Goal: Communication & Community: Answer question/provide support

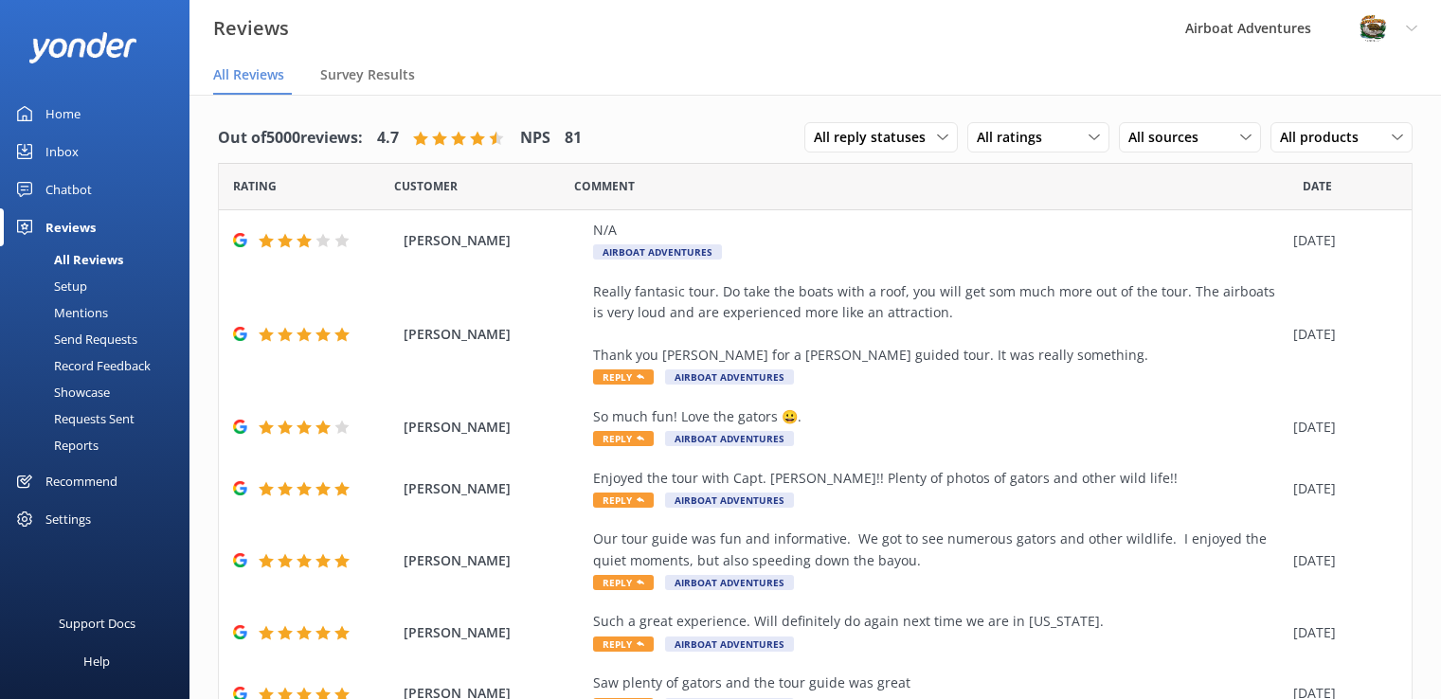
scroll to position [38, 0]
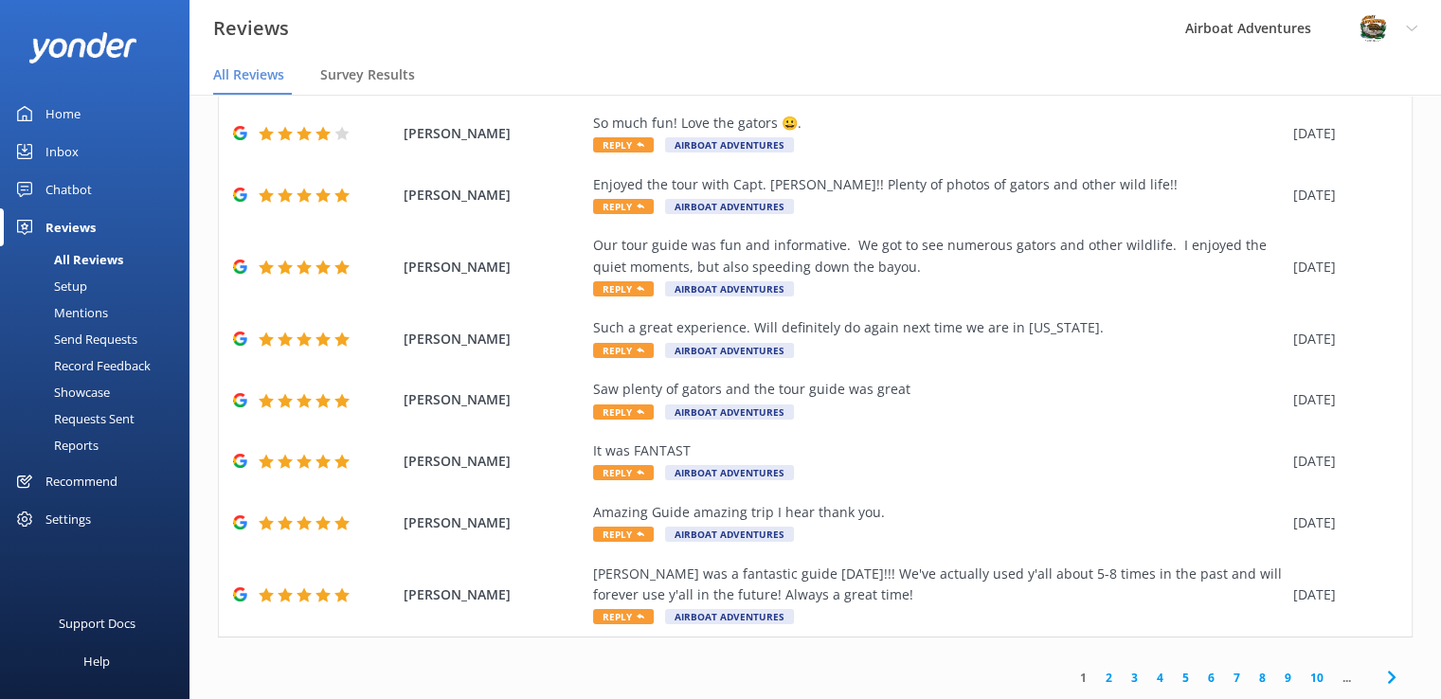
scroll to position [38, 0]
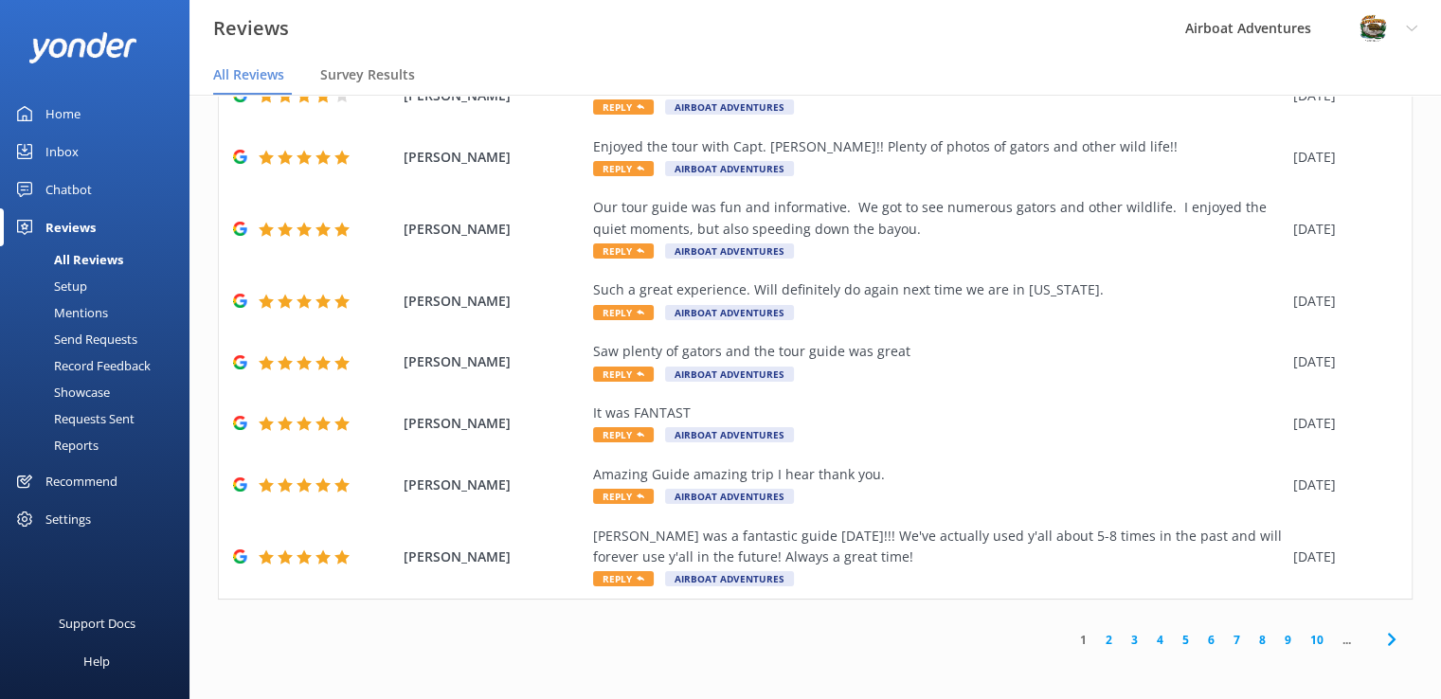
click at [1096, 642] on link "2" at bounding box center [1109, 640] width 26 height 18
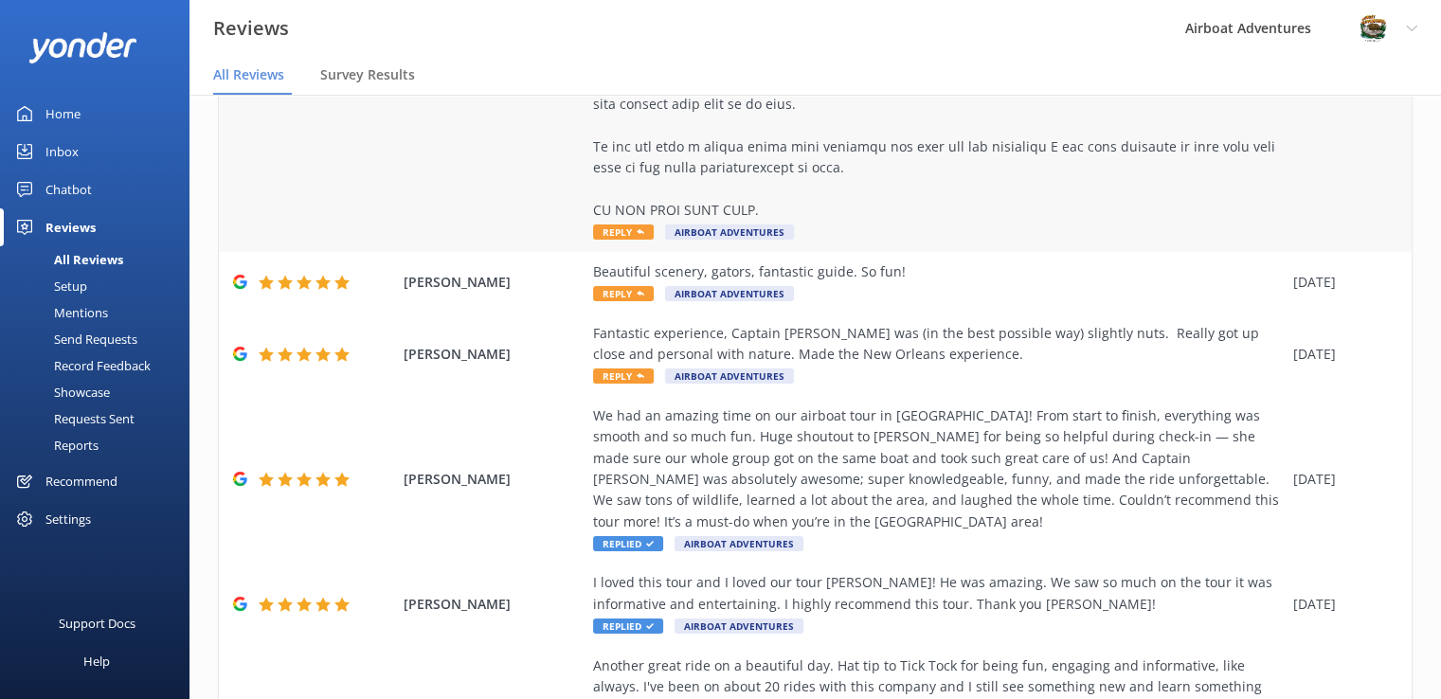
scroll to position [491, 0]
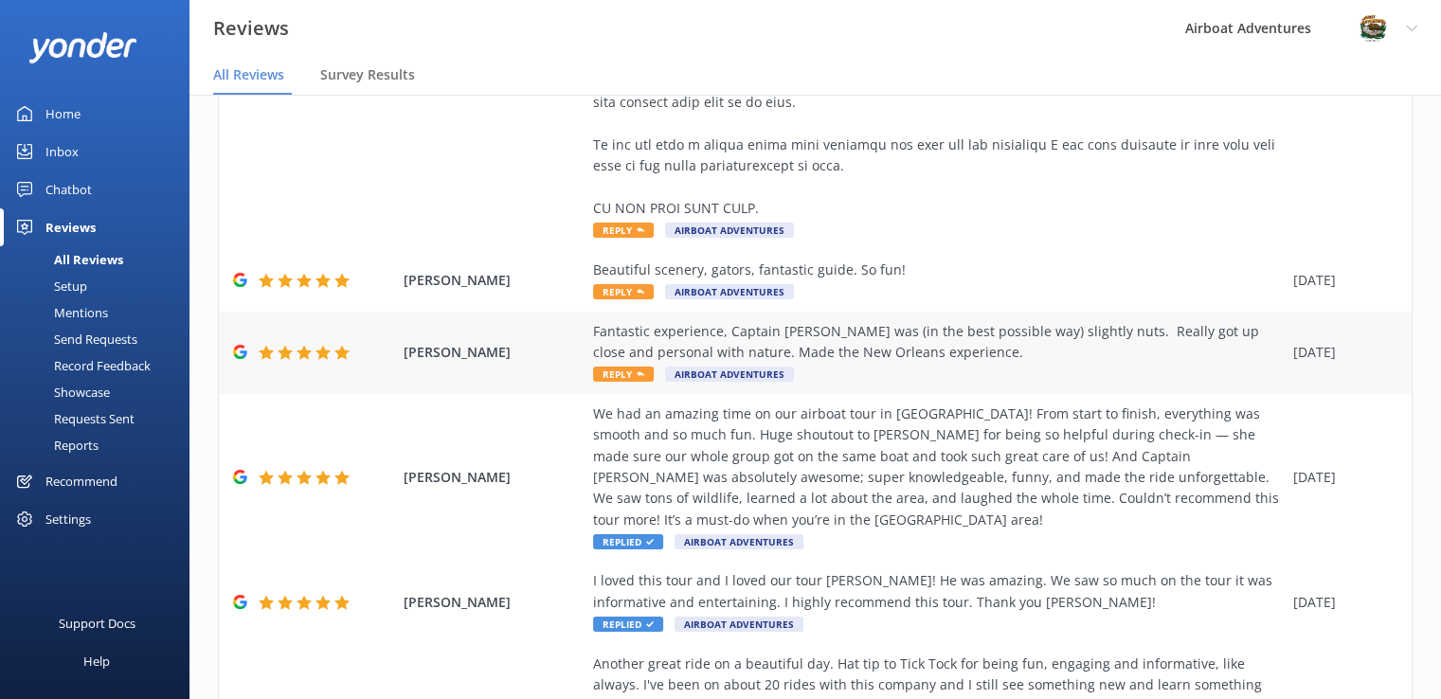
click at [622, 376] on span "Reply" at bounding box center [623, 374] width 61 height 15
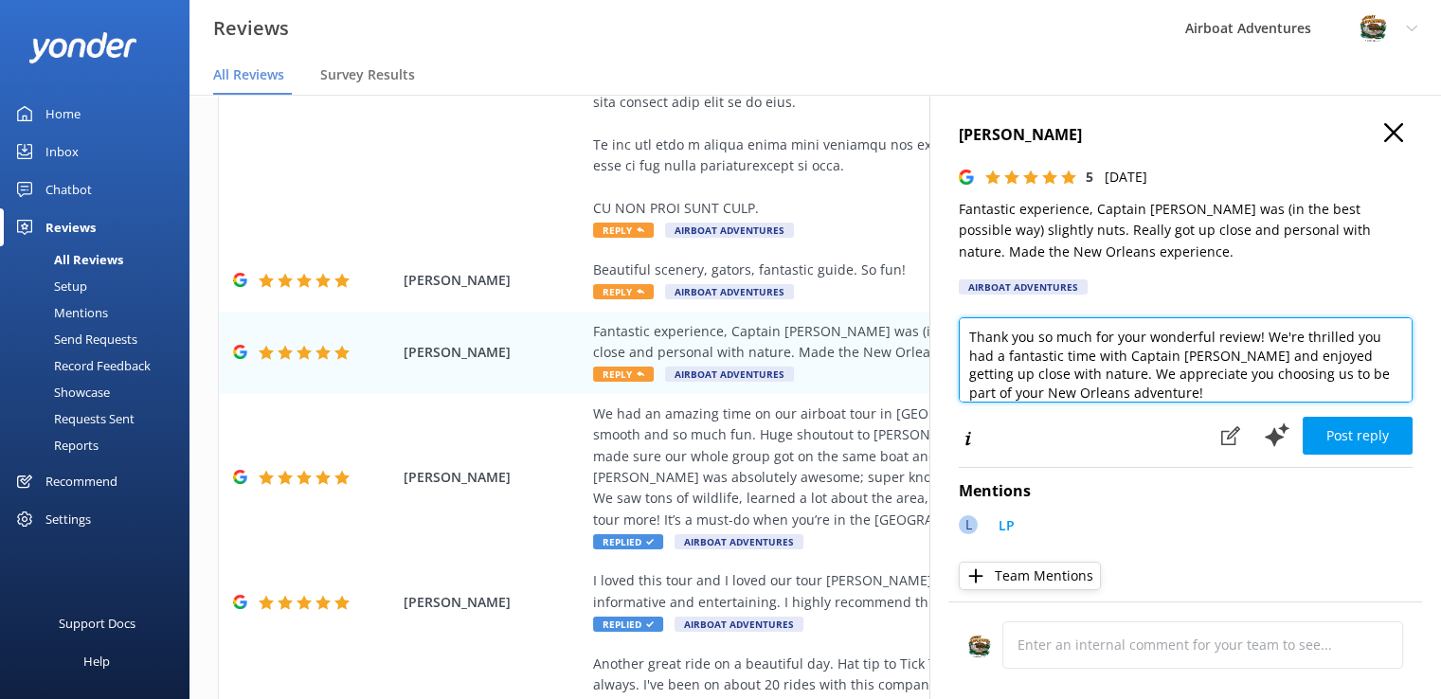
click at [1152, 392] on textarea "Thank you so much for your wonderful review! We're thrilled you had a fantastic…" at bounding box center [1186, 359] width 454 height 85
click at [1160, 399] on textarea "Thank you so much for your wonderful review! We're thrilled you had a fantastic…" at bounding box center [1186, 359] width 454 height 85
click at [1346, 340] on textarea "Thank you so much for your wonderful review! We're thrilled you had a fantastic…" at bounding box center [1186, 359] width 454 height 85
drag, startPoint x: 1256, startPoint y: 338, endPoint x: 1035, endPoint y: 324, distance: 221.2
click at [1035, 324] on textarea "Thank you so much for your wonderful review! We're so glad that you had a fanta…" at bounding box center [1186, 359] width 454 height 85
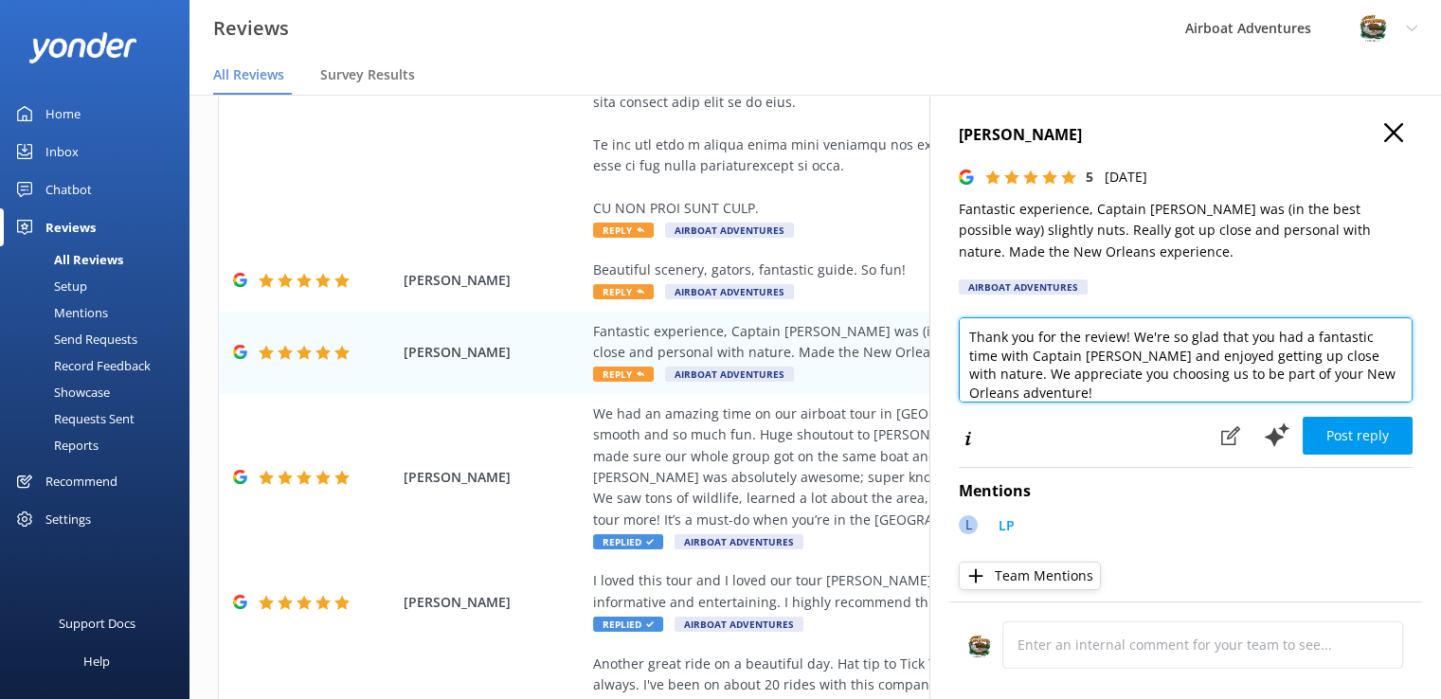
click at [1152, 357] on textarea "Thank you for the review! We're so glad that you had a fantastic time with Capt…" at bounding box center [1186, 359] width 454 height 85
click at [1099, 395] on textarea "Thank you for the review! We're so glad that you had a fantastic time with Capt…" at bounding box center [1186, 359] width 454 height 85
drag, startPoint x: 1036, startPoint y: 395, endPoint x: 959, endPoint y: 372, distance: 80.1
click at [959, 372] on textarea "Thank you for the review! We're so glad that you had a fantastic time with Capt…" at bounding box center [1186, 359] width 454 height 85
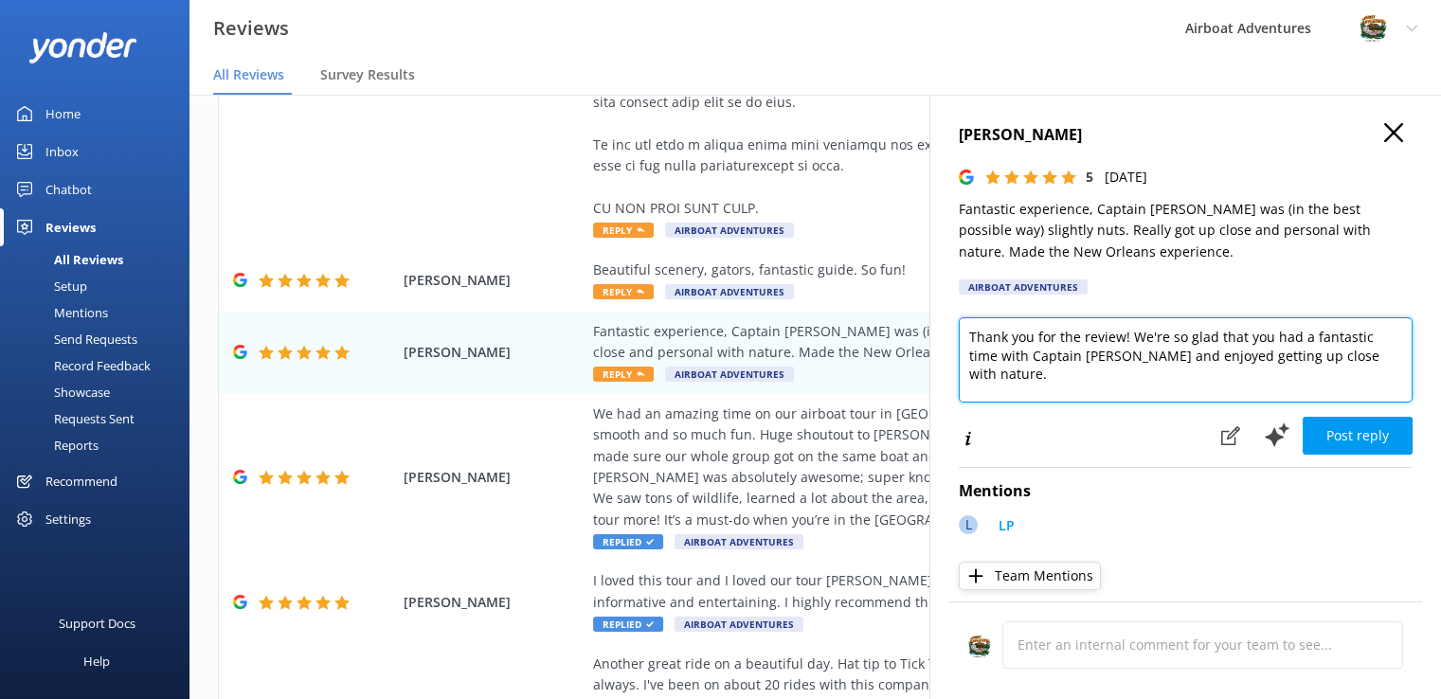
scroll to position [0, 0]
type textarea "Thank you for the review! We're so glad that you had a fantastic time with Capt…"
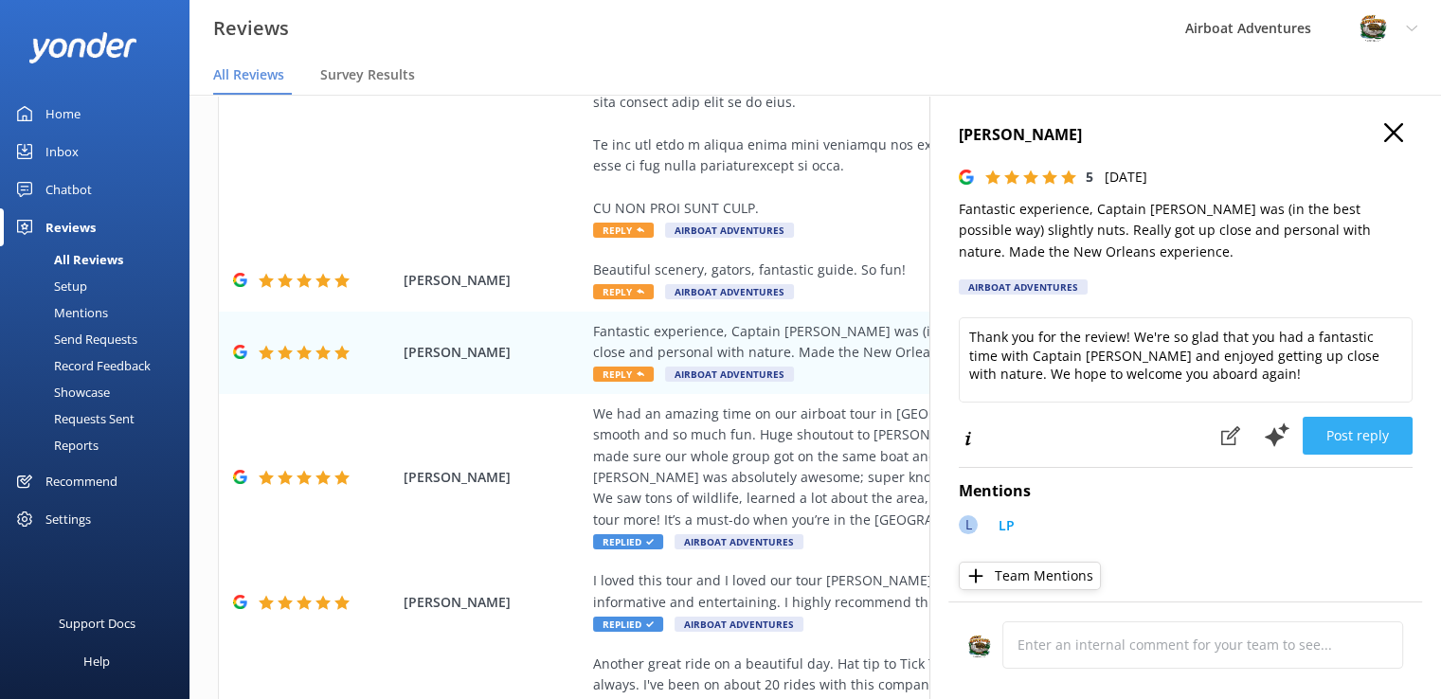
click at [1354, 444] on button "Post reply" at bounding box center [1358, 436] width 110 height 38
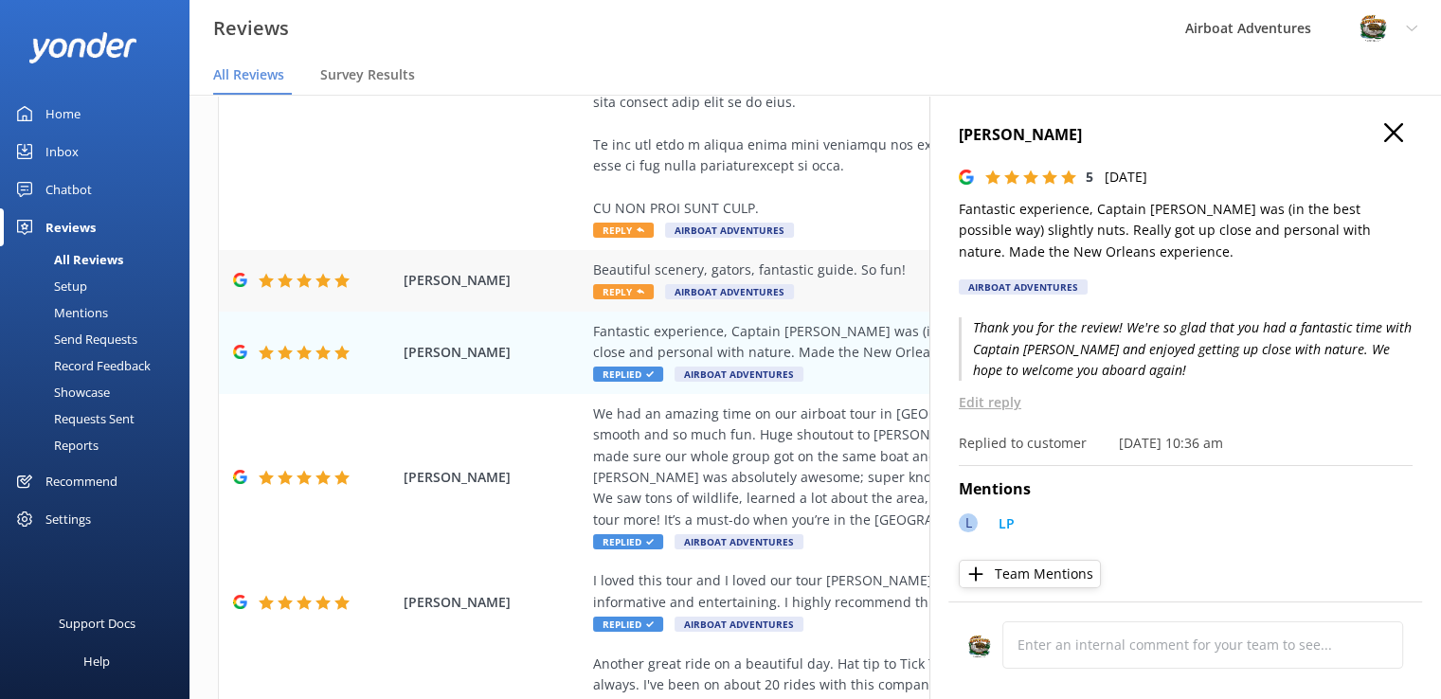
click at [603, 301] on div "[PERSON_NAME] Beautiful scenery, gators, fantastic guide. So fun! Reply Airboat…" at bounding box center [815, 281] width 1193 height 62
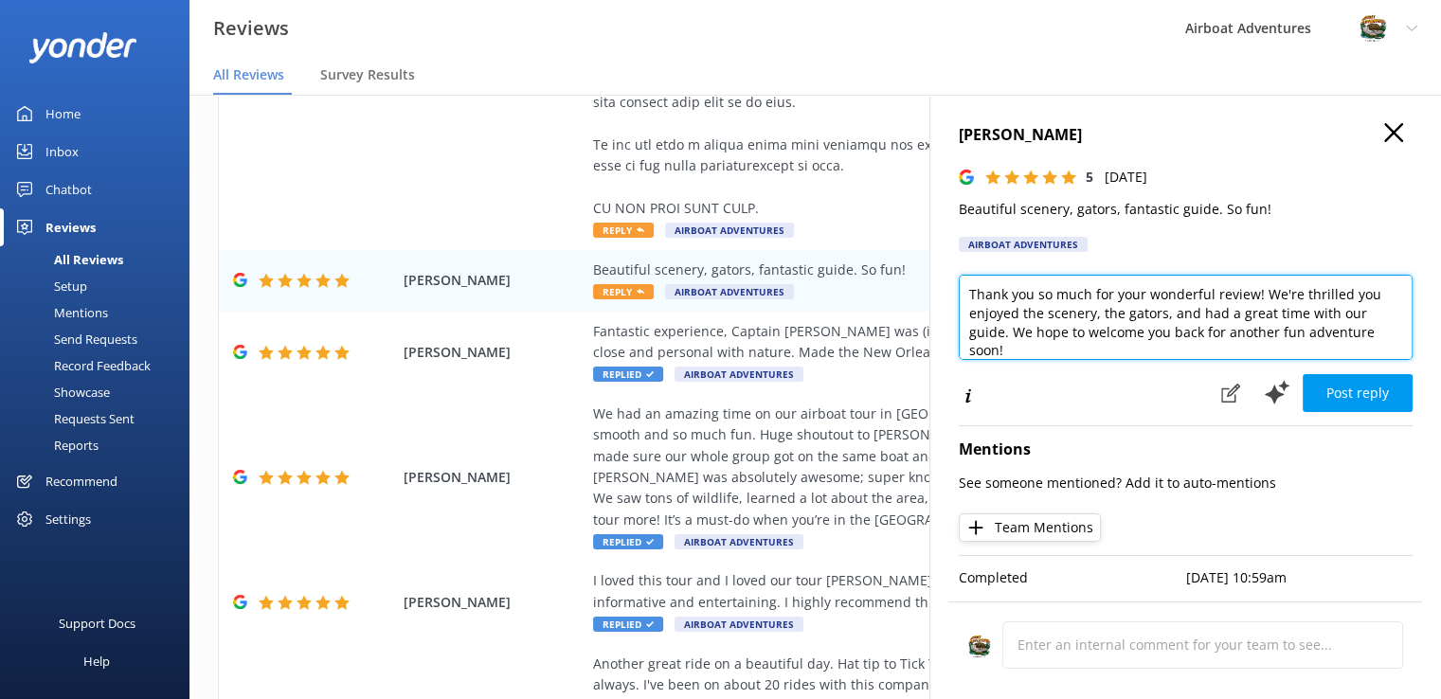
drag, startPoint x: 1340, startPoint y: 298, endPoint x: 946, endPoint y: 288, distance: 394.3
click at [946, 288] on div "[PERSON_NAME] 5 [DATE] Beautiful scenery, gators, fantastic guide. So fun! Airb…" at bounding box center [1186, 444] width 512 height 699
click at [1119, 314] on textarea "We're so glad that you enjoyed the scenery, the gators, and had a great time wi…" at bounding box center [1186, 317] width 454 height 85
click at [1138, 317] on textarea "We're so glad that you enjoyed the scenery, the gators, and had a great time wi…" at bounding box center [1186, 317] width 454 height 85
drag, startPoint x: 1139, startPoint y: 332, endPoint x: 1328, endPoint y: 317, distance: 189.1
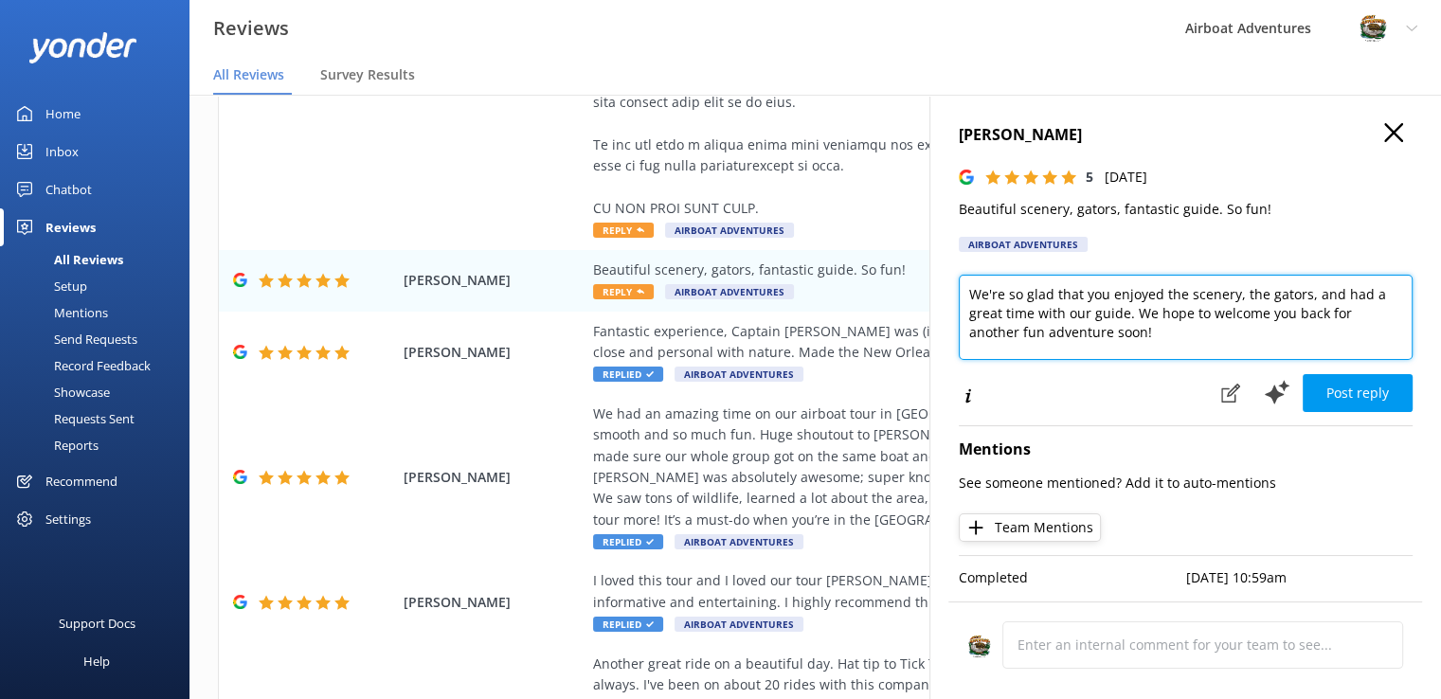
click at [1328, 317] on textarea "We're so glad that you enjoyed the scenery, the gators, and had a great time wi…" at bounding box center [1186, 317] width 454 height 85
type textarea "We're so glad that you enjoyed the scenery, the gators, and had a great time wi…"
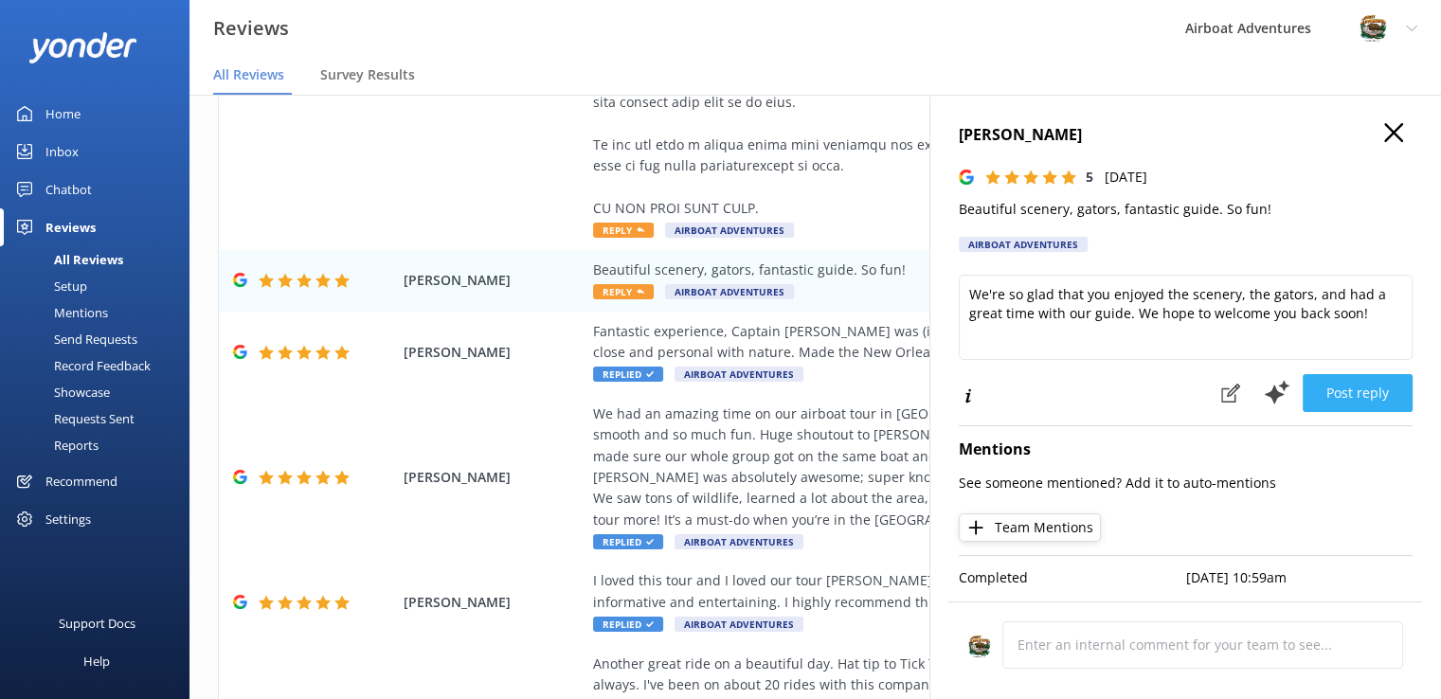
click at [1312, 399] on button "Post reply" at bounding box center [1358, 393] width 110 height 38
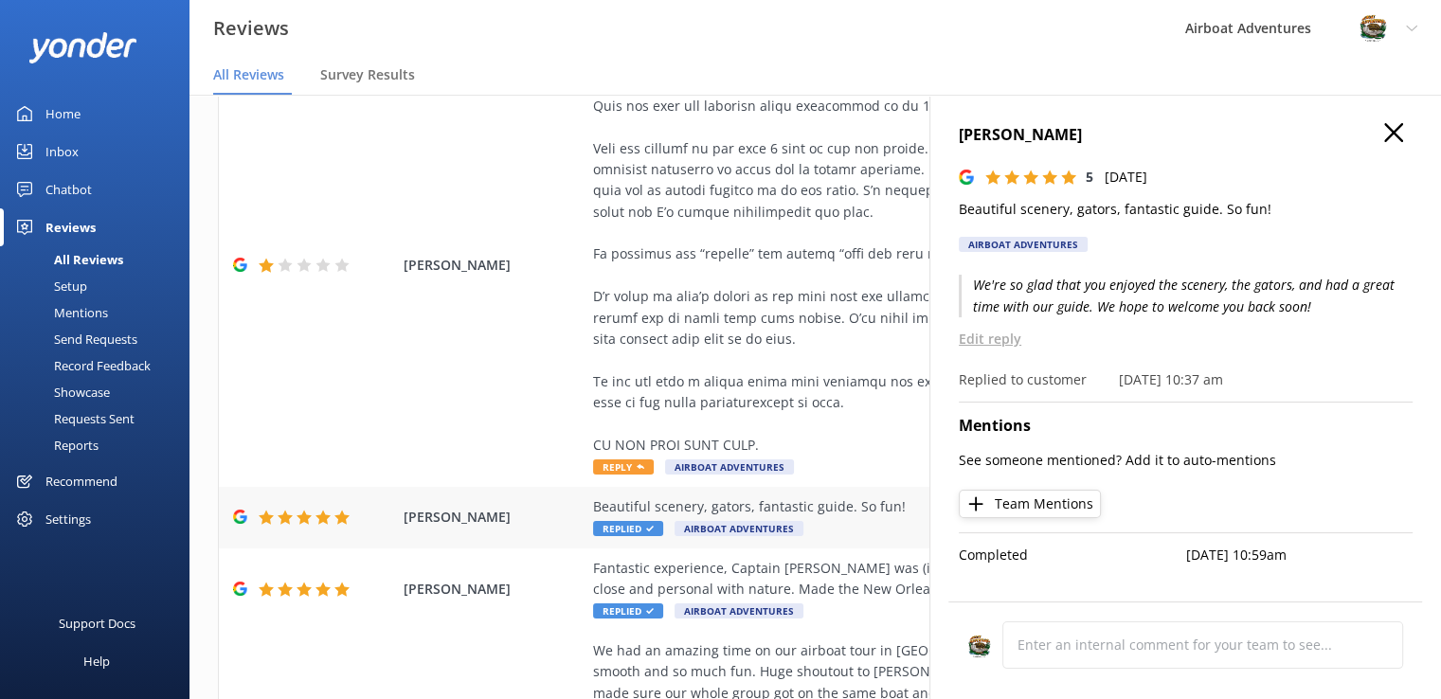
scroll to position [167, 0]
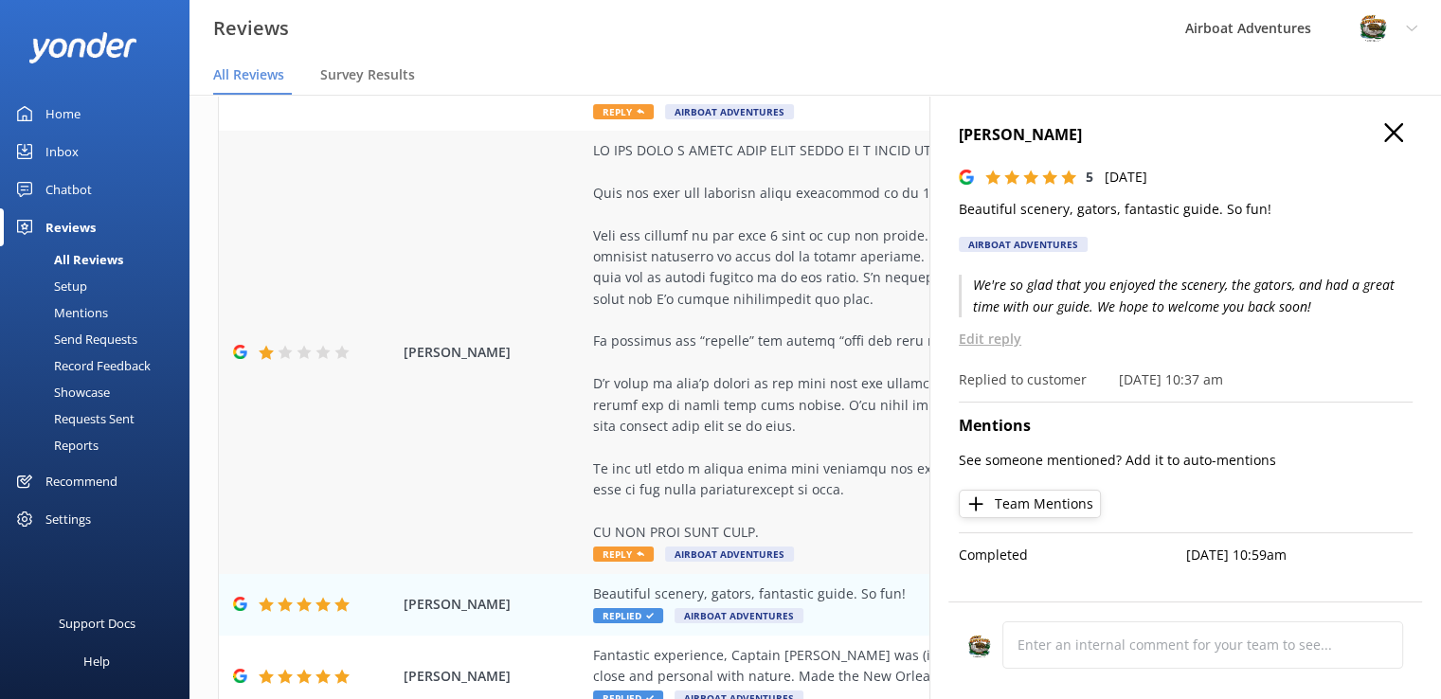
click at [629, 551] on span "Reply" at bounding box center [623, 554] width 61 height 15
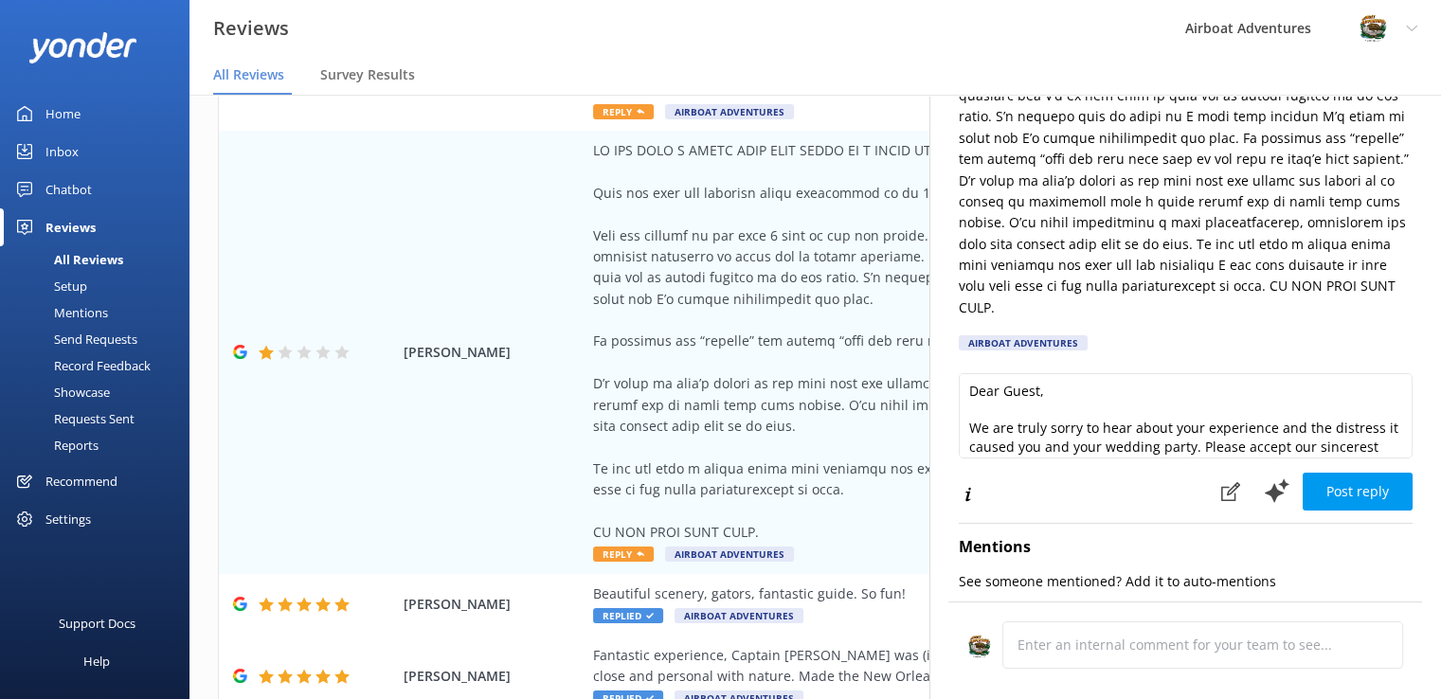
scroll to position [3, 0]
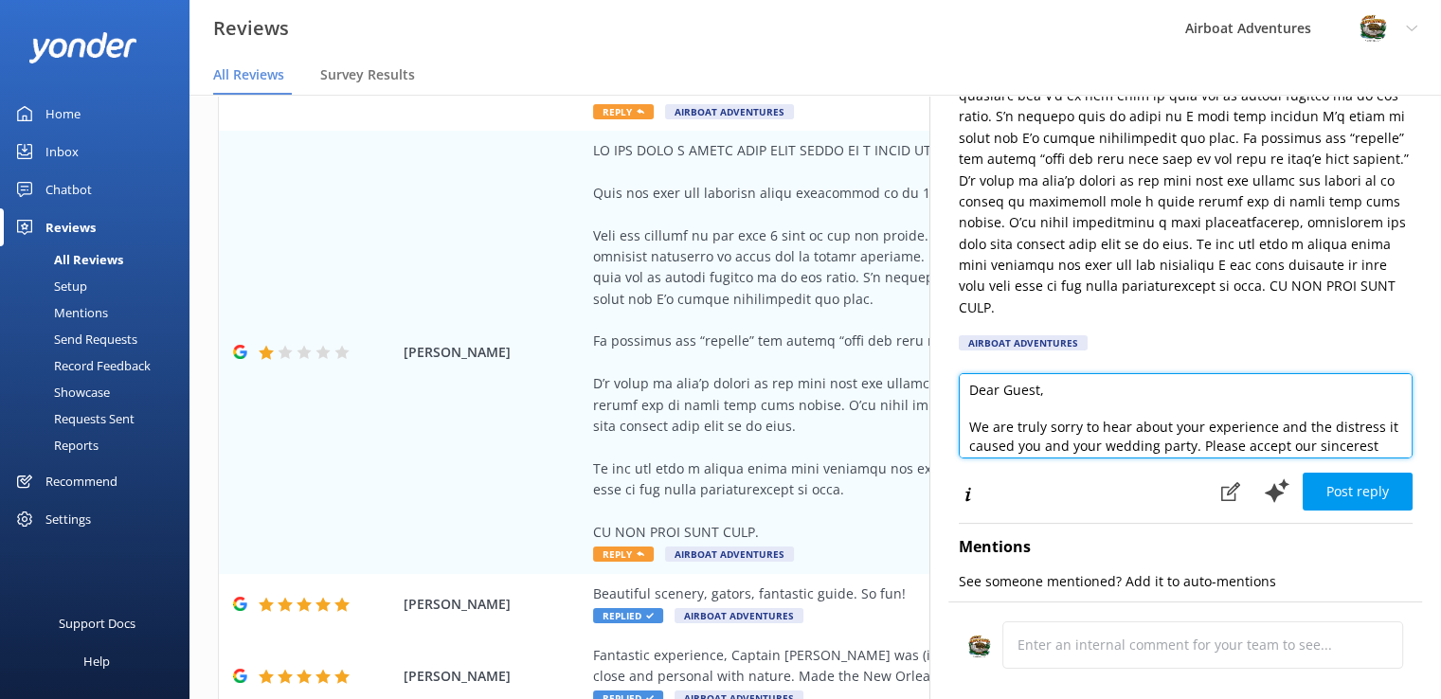
click at [1033, 407] on textarea "Dear Guest, We are truly sorry to hear about your experience and the distress i…" at bounding box center [1186, 415] width 454 height 85
click at [966, 428] on textarea "Dear Guest, We are truly sorry to hear about your experience and the distress i…" at bounding box center [1186, 415] width 454 height 85
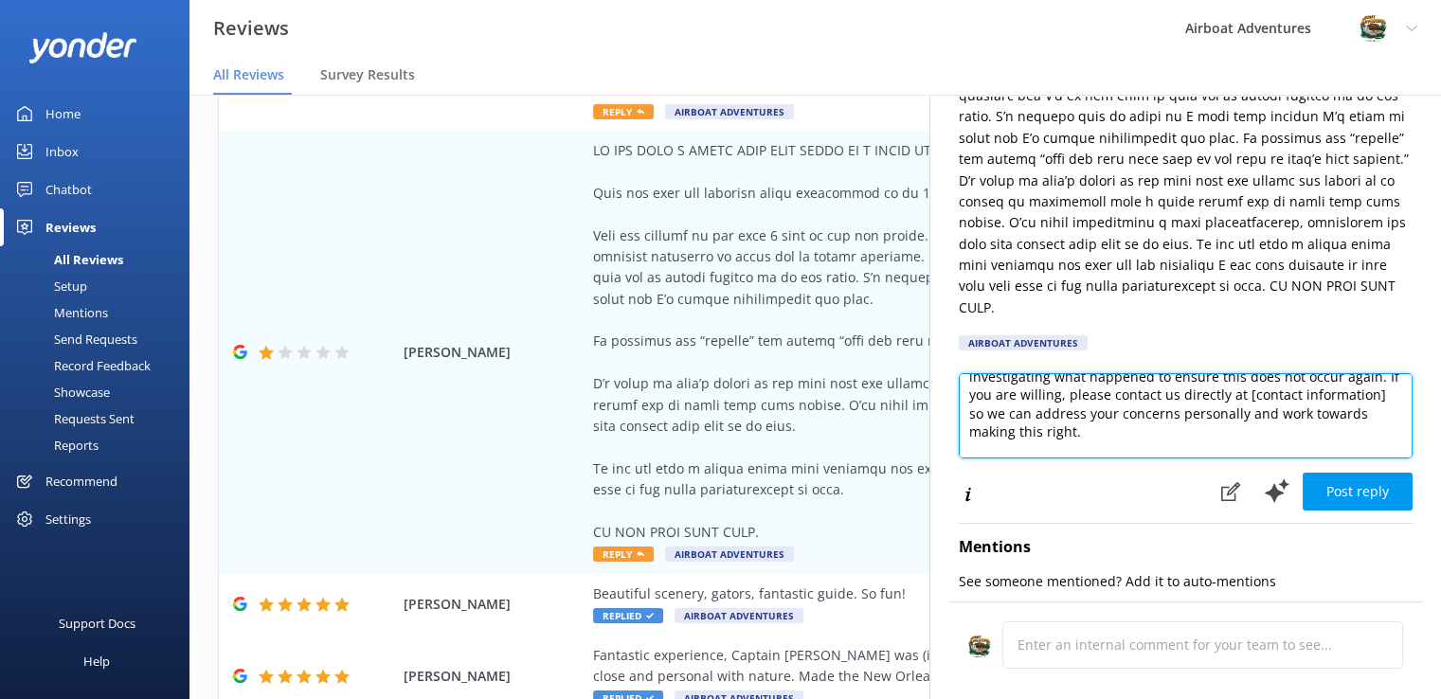
scroll to position [90, 0]
click at [1117, 409] on textarea "We are truly sorry to hear about your experience and the distress it caused you…" at bounding box center [1186, 415] width 454 height 85
paste textarea "[EMAIL_ADDRESS][DOMAIN_NAME]"
click at [1116, 420] on textarea "We are truly sorry to hear about your experience and the distress it caused you…" at bounding box center [1186, 415] width 454 height 85
click at [1201, 417] on textarea "We are truly sorry to hear about your experience and the distress it caused you…" at bounding box center [1186, 415] width 454 height 85
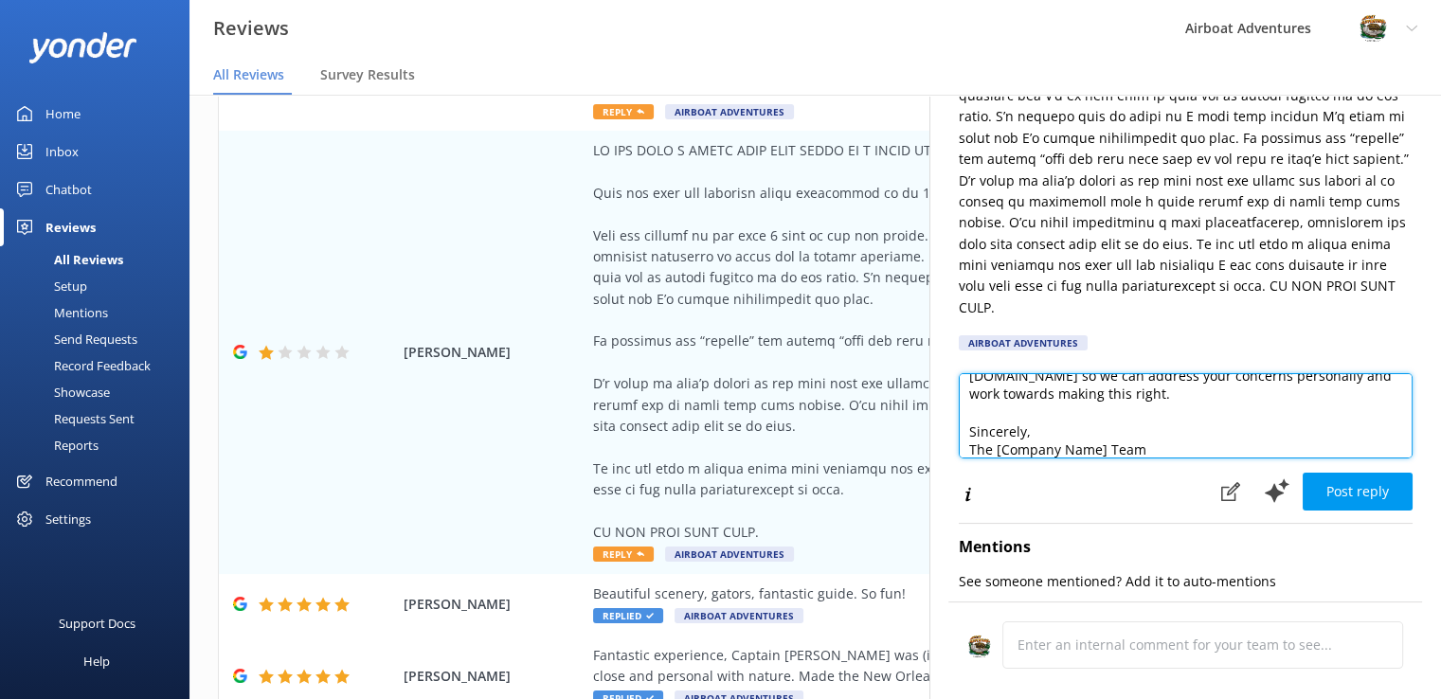
scroll to position [139, 0]
click at [1137, 448] on textarea "We are truly sorry to hear about your experience and the distress it caused you…" at bounding box center [1186, 415] width 454 height 85
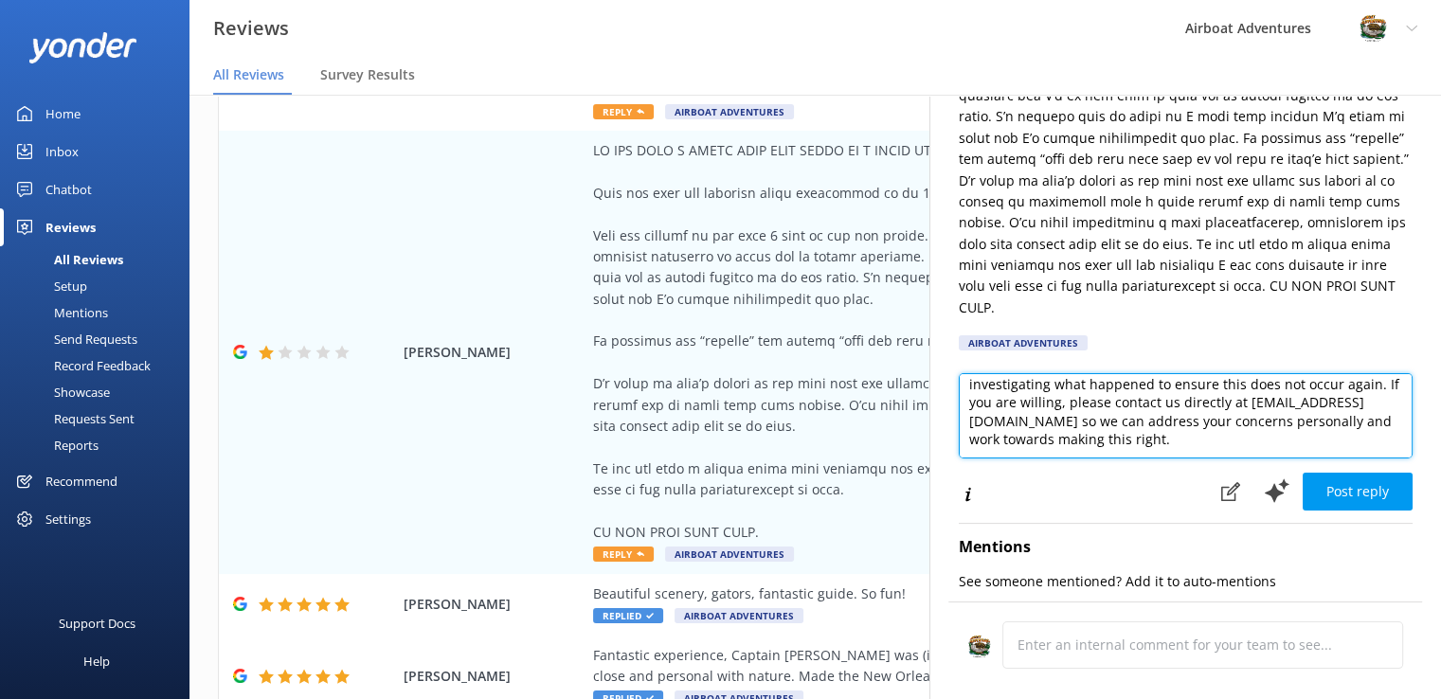
scroll to position [0, 0]
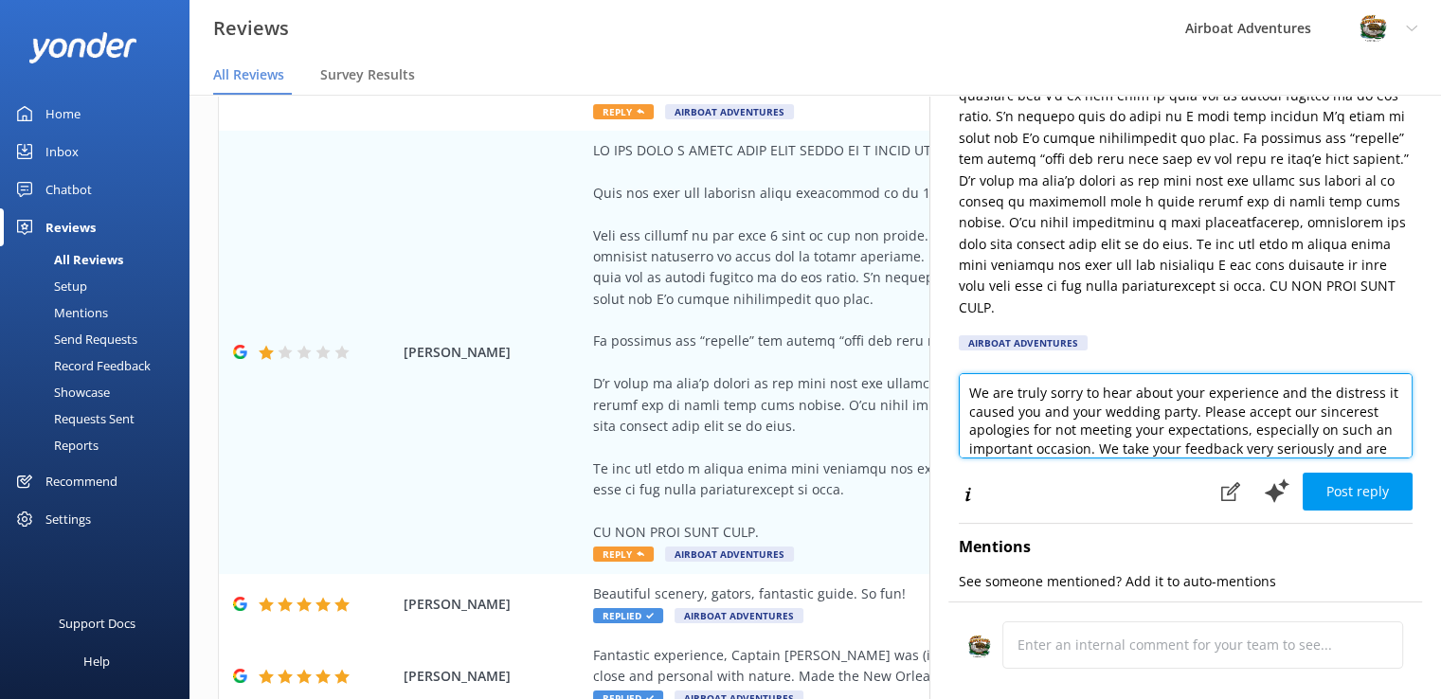
click at [1135, 398] on textarea "We are truly sorry to hear about your experience and the distress it caused you…" at bounding box center [1186, 415] width 454 height 85
click at [1135, 412] on textarea "We are truly sorry to hear about your experience and the distress it caused you…" at bounding box center [1186, 415] width 454 height 85
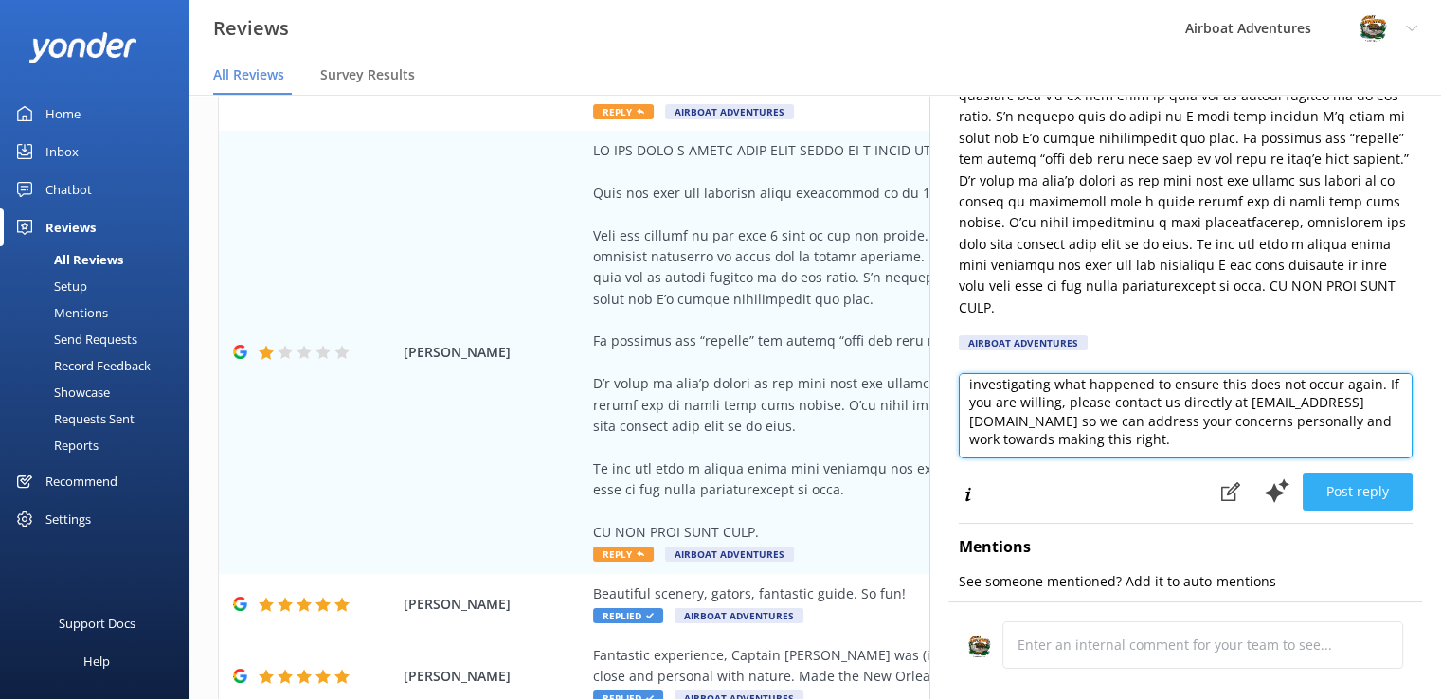
type textarea "We are truly sorry to hear about your experience and the distress it caused you…"
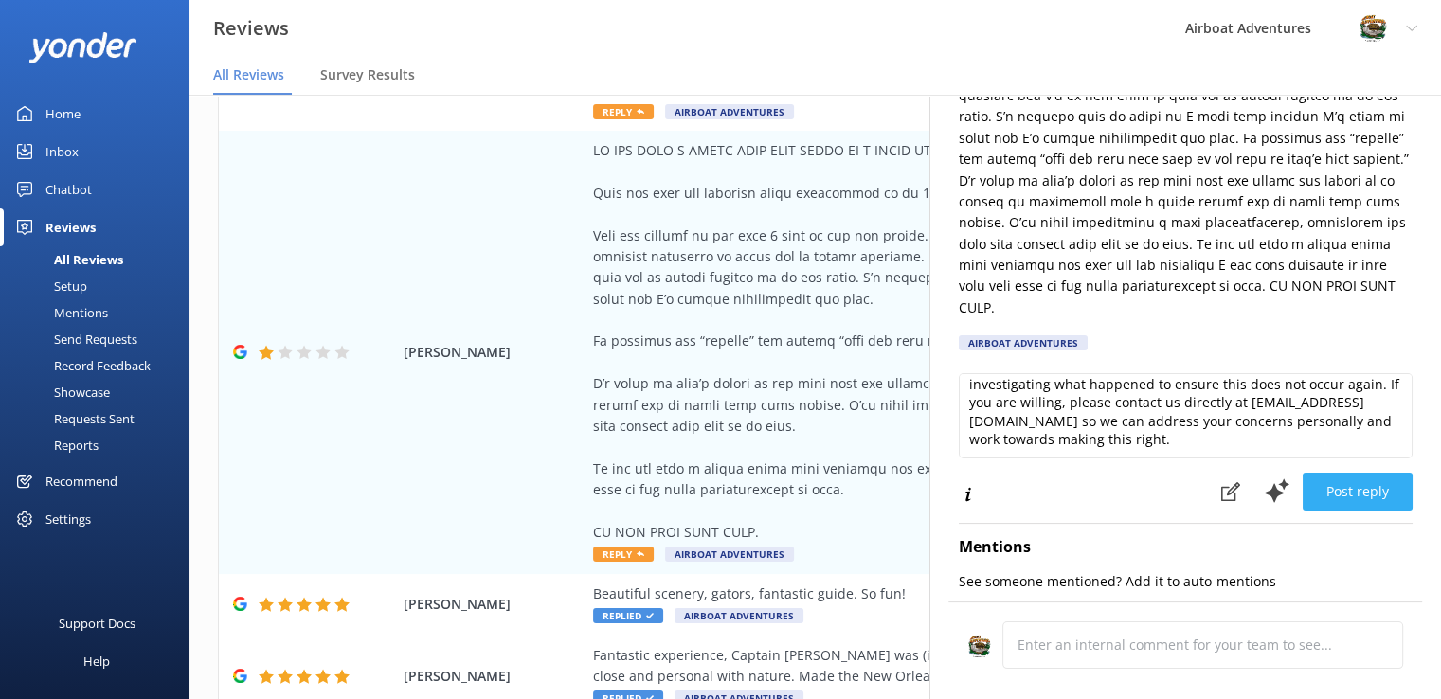
click at [1373, 485] on button "Post reply" at bounding box center [1358, 492] width 110 height 38
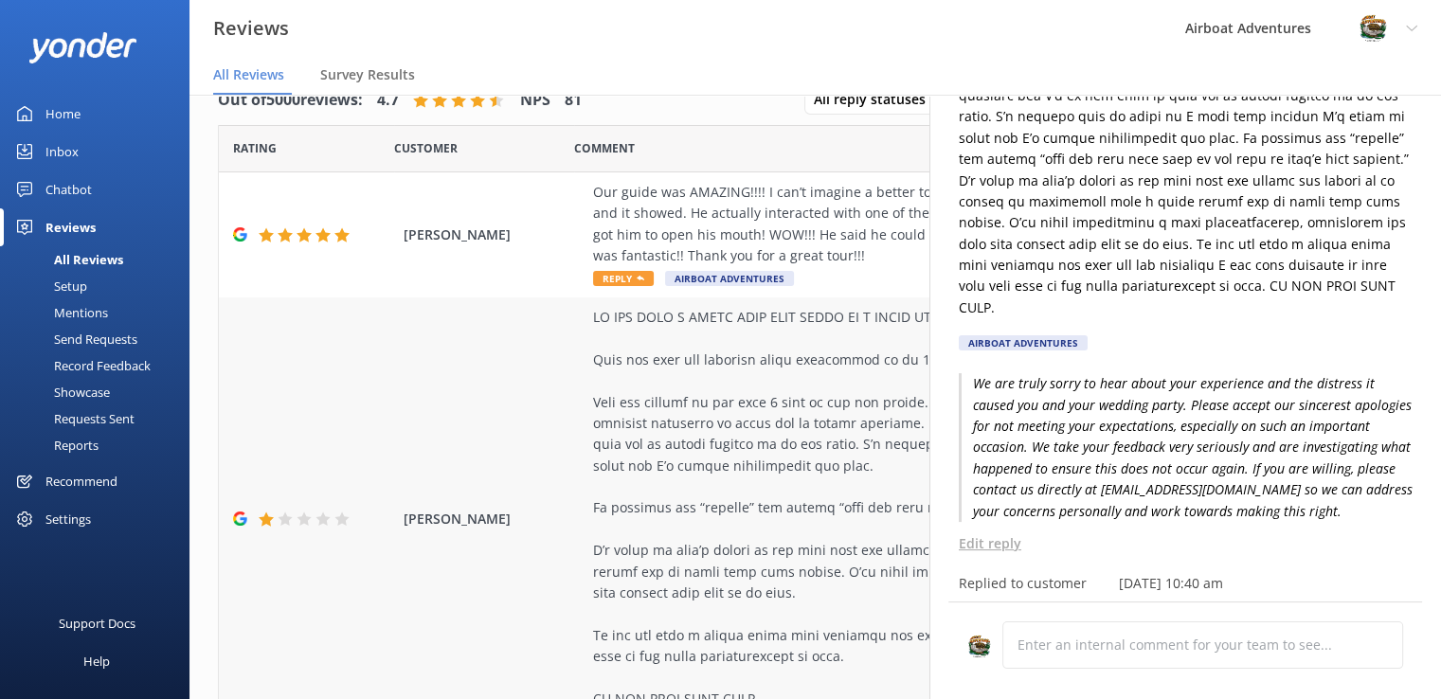
scroll to position [34, 0]
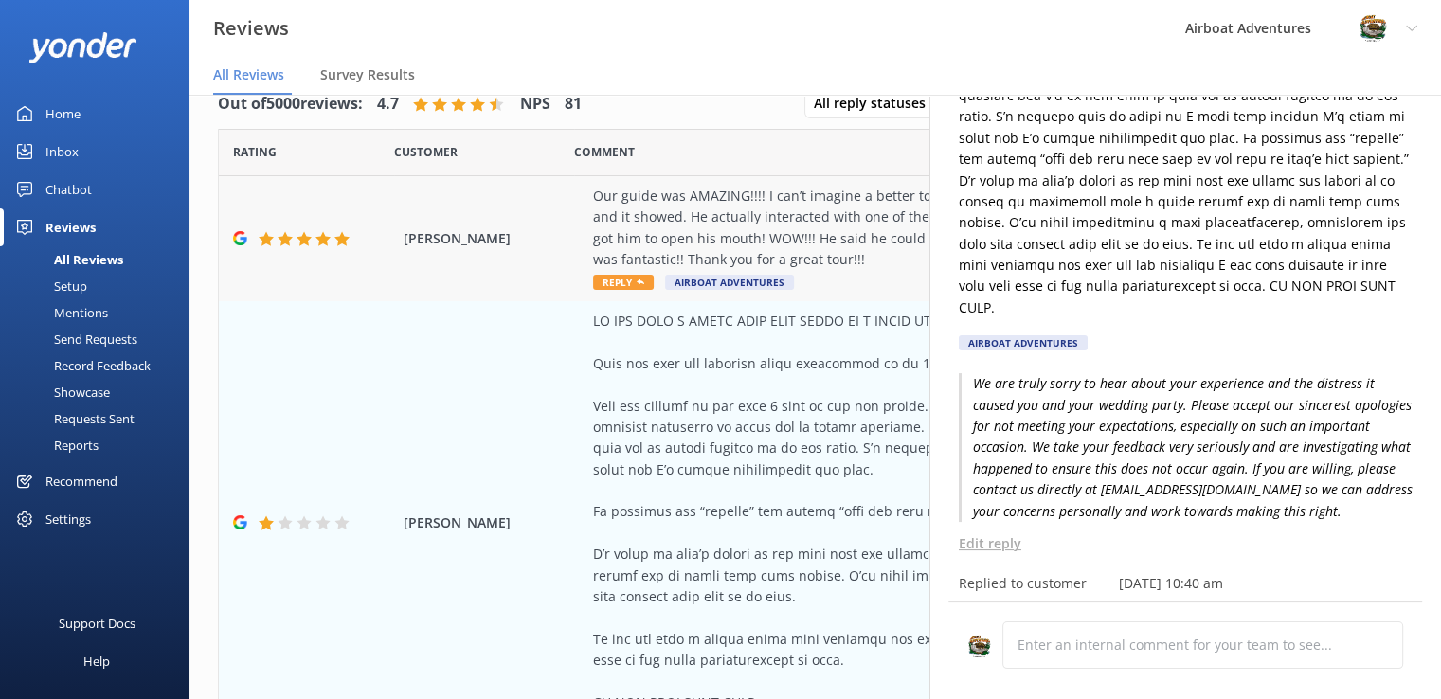
click at [515, 234] on span "[PERSON_NAME]" at bounding box center [494, 238] width 180 height 21
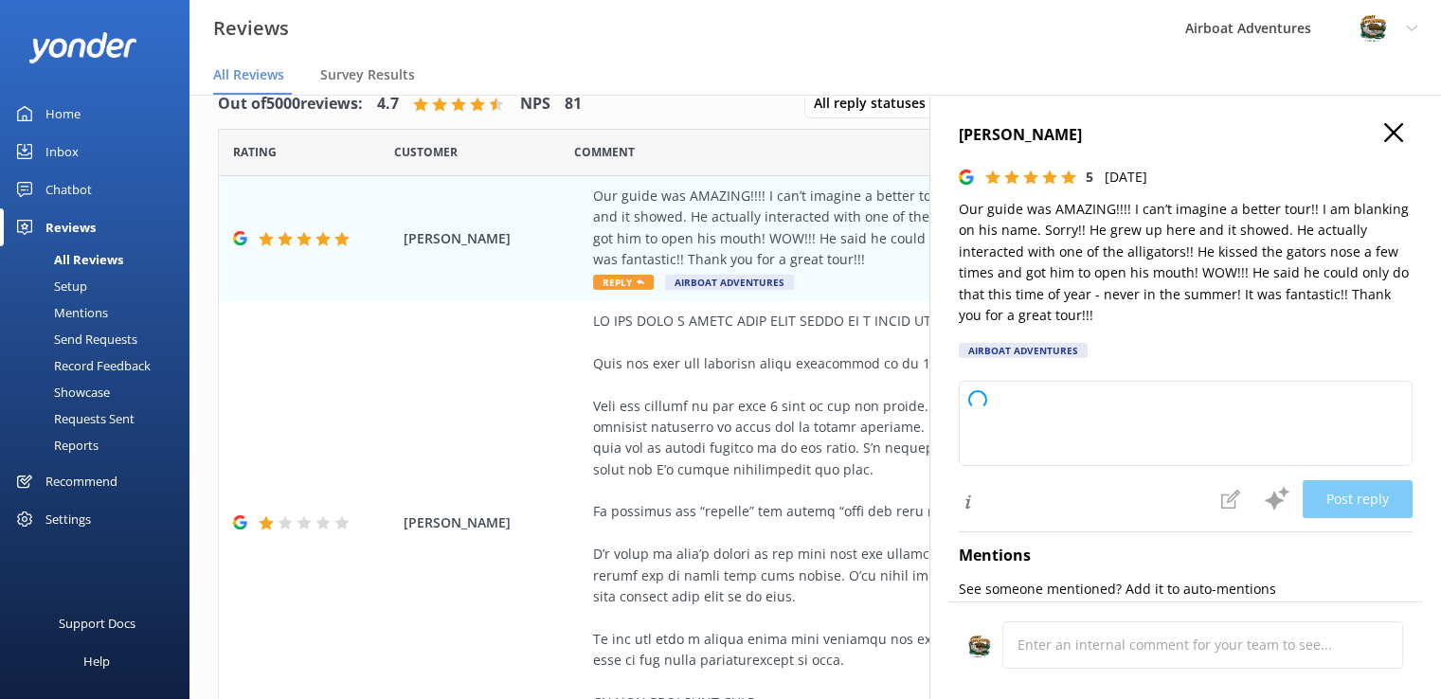
type textarea "Thank you so much for your wonderful review! We’re thrilled to hear you had suc…"
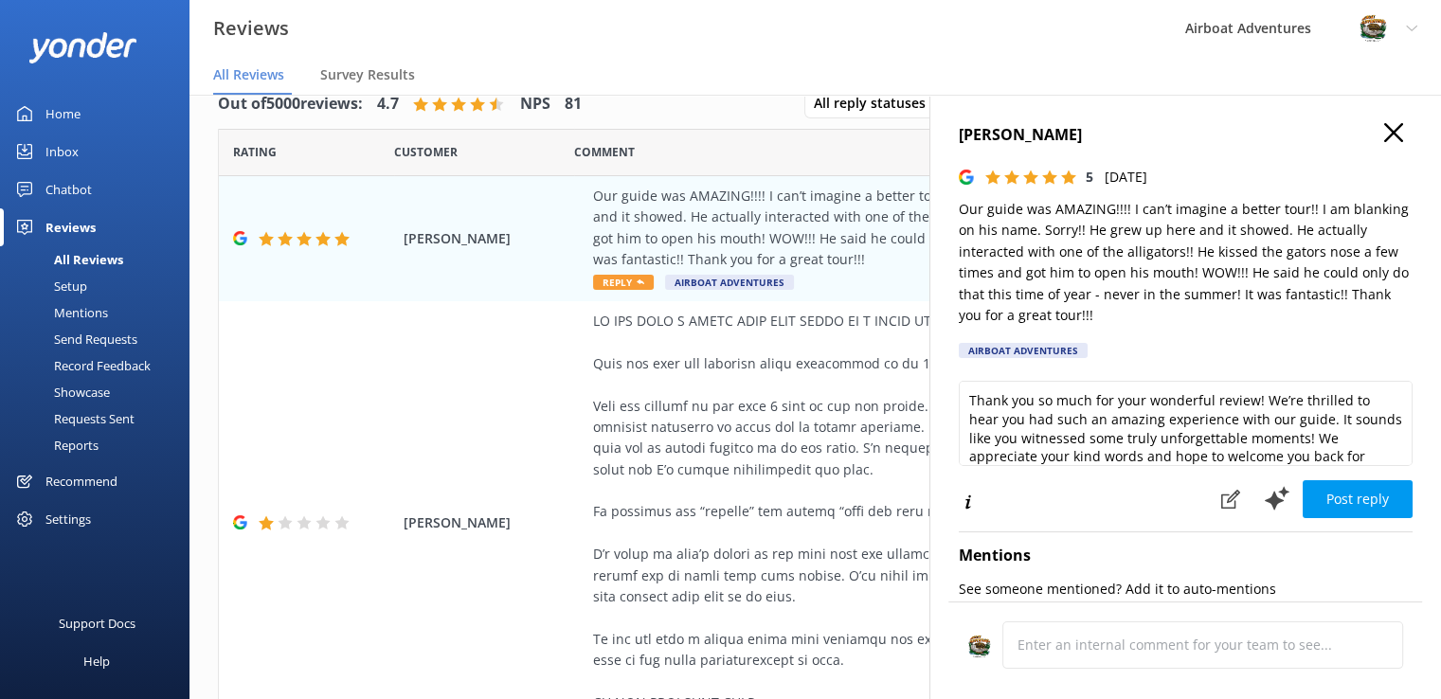
click at [1037, 374] on div "[PERSON_NAME] 5 [DATE] Our guide was AMAZING!!!! I can’t imagine a better tour!…" at bounding box center [1186, 444] width 512 height 699
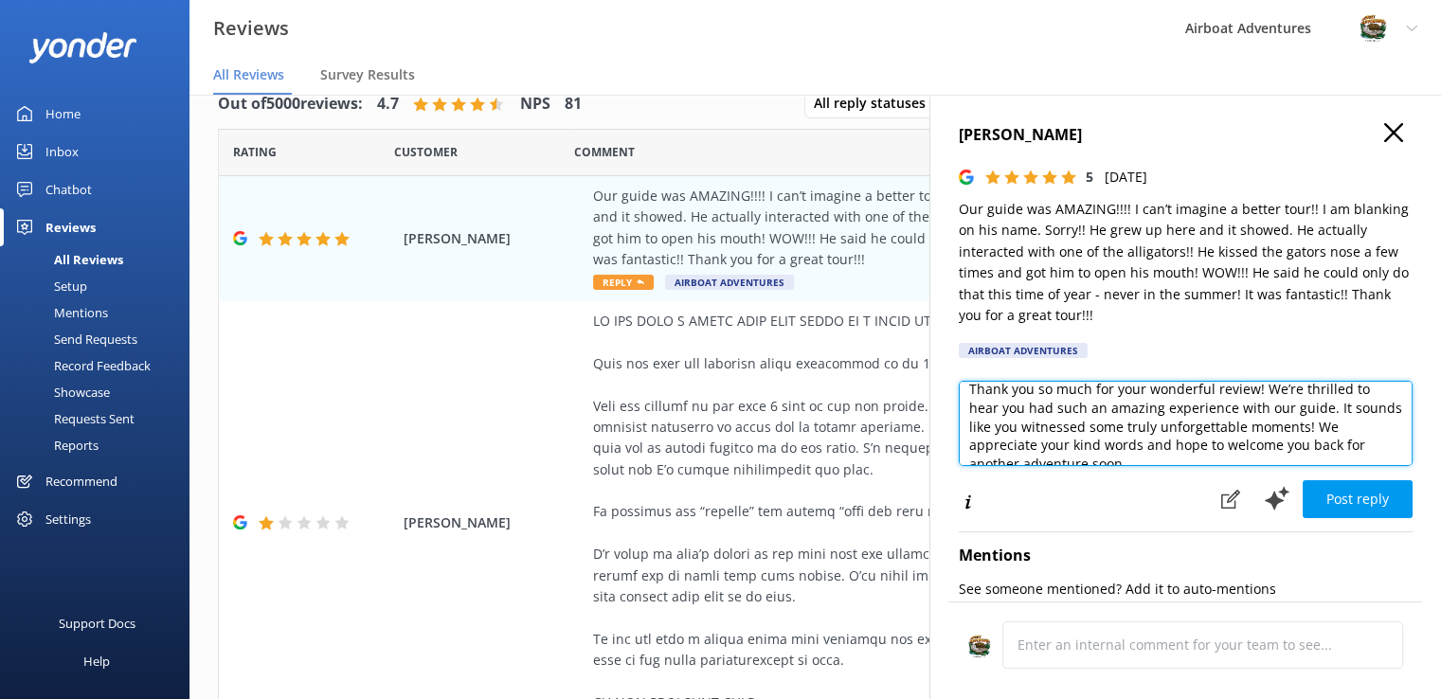
scroll to position [0, 0]
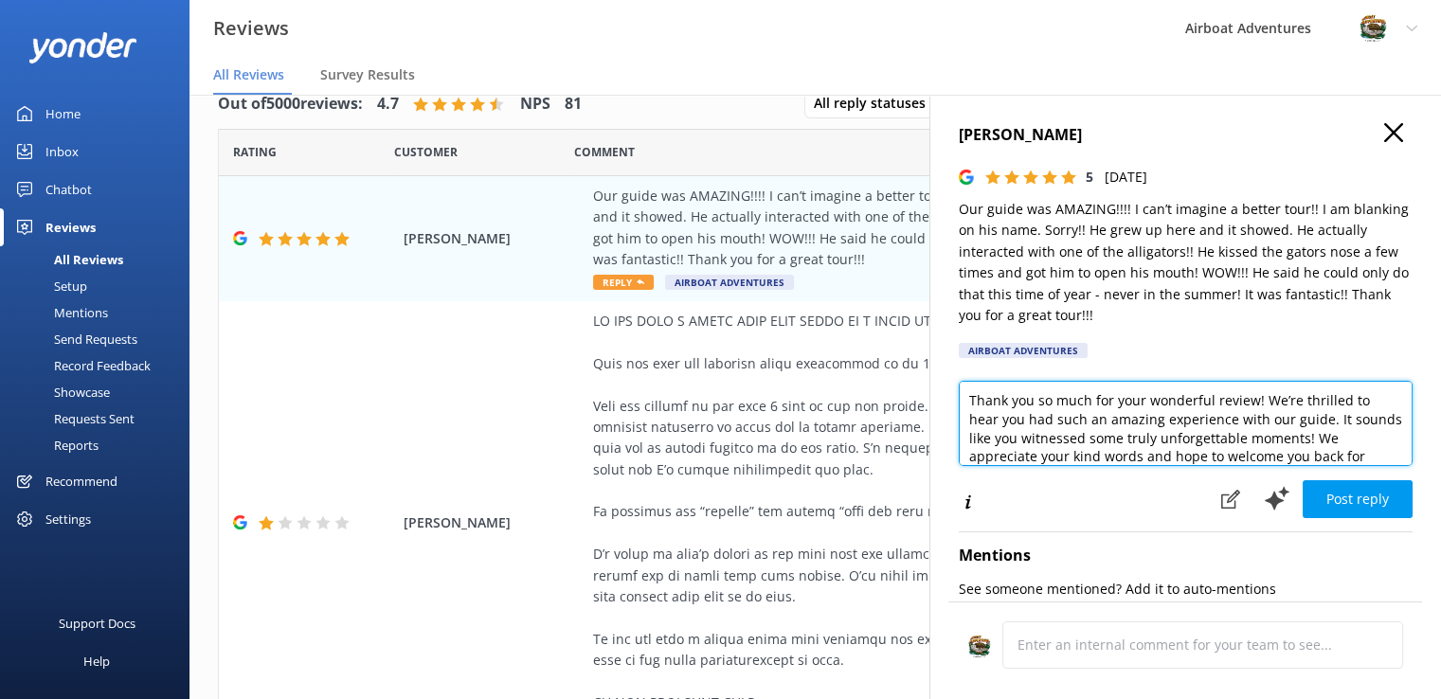
drag, startPoint x: 1179, startPoint y: 452, endPoint x: 961, endPoint y: 377, distance: 230.4
click at [961, 377] on div "[PERSON_NAME] 5 [DATE] Our guide was AMAZING!!!! I can’t imagine a better tour!…" at bounding box center [1186, 444] width 512 height 699
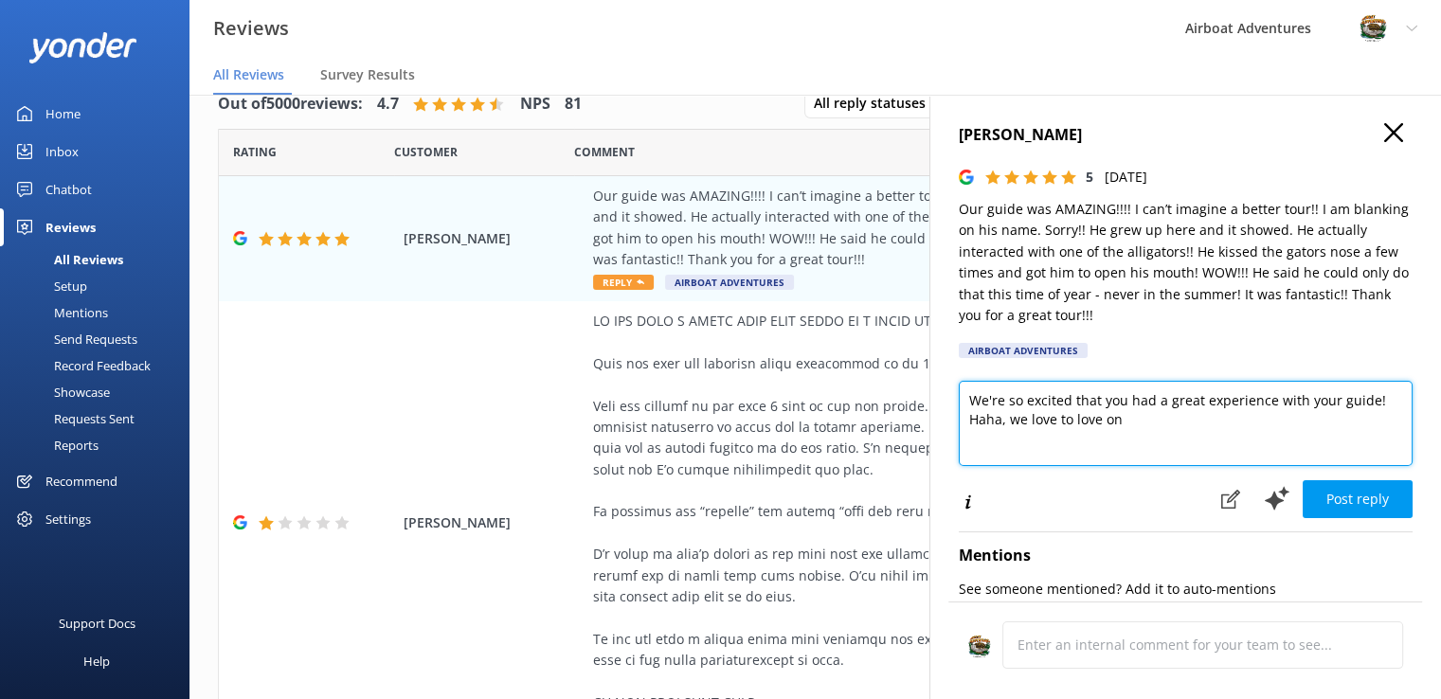
click at [1133, 422] on textarea "We're so excited that you had a great experience with your guide! Haha, we love…" at bounding box center [1186, 423] width 454 height 85
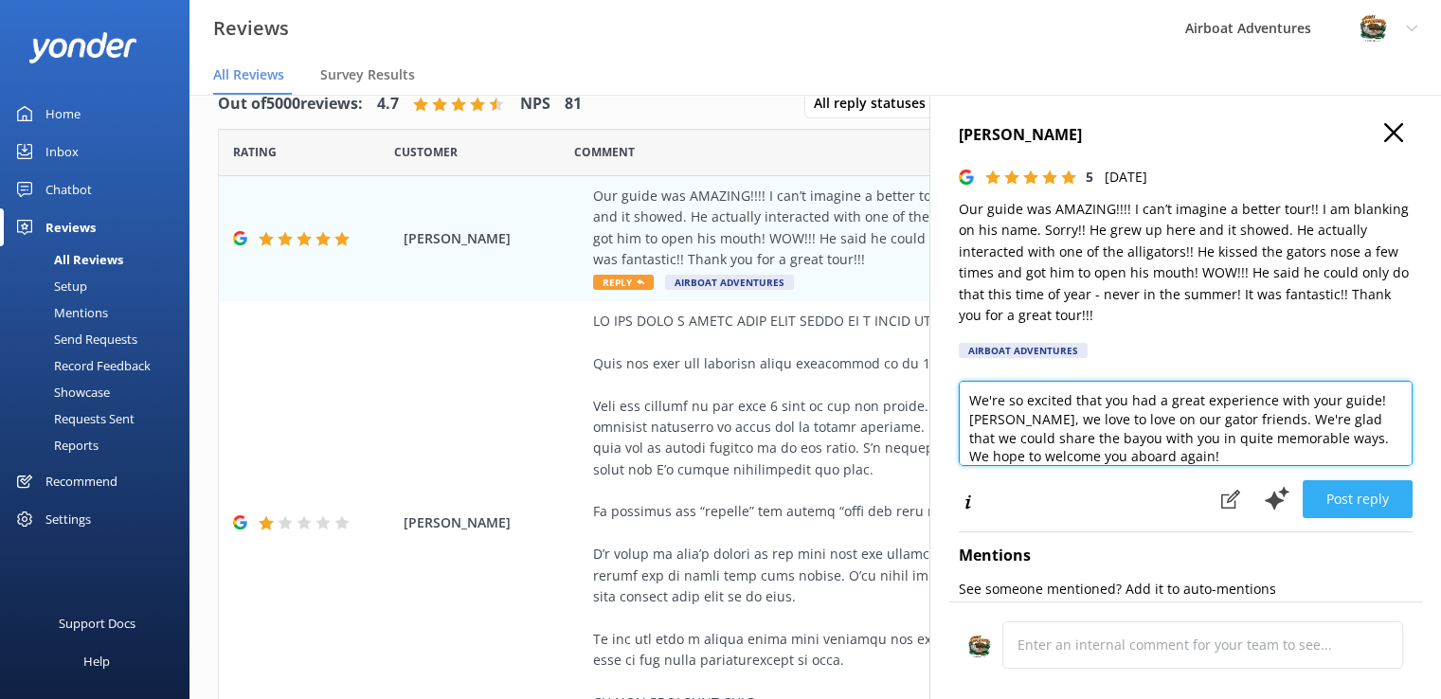
type textarea "We're so excited that you had a great experience with your guide! [PERSON_NAME]…"
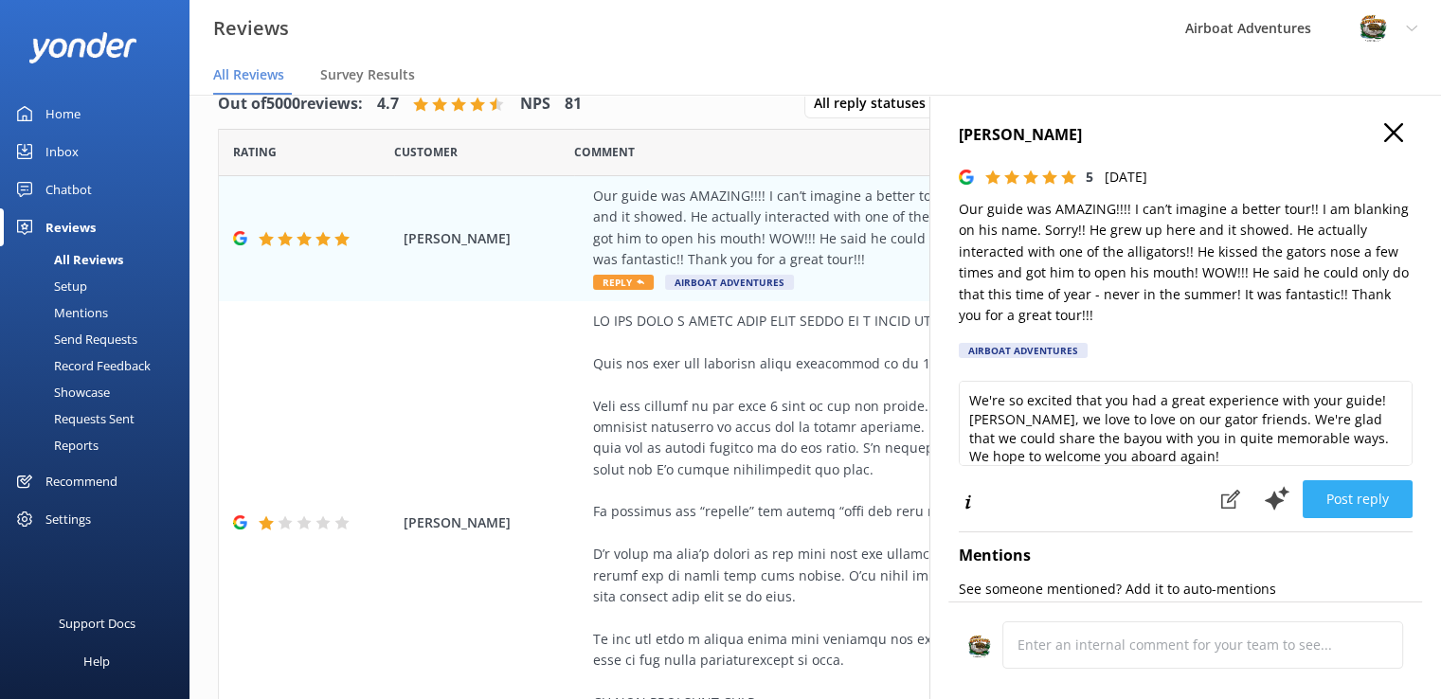
click at [1336, 493] on button "Post reply" at bounding box center [1358, 499] width 110 height 38
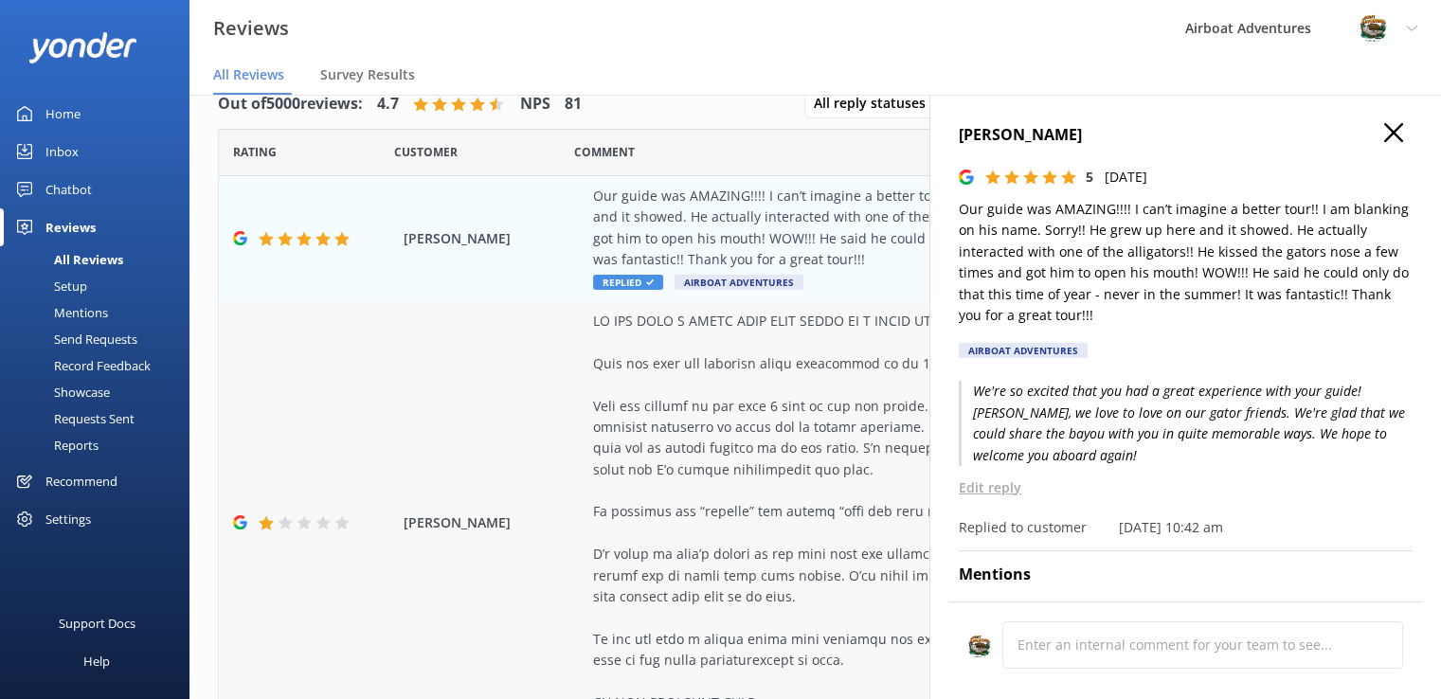
click at [817, 423] on div at bounding box center [938, 512] width 691 height 403
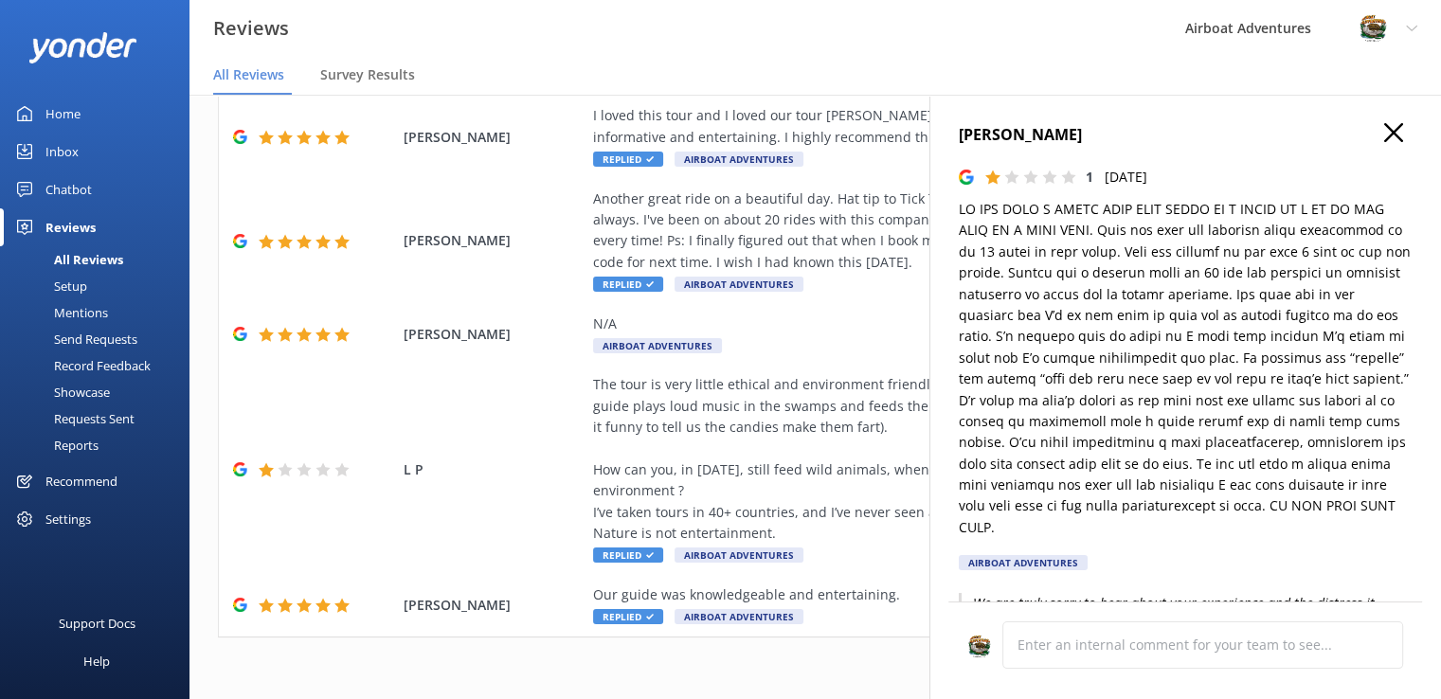
scroll to position [38, 0]
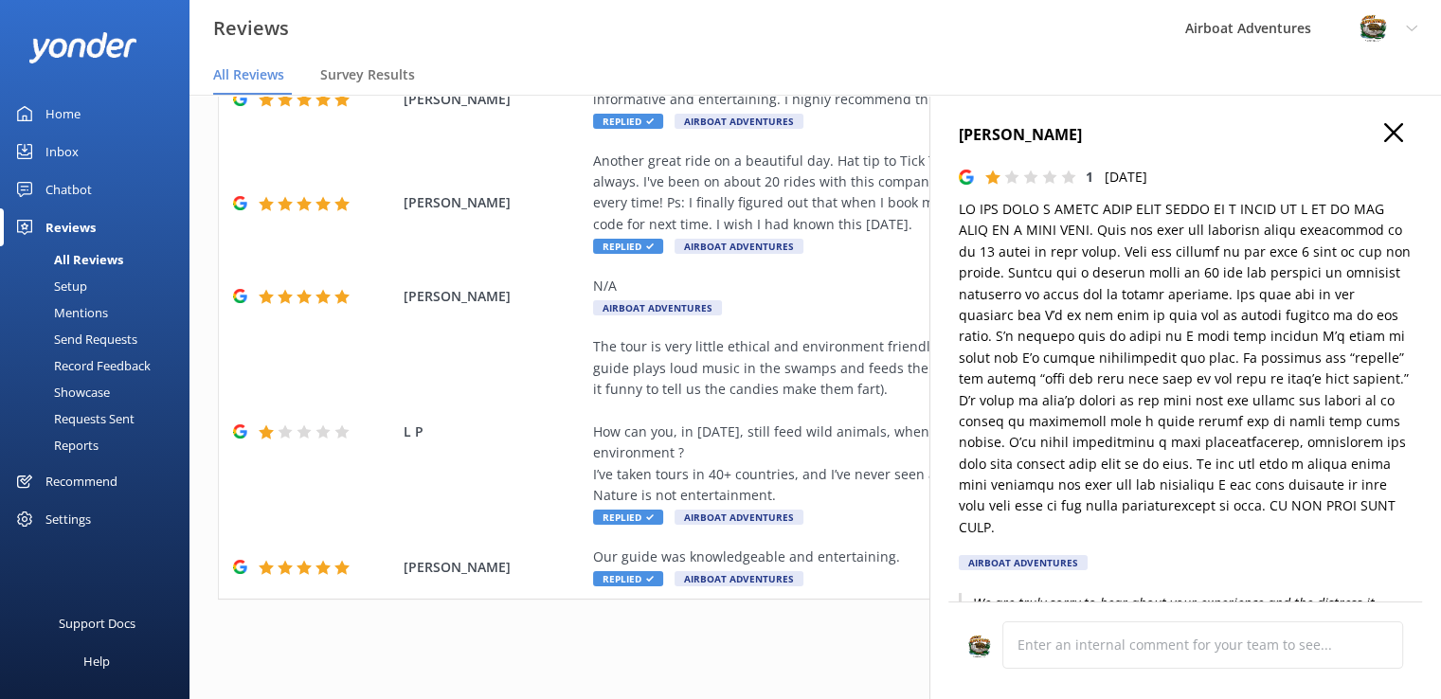
click at [1384, 138] on use "button" at bounding box center [1393, 132] width 19 height 19
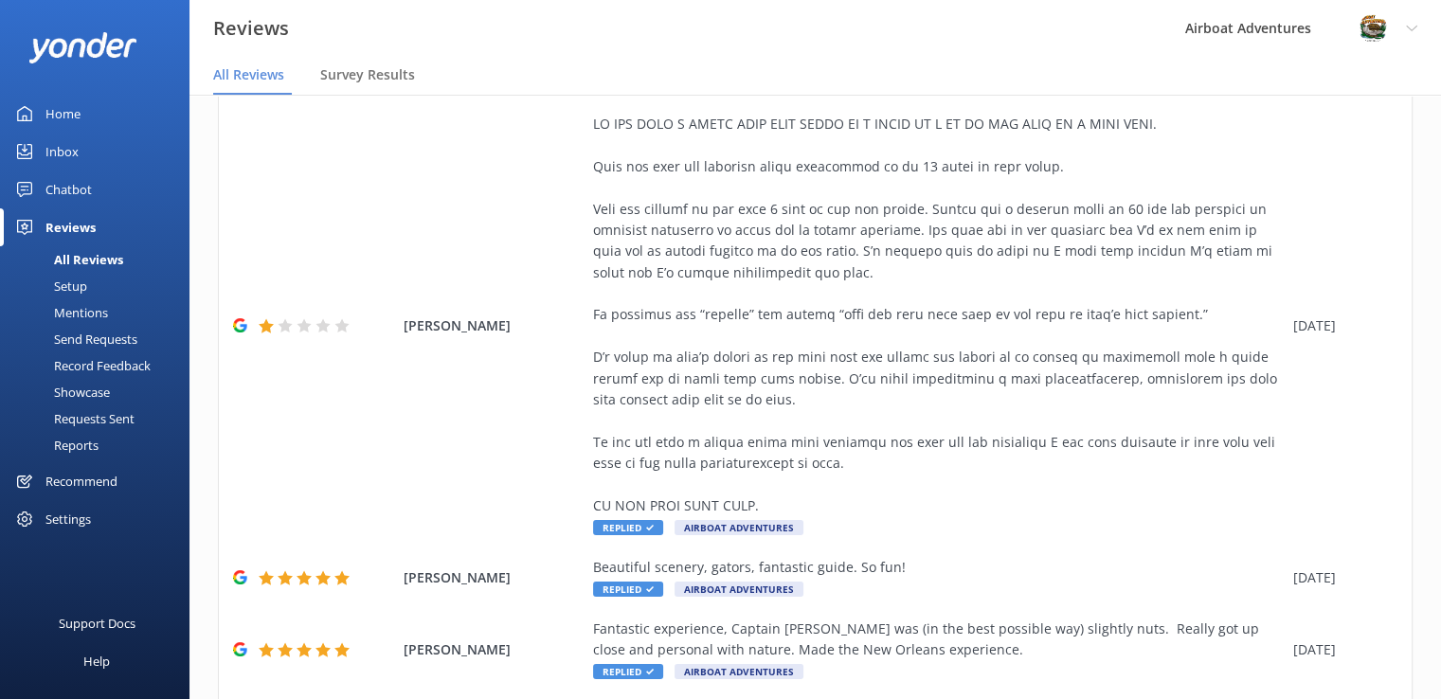
scroll to position [154, 0]
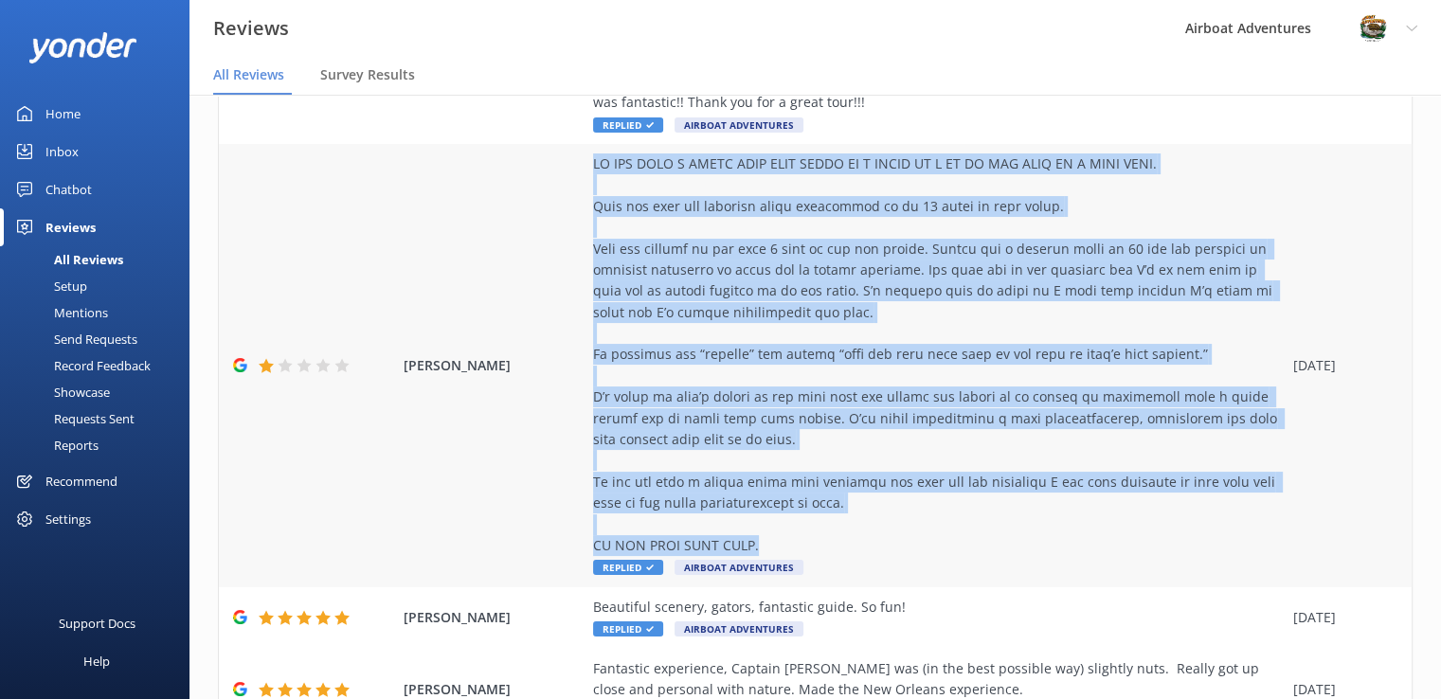
drag, startPoint x: 762, startPoint y: 539, endPoint x: 587, endPoint y: 167, distance: 411.6
click at [587, 167] on div "[PERSON_NAME] Replied Airboat Adventures [DATE]" at bounding box center [815, 365] width 1193 height 443
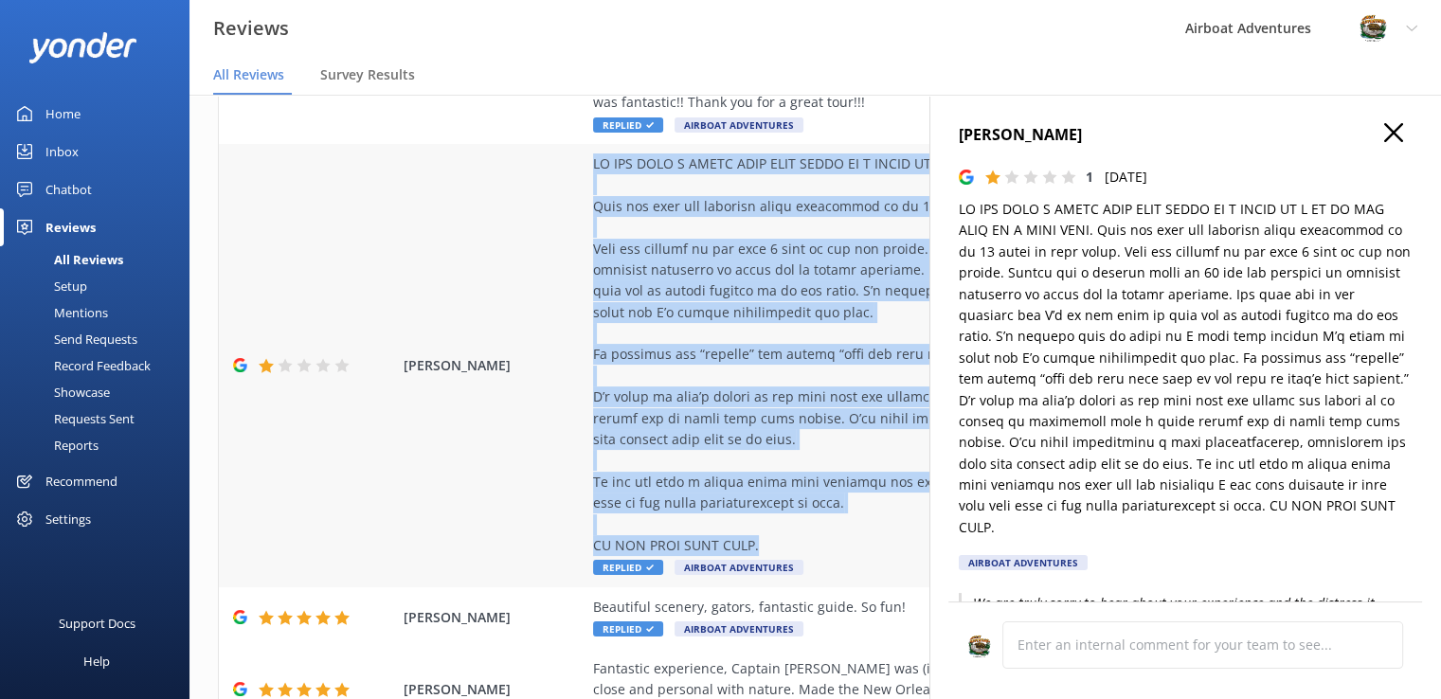
copy div "LO IPS DOLO S AMETC ADIP ELIT SEDDO EI T INCID UT L ET DO MAG ALIQ EN A MINI VE…"
click at [811, 456] on div at bounding box center [938, 355] width 691 height 403
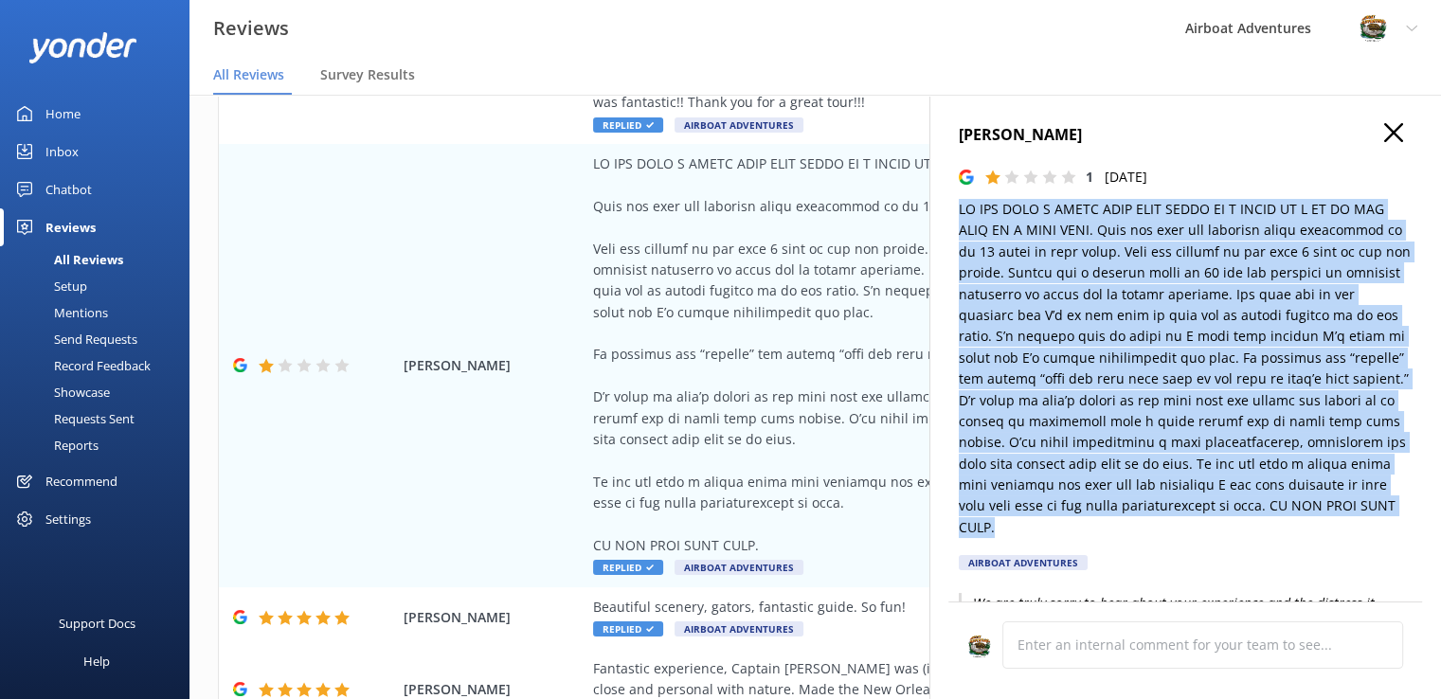
drag, startPoint x: 949, startPoint y: 214, endPoint x: 1215, endPoint y: 532, distance: 414.3
click at [1215, 532] on div "[PERSON_NAME] 1 [DATE] Airboat Adventures We are truly sorry to hear about your…" at bounding box center [1186, 444] width 512 height 699
copy p "LO IPS DOLO S AMETC ADIP ELIT SEDDO EI T INCID UT L ET DO MAG ALIQ EN A MINI VE…"
click at [1384, 138] on icon "button" at bounding box center [1393, 132] width 19 height 19
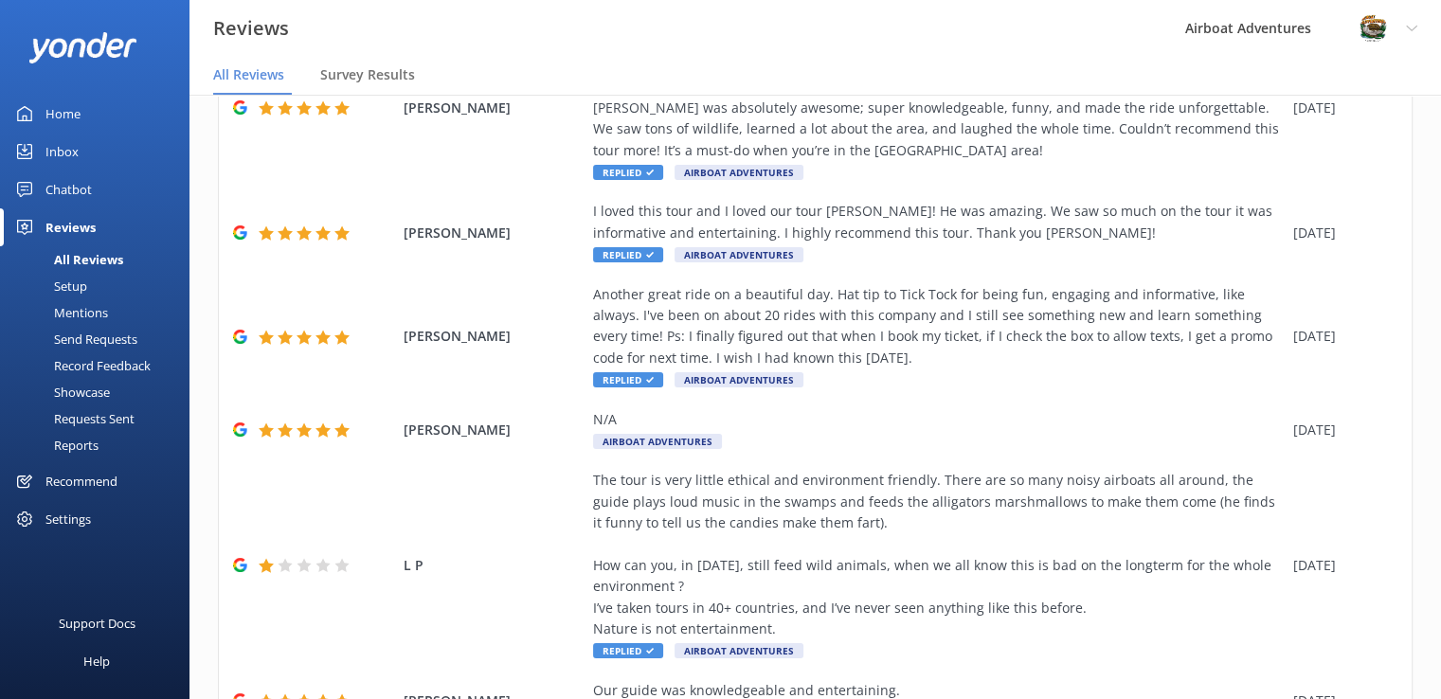
scroll to position [994, 0]
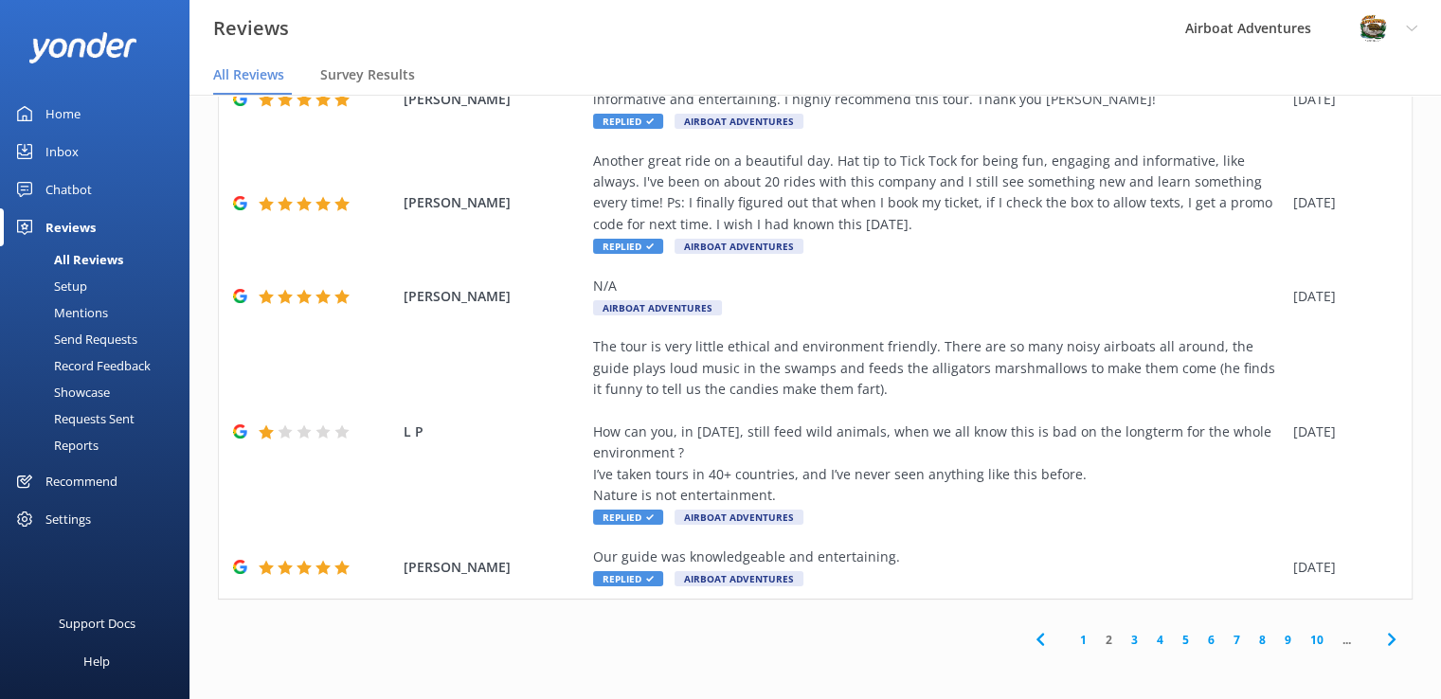
click at [1071, 642] on link "1" at bounding box center [1084, 640] width 26 height 18
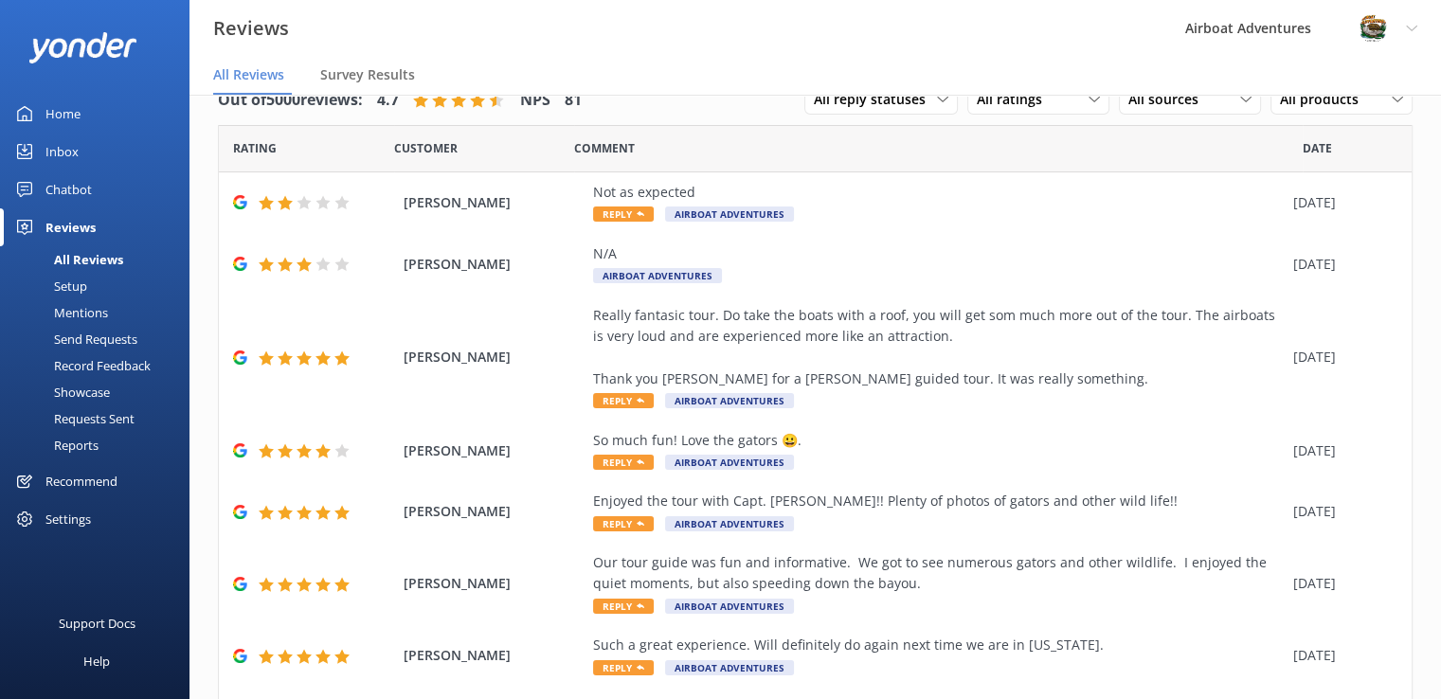
scroll to position [273, 0]
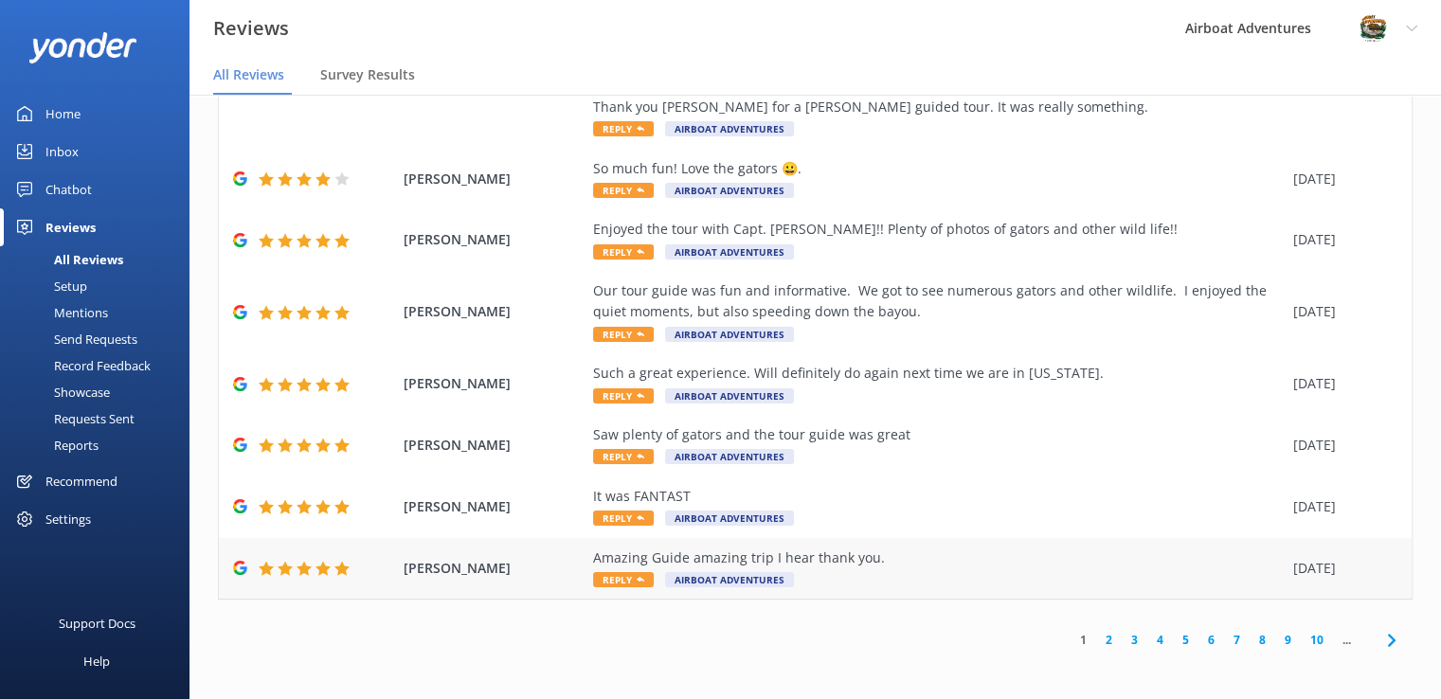
click at [609, 575] on span "Reply" at bounding box center [623, 579] width 61 height 15
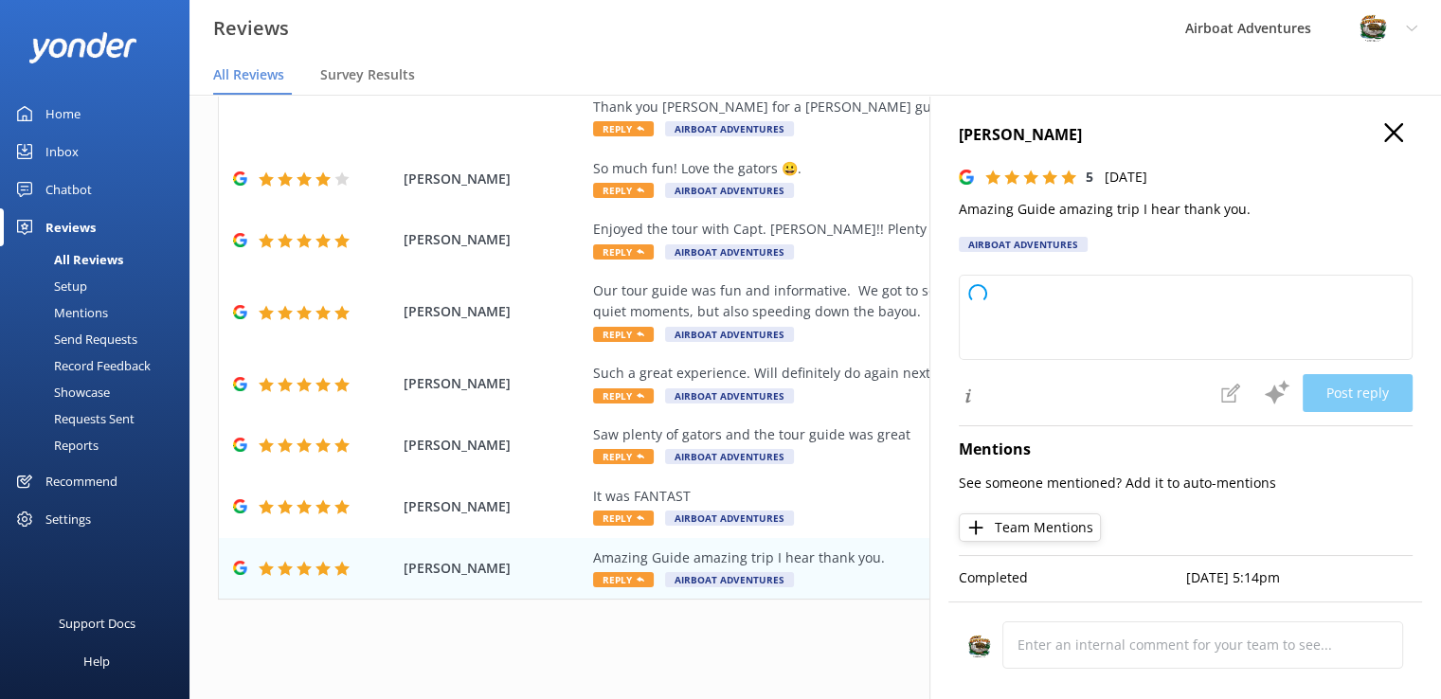
type textarea "Thank you so much for your kind words and wonderful rating! We're delighted to …"
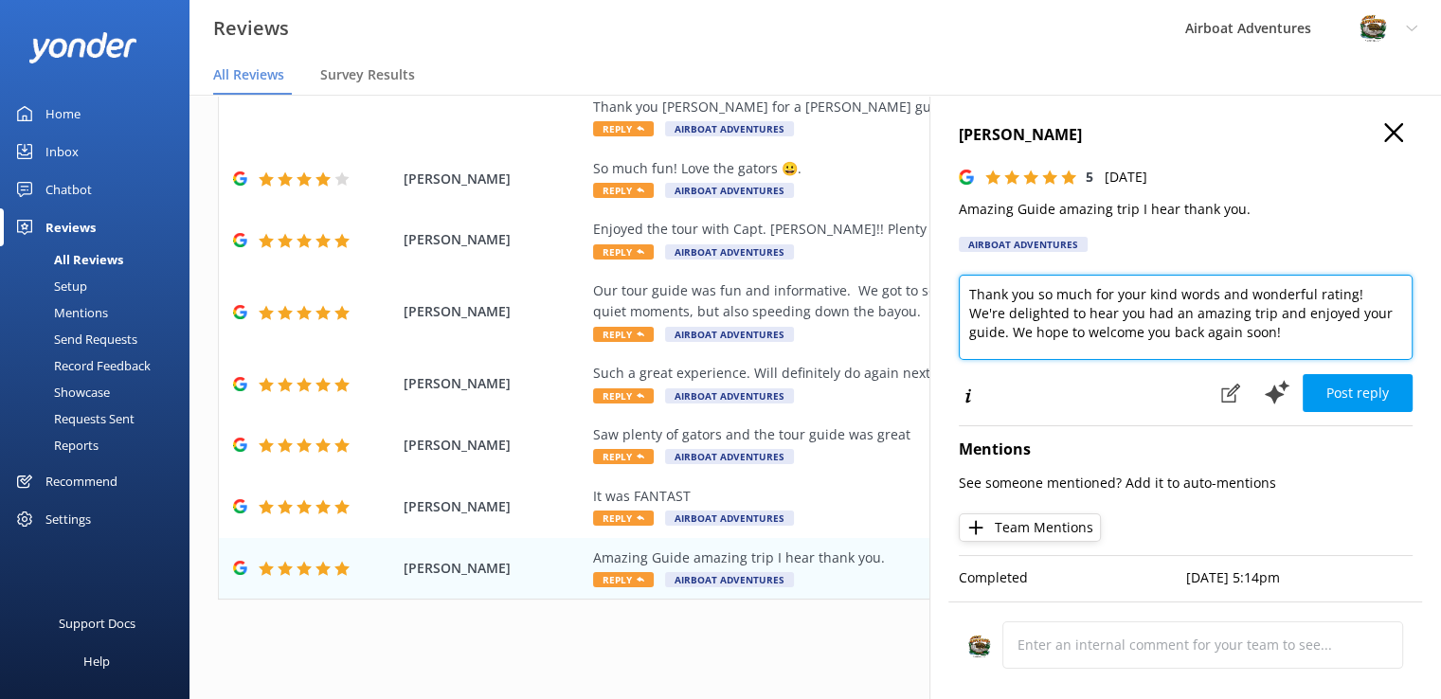
click at [1271, 347] on textarea "Thank you so much for your kind words and wonderful rating! We're delighted to …" at bounding box center [1186, 317] width 454 height 85
drag, startPoint x: 1280, startPoint y: 332, endPoint x: 932, endPoint y: 294, distance: 349.8
click at [932, 294] on div "[PERSON_NAME] 5 [DATE] Amazing Guide amazing trip I hear thank you. Airboat Adv…" at bounding box center [1186, 444] width 512 height 699
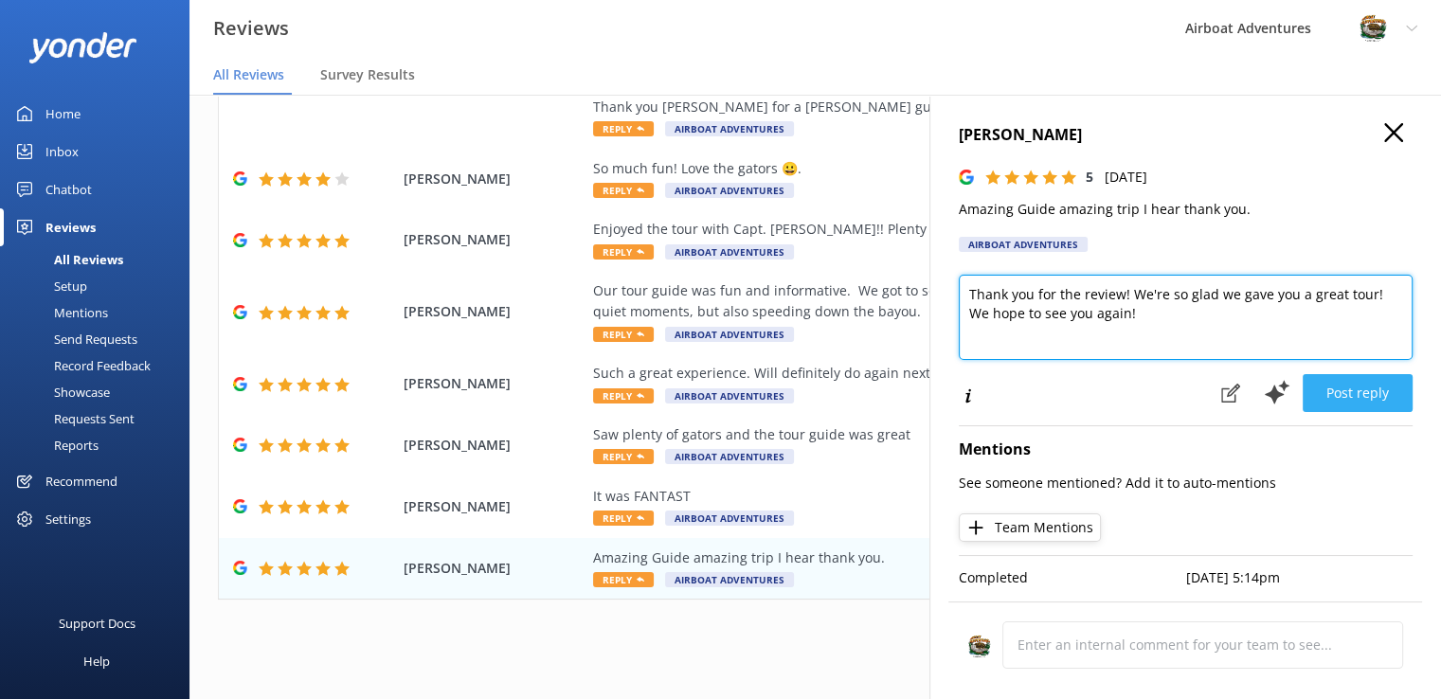
type textarea "Thank you for the review! We're so glad we gave you a great tour! We hope to se…"
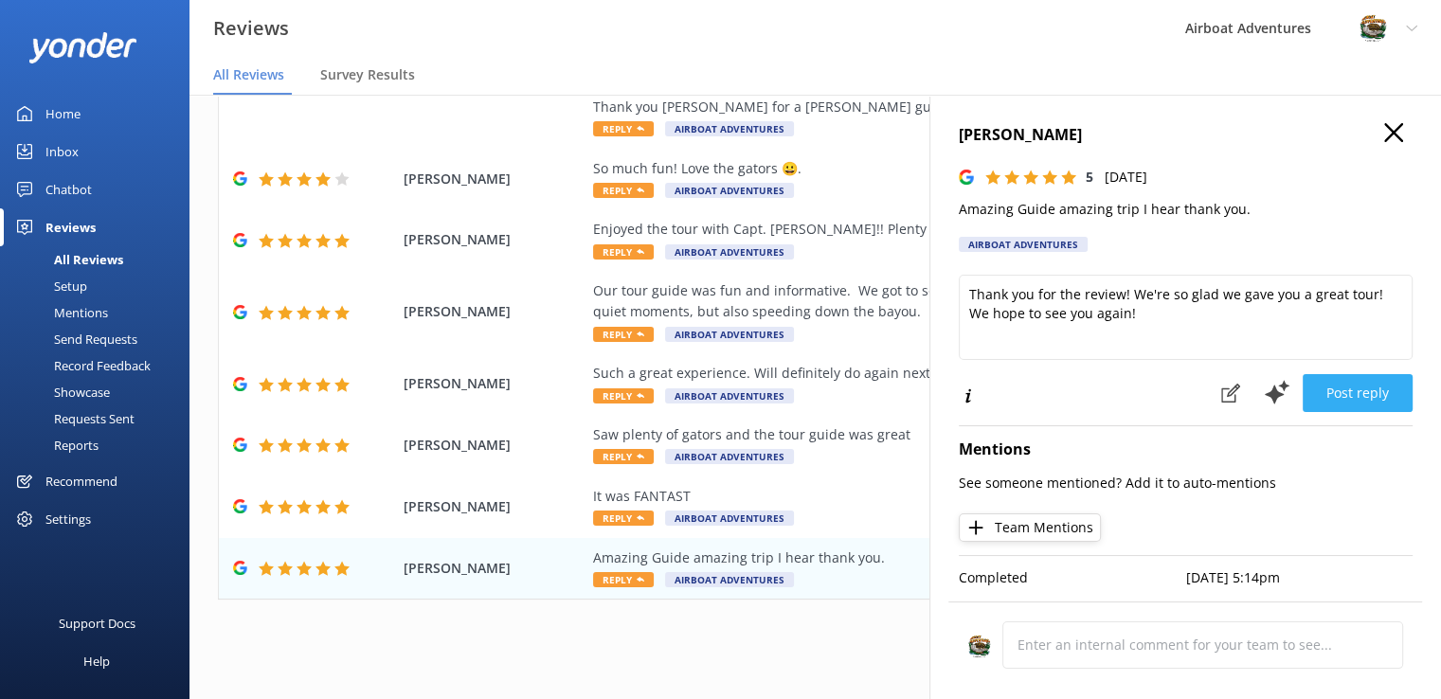
click at [1334, 377] on button "Post reply" at bounding box center [1358, 393] width 110 height 38
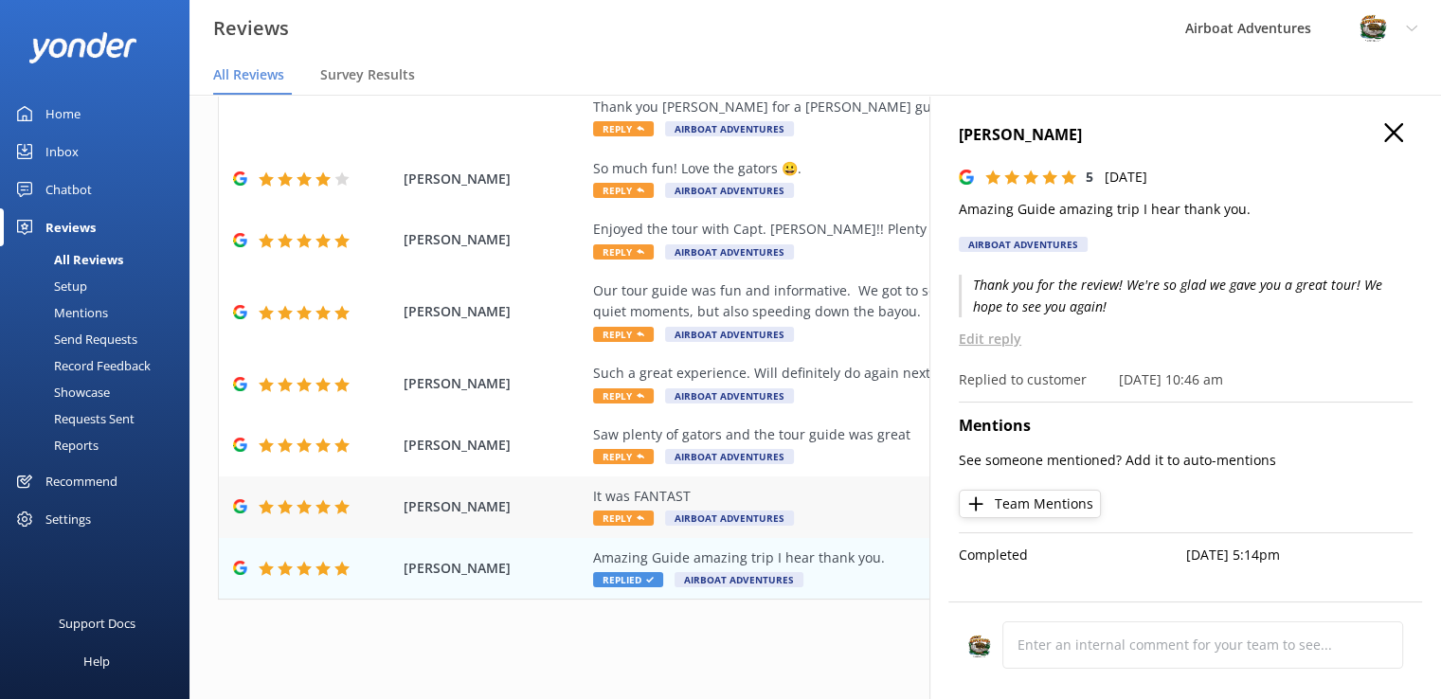
click at [637, 515] on icon at bounding box center [641, 519] width 8 height 8
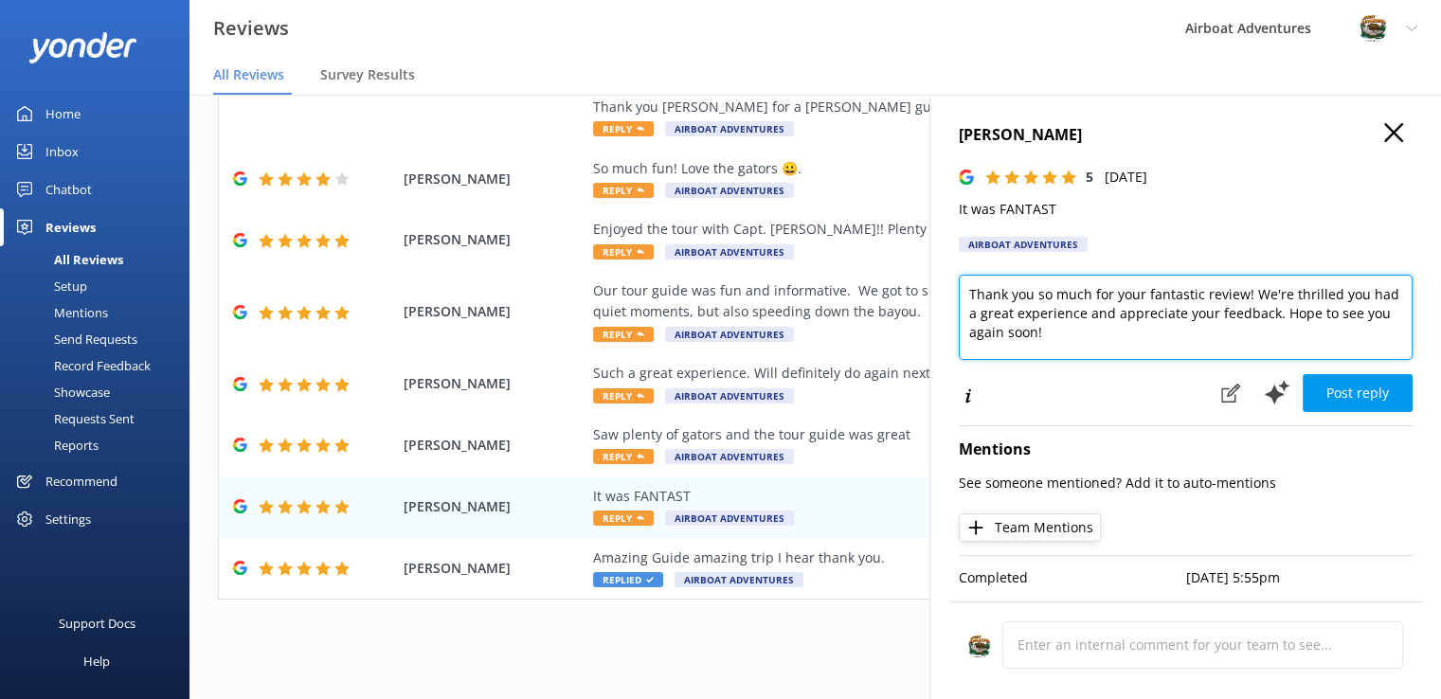
click at [1329, 298] on textarea "Thank you so much for your fantastic review! We're thrilled you had a great exp…" at bounding box center [1186, 317] width 454 height 85
click at [1330, 301] on textarea "Thank you so much for your fantastic review! We're so excuted you had a great e…" at bounding box center [1186, 317] width 454 height 85
click at [1309, 300] on textarea "Thank you so much for your fantastic review! We're so excited you had a great e…" at bounding box center [1186, 317] width 454 height 85
drag, startPoint x: 1247, startPoint y: 297, endPoint x: 922, endPoint y: 268, distance: 326.3
click at [922, 268] on div "Out of 5000 reviews: 4.7 NPS 81 All reply statuses All reply statuses Needs a r…" at bounding box center [816, 378] width 1252 height 642
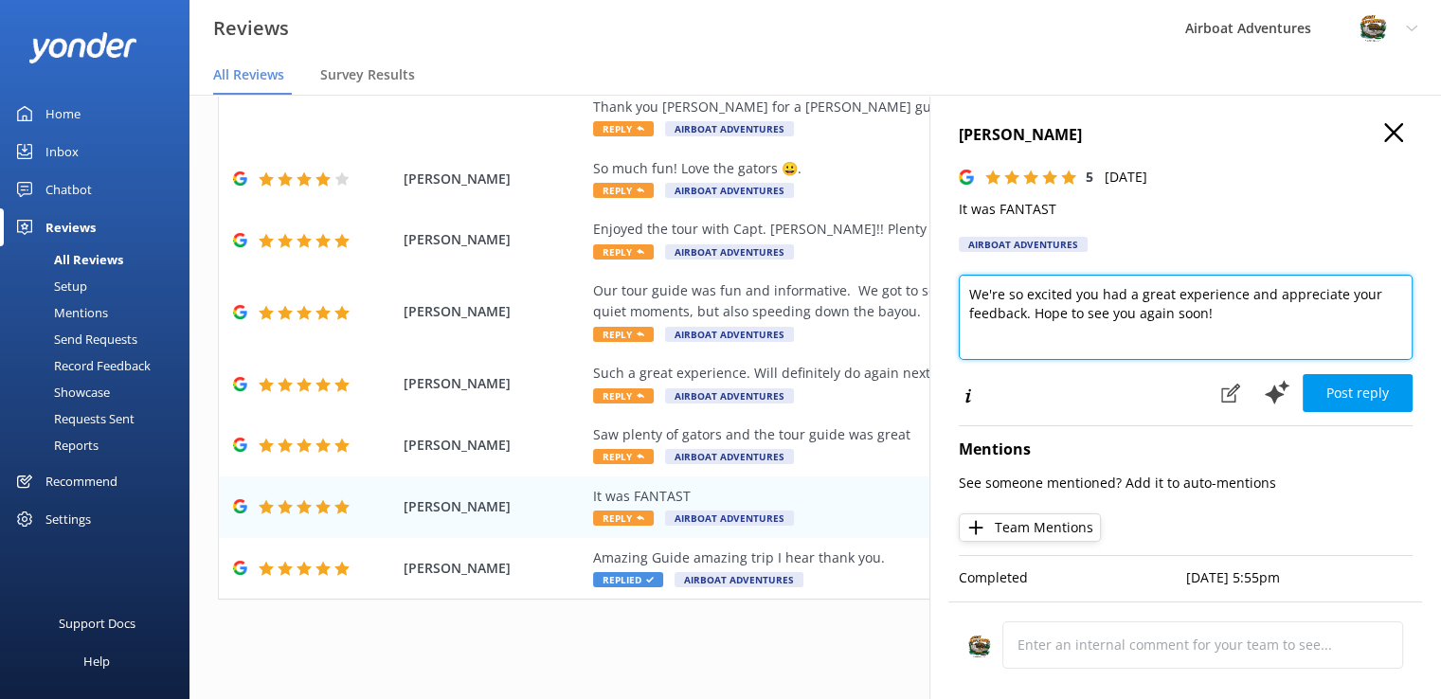
click at [1226, 319] on textarea "We're so excited you had a great experience and appreciate your feedback. Hope …" at bounding box center [1186, 317] width 454 height 85
click at [1028, 320] on textarea "We're so excited you had a great experience and appreciate your feedback. Hope …" at bounding box center [1186, 317] width 454 height 85
click at [1239, 298] on textarea "We're so excited you had a great experience! Hope to see you again soon!" at bounding box center [1186, 317] width 454 height 85
type textarea "We're so excited you had a great time! Hope to see you again soon!"
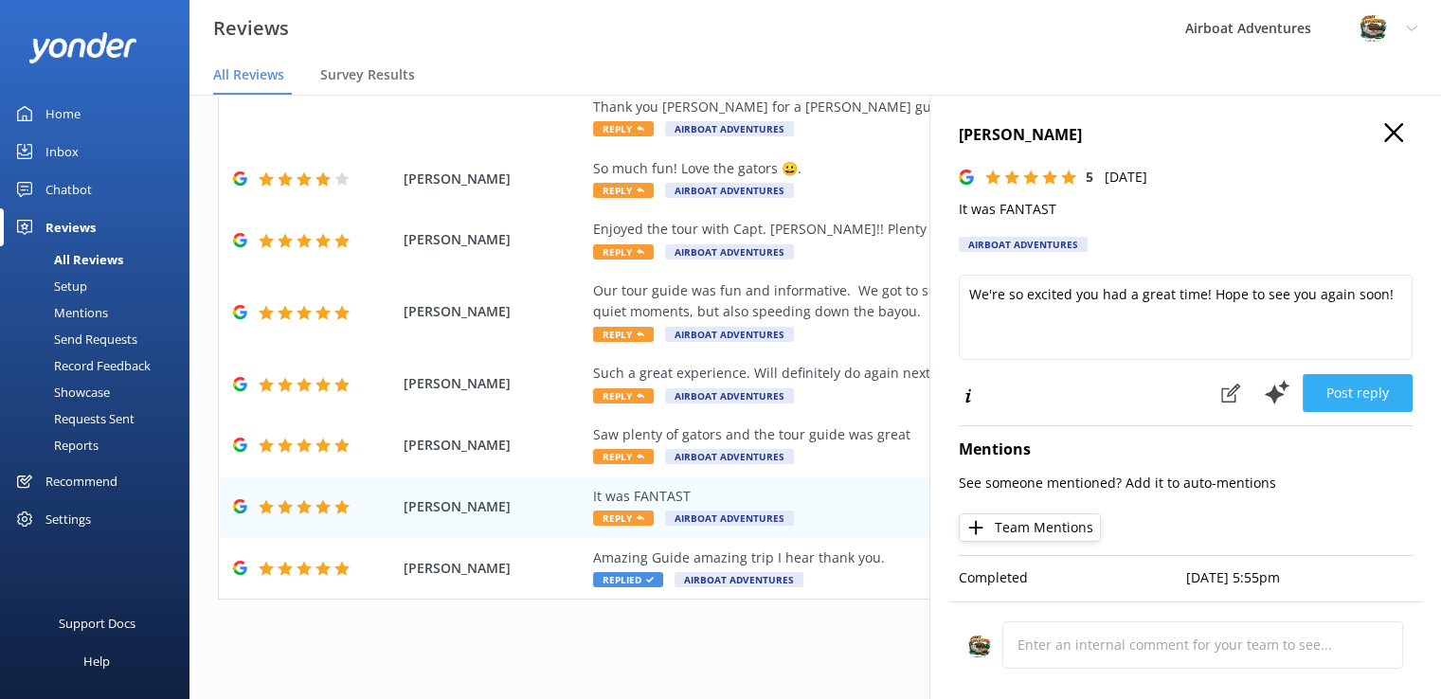
drag, startPoint x: 1358, startPoint y: 425, endPoint x: 1374, endPoint y: 397, distance: 32.7
click at [1374, 397] on button "Post reply" at bounding box center [1358, 393] width 110 height 38
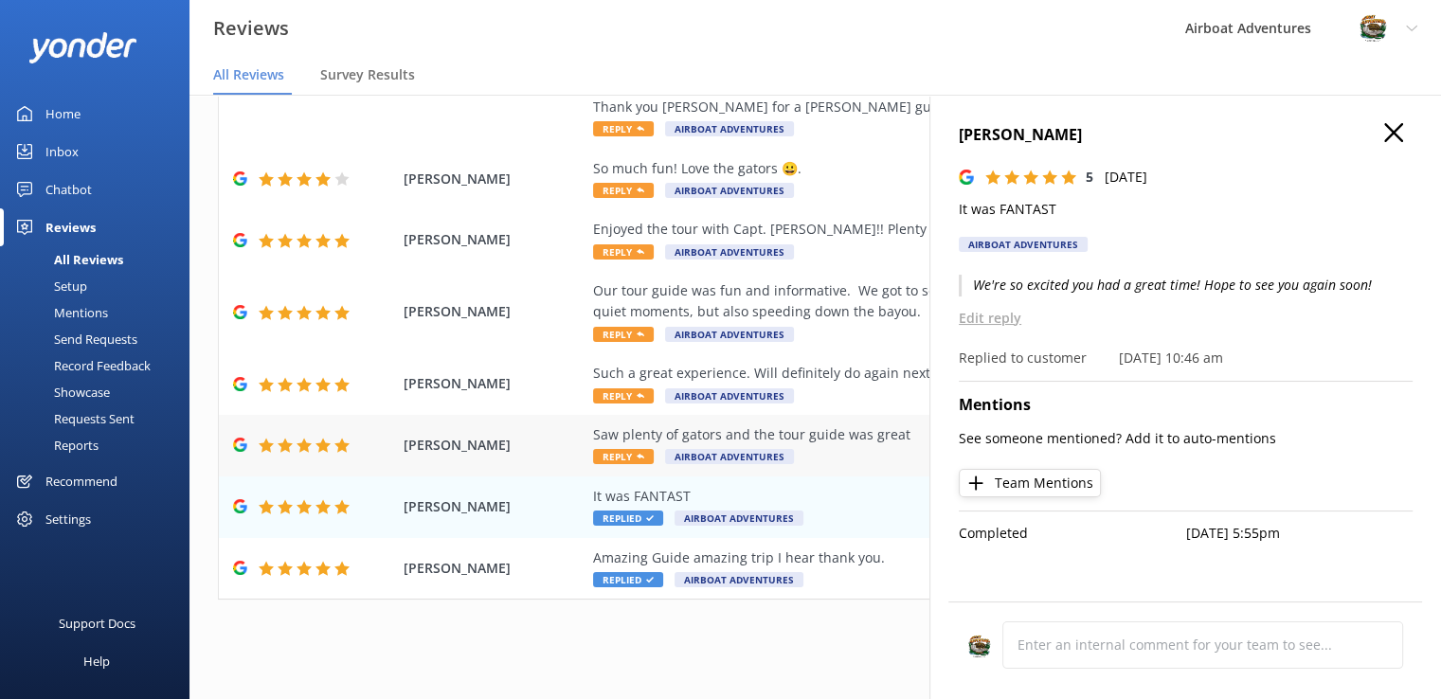
click at [621, 455] on span "Reply" at bounding box center [623, 456] width 61 height 15
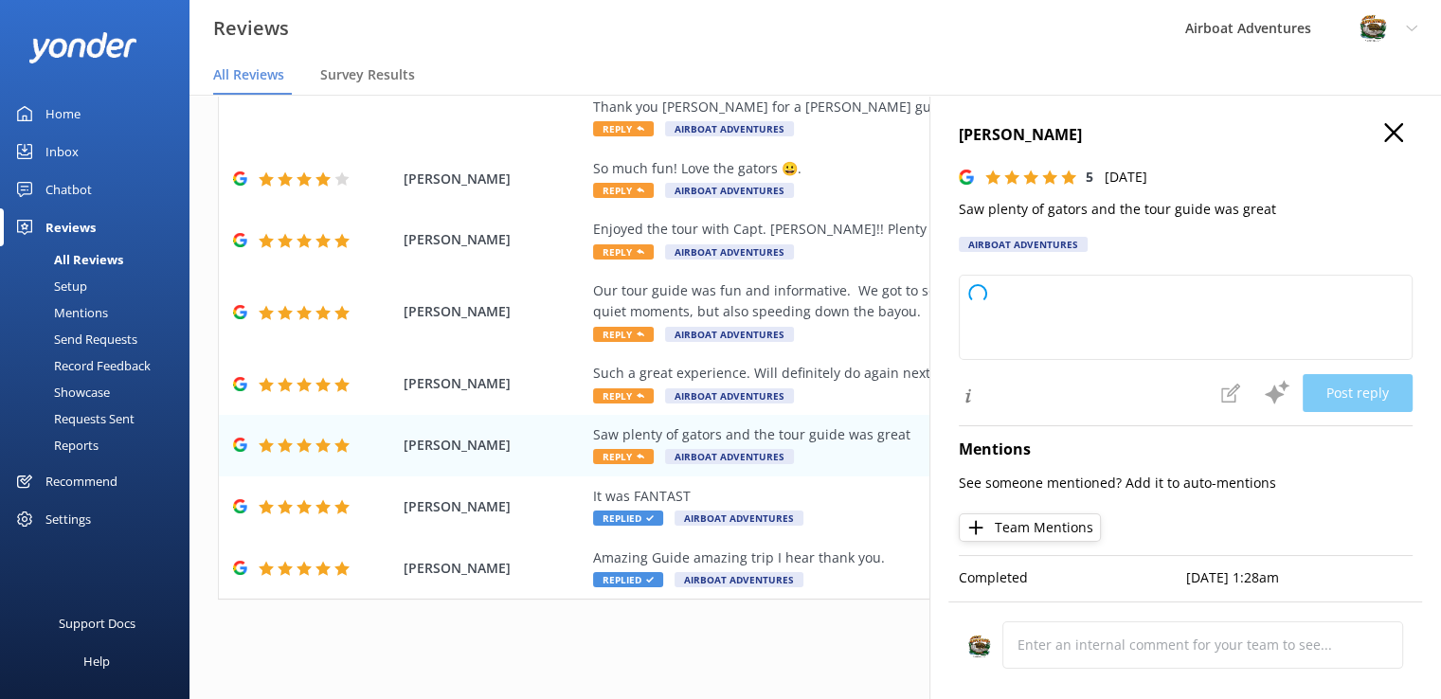
type textarea "Thank you so much for your wonderful review! We're thrilled you enjoyed seeing …"
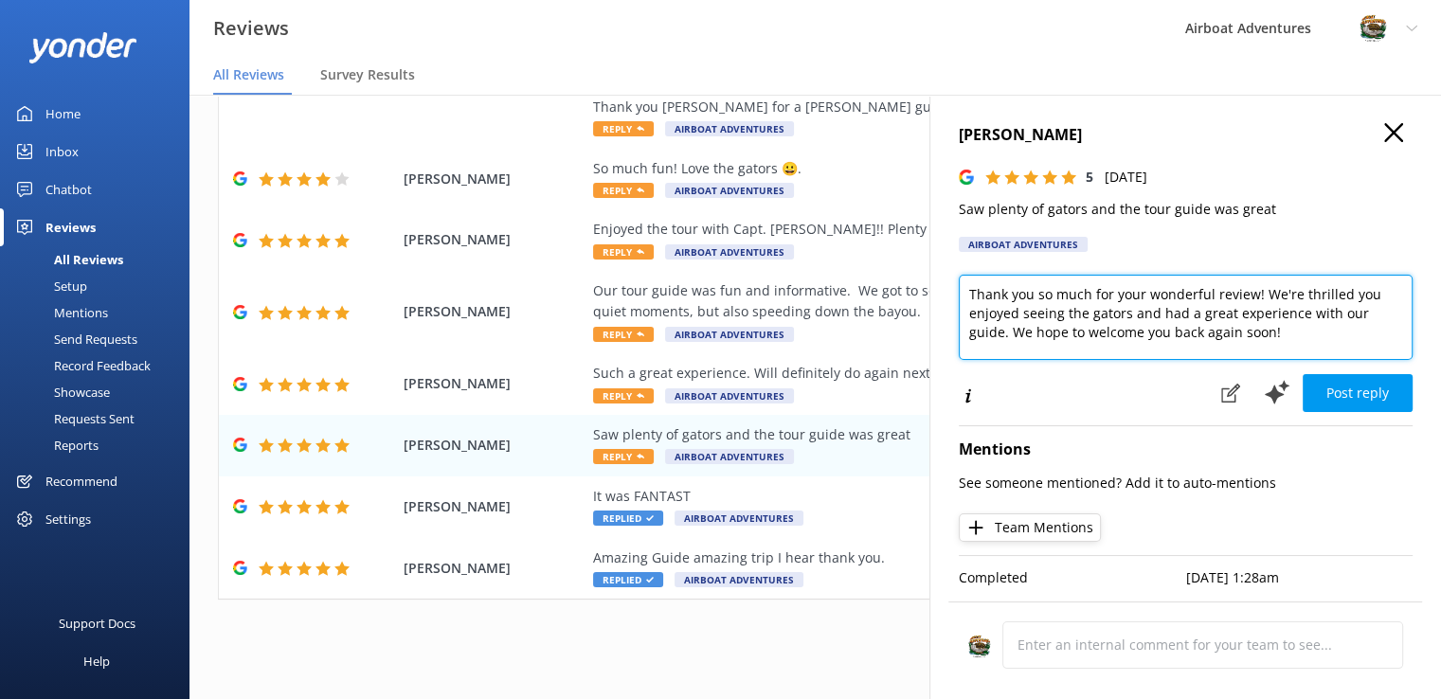
drag, startPoint x: 1285, startPoint y: 342, endPoint x: 961, endPoint y: 293, distance: 327.8
click at [961, 293] on textarea "Thank you so much for your wonderful review! We're thrilled you enjoyed seeing …" at bounding box center [1186, 317] width 454 height 85
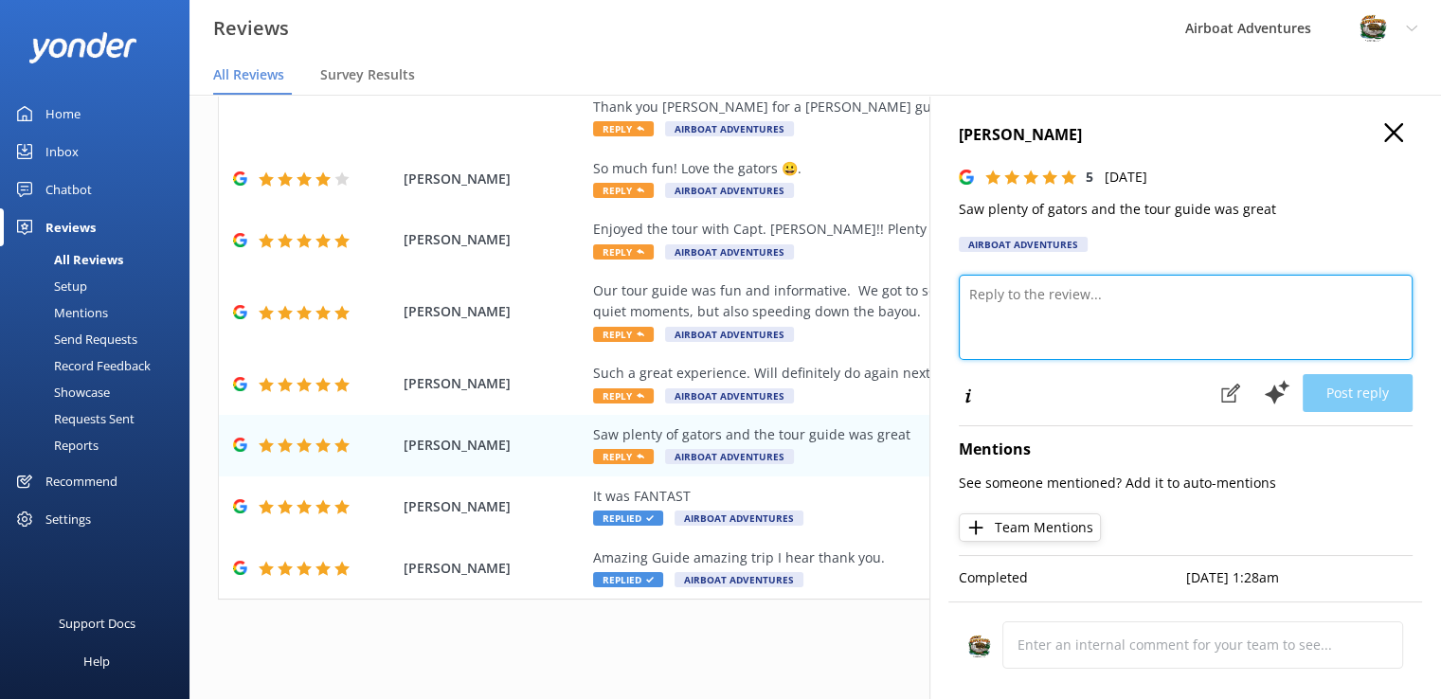
drag, startPoint x: 961, startPoint y: 293, endPoint x: 1256, endPoint y: 340, distance: 298.5
click at [1256, 340] on textarea at bounding box center [1186, 317] width 454 height 85
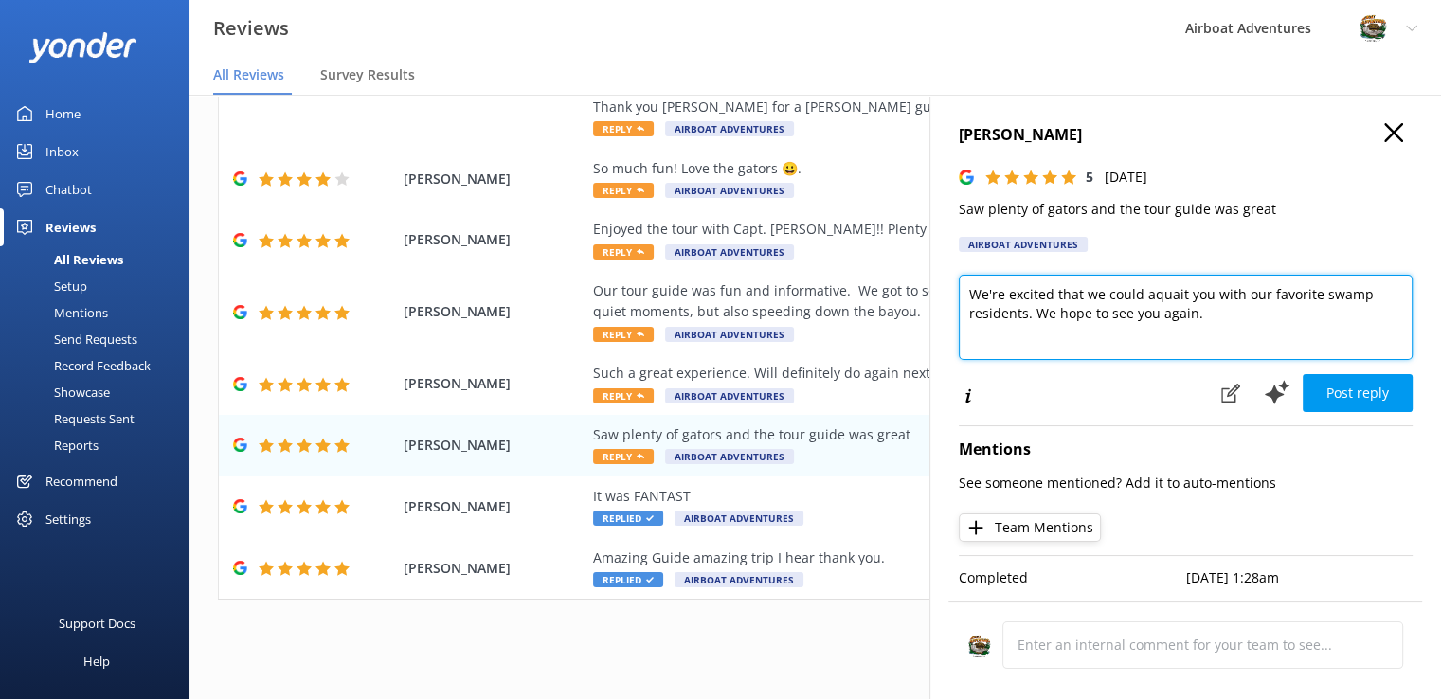
click at [1165, 297] on textarea "We're excited that we could aquait you with our favorite swamp residents. We ho…" at bounding box center [1186, 317] width 454 height 85
click at [1184, 297] on textarea "We're excited that we could aquait you with our favorite swamp residents. We ho…" at bounding box center [1186, 317] width 454 height 85
click at [1152, 296] on textarea "We're excited that we could aquait you with our favorite swamp residents. We ho…" at bounding box center [1186, 317] width 454 height 85
click at [1196, 294] on textarea "We're excited that we could acquait you with our favorite swamp residents. We h…" at bounding box center [1186, 317] width 454 height 85
click at [1186, 298] on textarea "We're excited that we could acquait you with our favorite swamp residents. We h…" at bounding box center [1186, 317] width 454 height 85
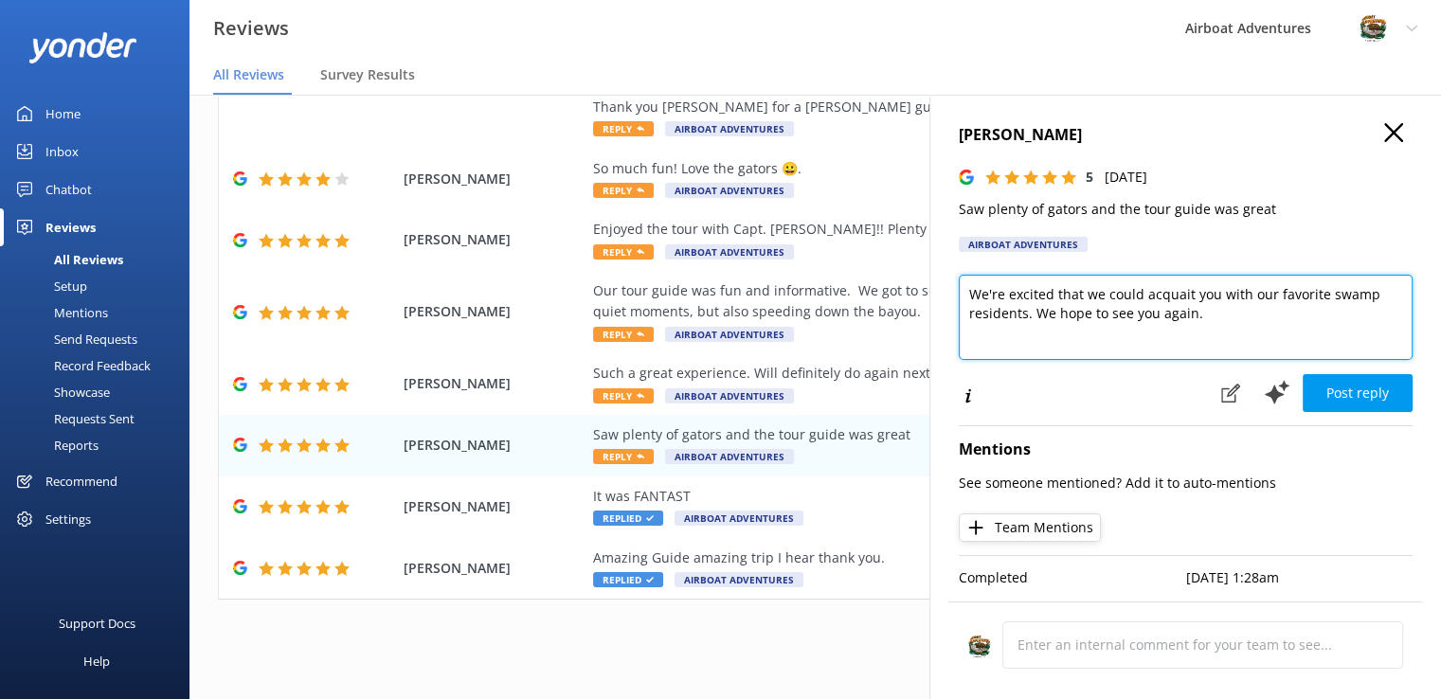
click at [1182, 300] on textarea "We're excited that we could acquait you with our favorite swamp residents. We h…" at bounding box center [1186, 317] width 454 height 85
click at [1084, 286] on textarea "We're excited that we could acquaint you with our favorite swamp residents. We …" at bounding box center [1186, 317] width 454 height 85
click at [1063, 304] on textarea "We're excited that we could acquaint you with our favorite swamp residents. We …" at bounding box center [1186, 317] width 454 height 85
click at [1024, 312] on textarea "We're excited that we could acquaint you with our favorite swamp residents. We …" at bounding box center [1186, 317] width 454 height 85
click at [1195, 318] on textarea "We're excited that we could acquaint you with our favorite swamp residents. We …" at bounding box center [1186, 317] width 454 height 85
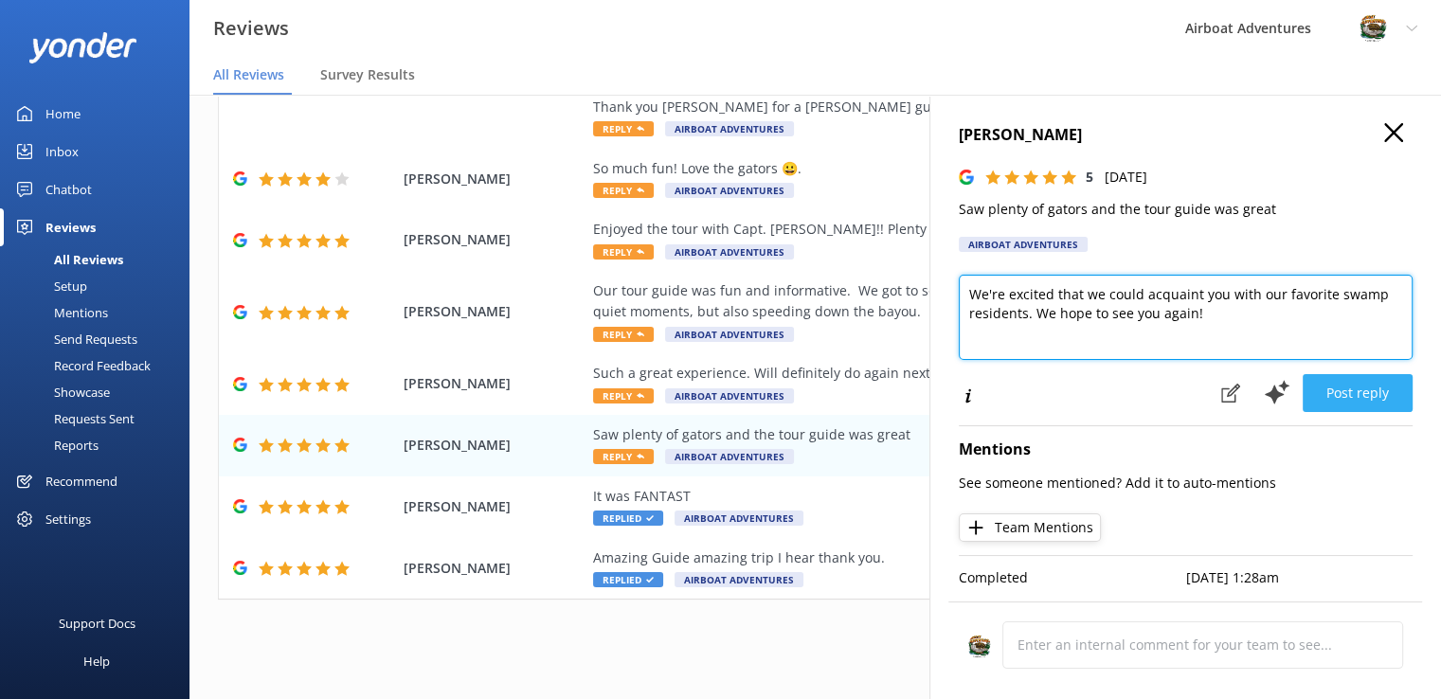
type textarea "We're excited that we could acquaint you with our favorite swamp residents. We …"
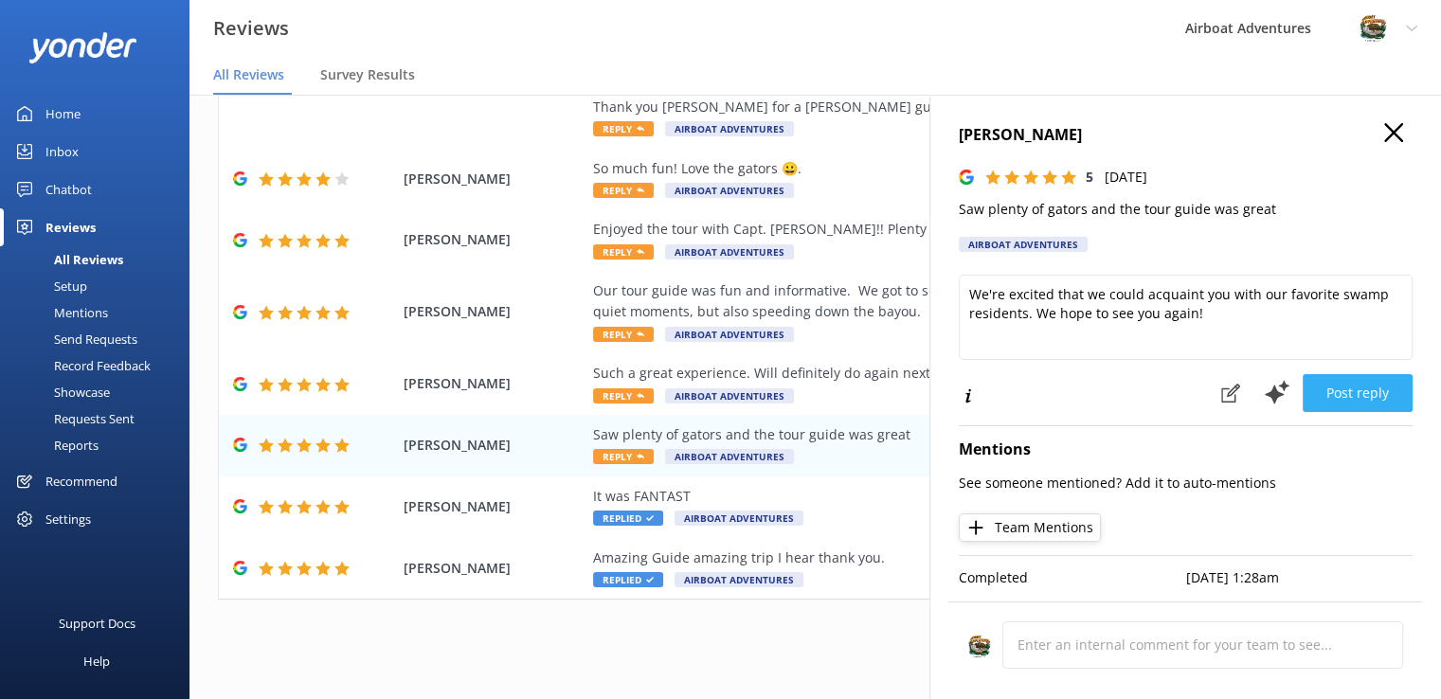
click at [1347, 392] on button "Post reply" at bounding box center [1358, 393] width 110 height 38
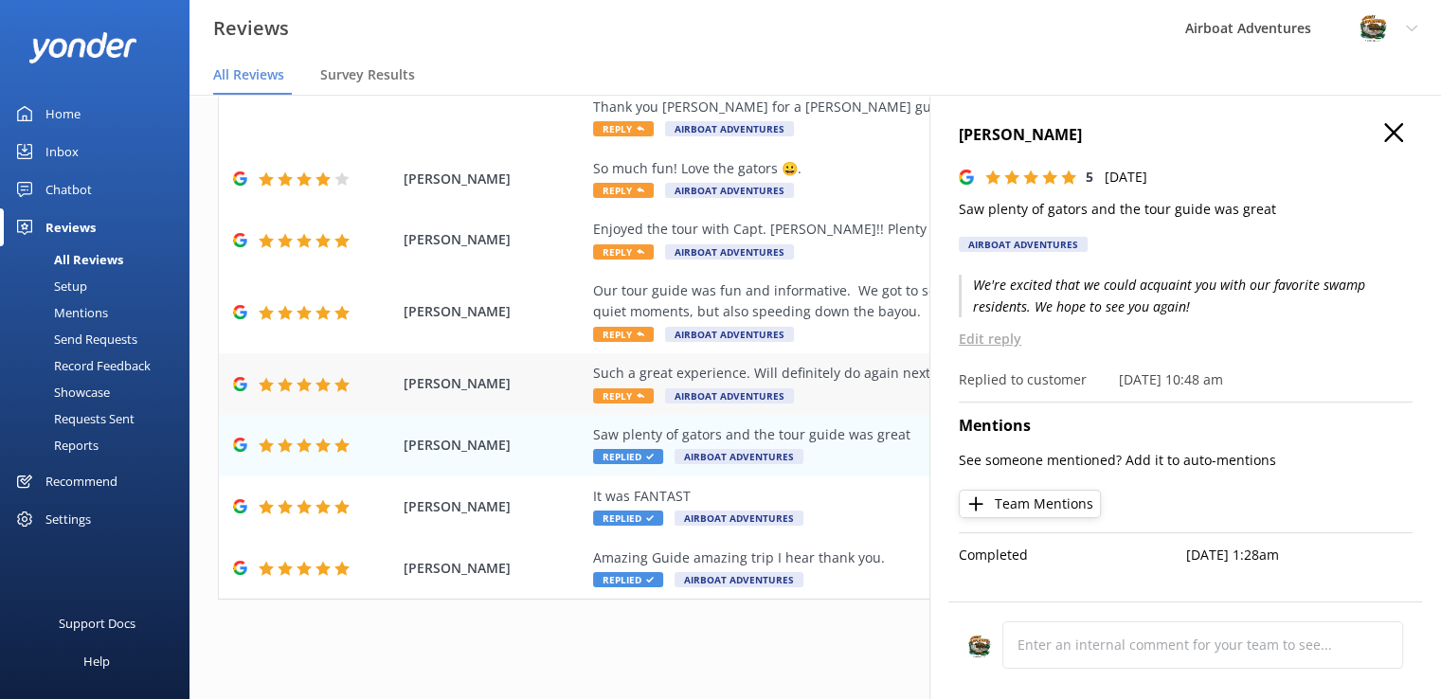
click at [622, 384] on div "Such a great experience. Will definitely do again next time we are in [US_STATE…" at bounding box center [938, 384] width 691 height 43
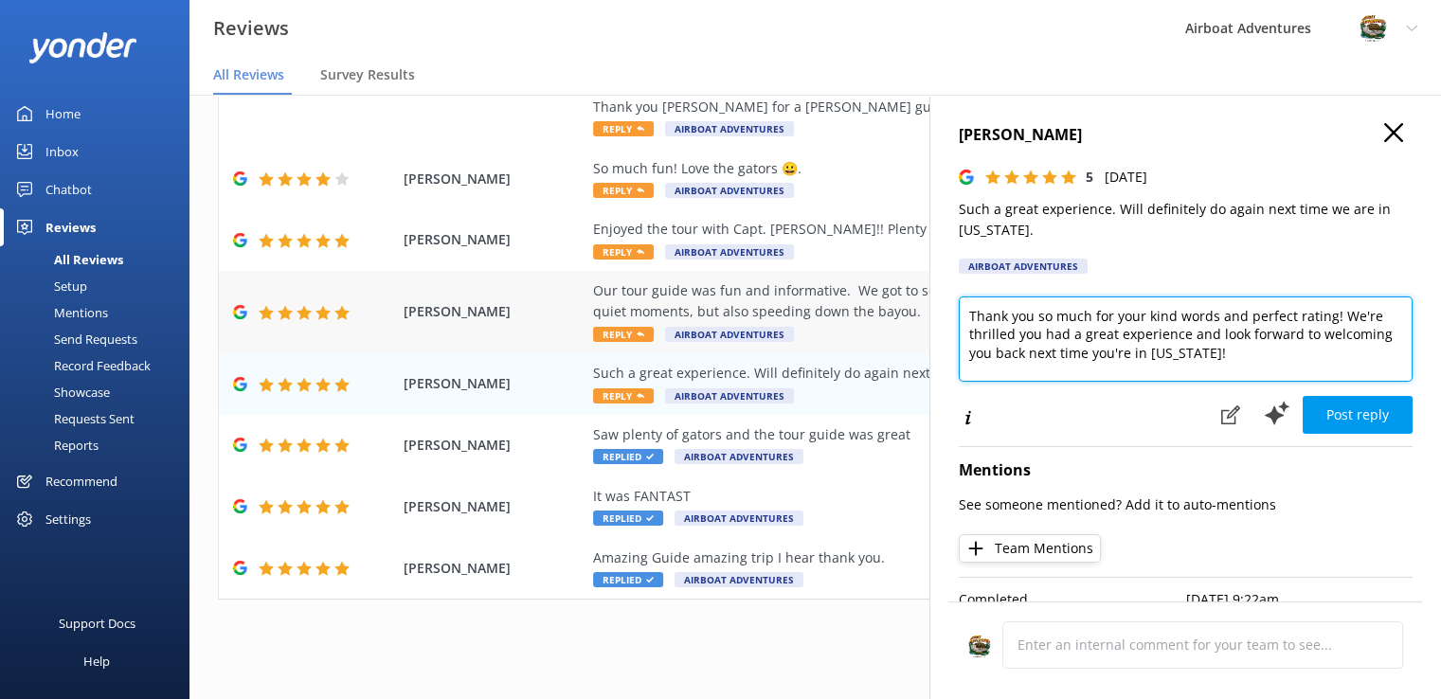
drag, startPoint x: 1334, startPoint y: 319, endPoint x: 873, endPoint y: 319, distance: 461.5
click at [873, 319] on div "Out of 5000 reviews: 4.7 NPS 81 All reply statuses All reply statuses Needs a r…" at bounding box center [816, 378] width 1252 height 642
click at [1050, 312] on textarea "We're thrilled you had a great experience and look forward to welcoming you bac…" at bounding box center [1186, 339] width 454 height 85
click at [1154, 342] on textarea "We're glad you had a great experience and look forward to welcoming you back ne…" at bounding box center [1186, 339] width 454 height 85
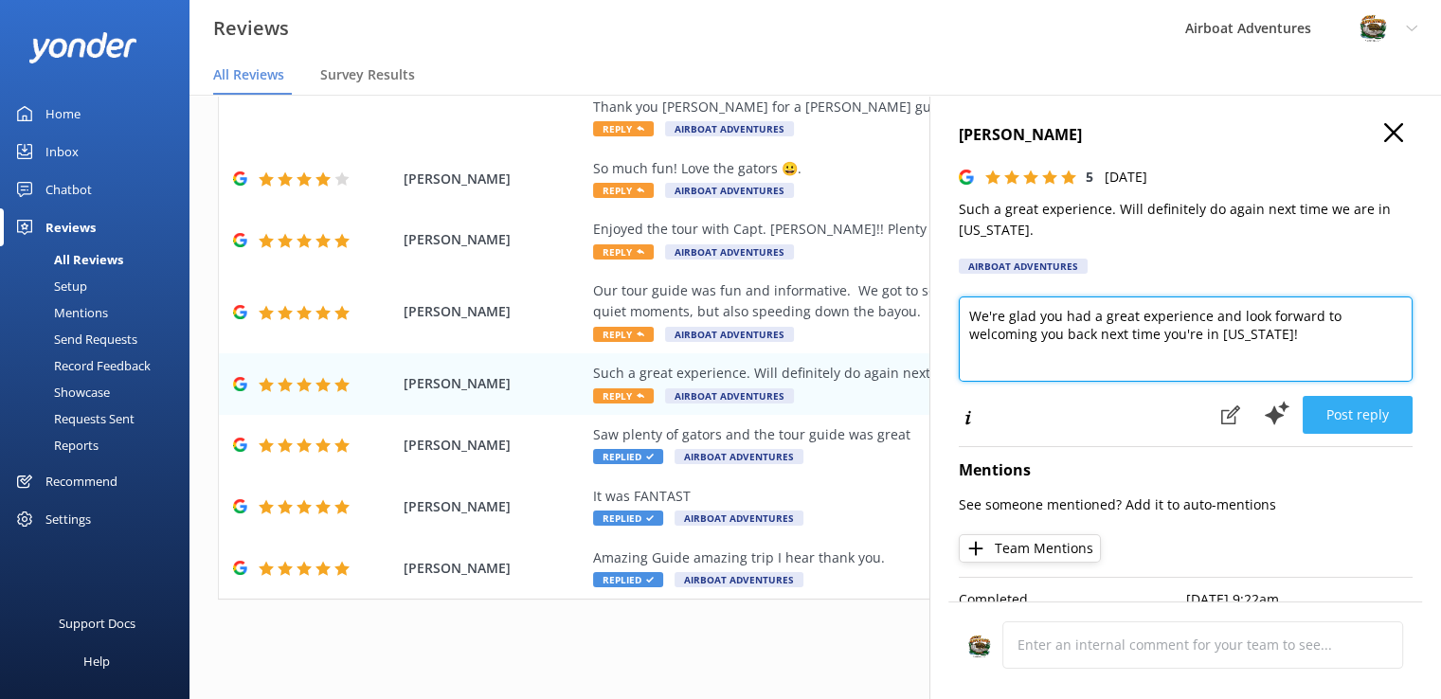
type textarea "We're glad you had a great experience and look forward to welcoming you back ne…"
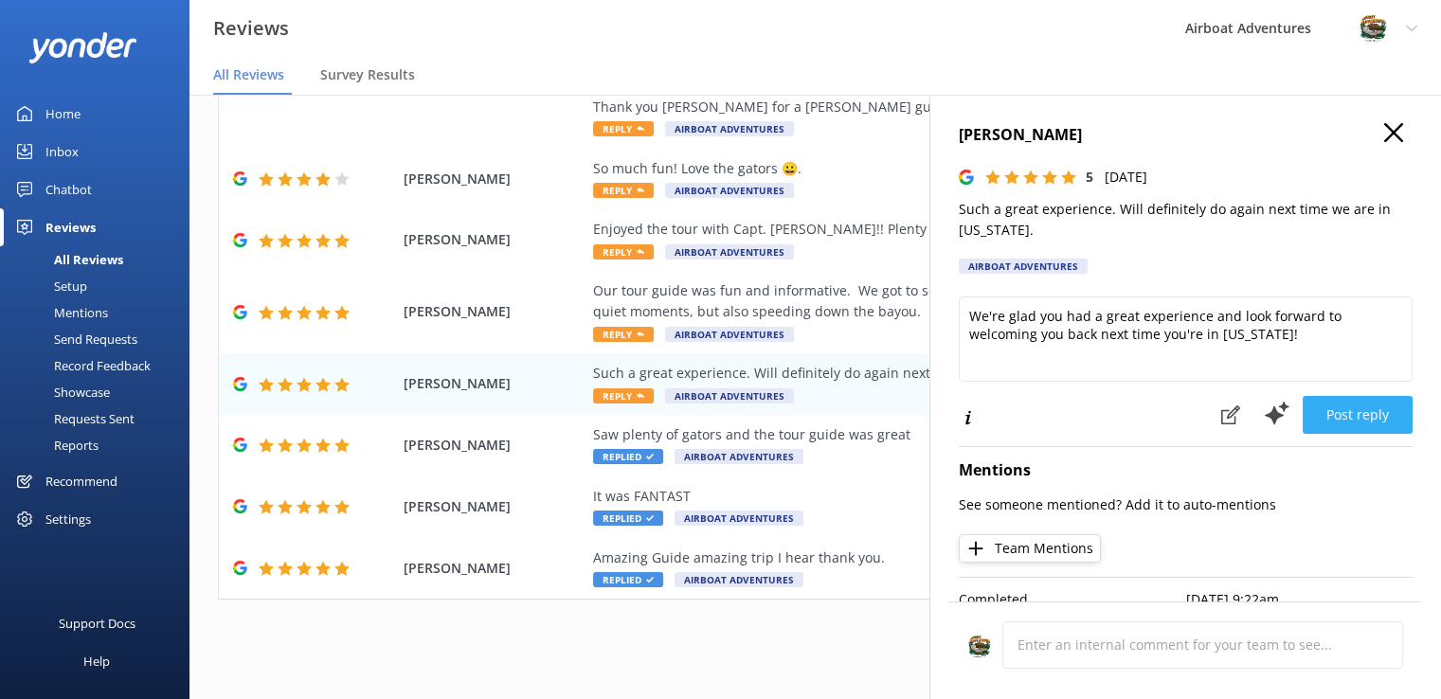
click at [1346, 403] on button "Post reply" at bounding box center [1358, 415] width 110 height 38
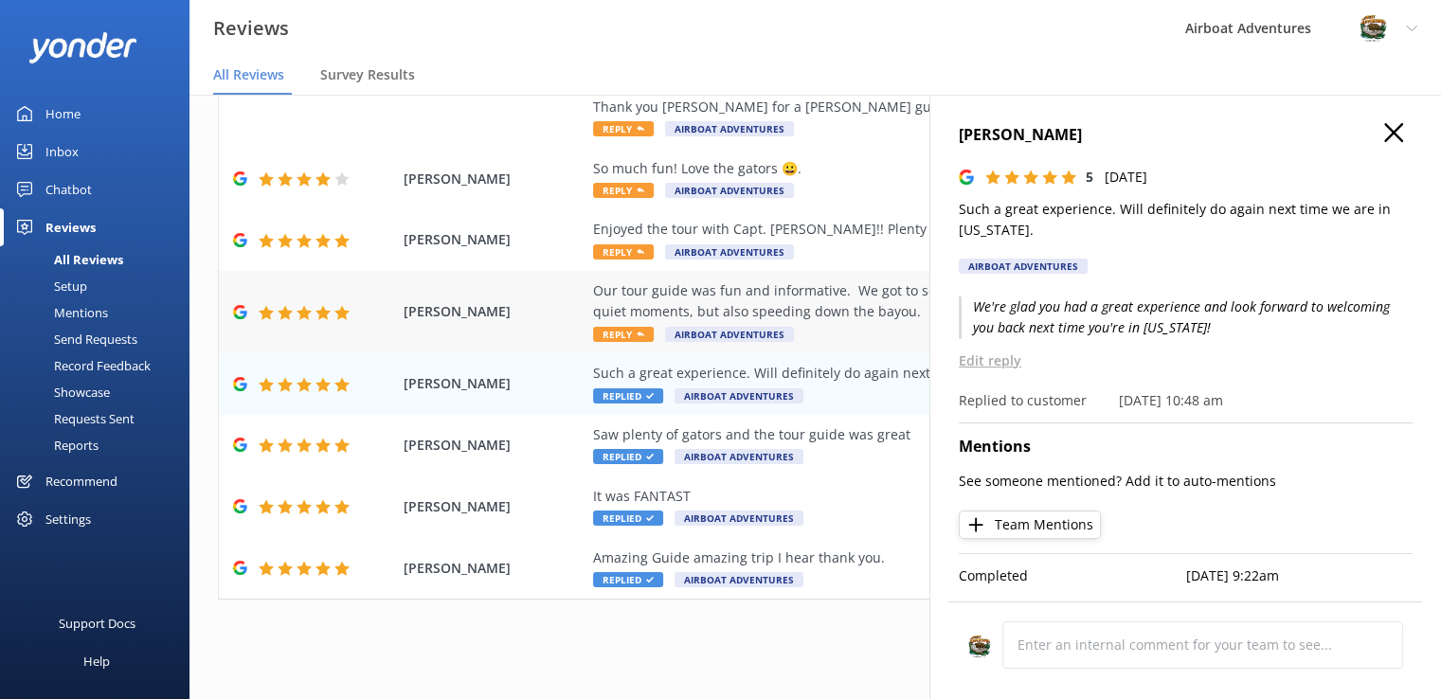
click at [620, 338] on span "Reply" at bounding box center [623, 334] width 61 height 15
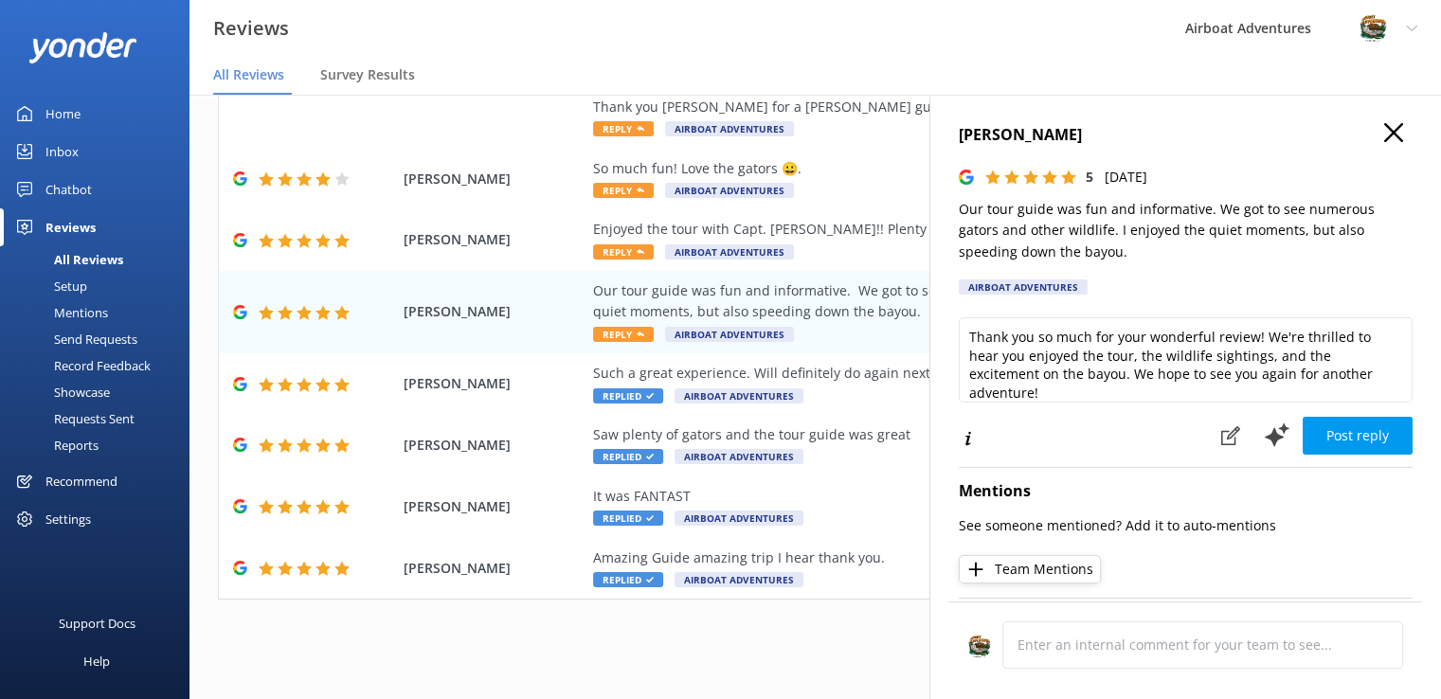
click at [1106, 16] on div "Reviews Airboat Adventures Profile Settings Logout" at bounding box center [720, 28] width 1441 height 57
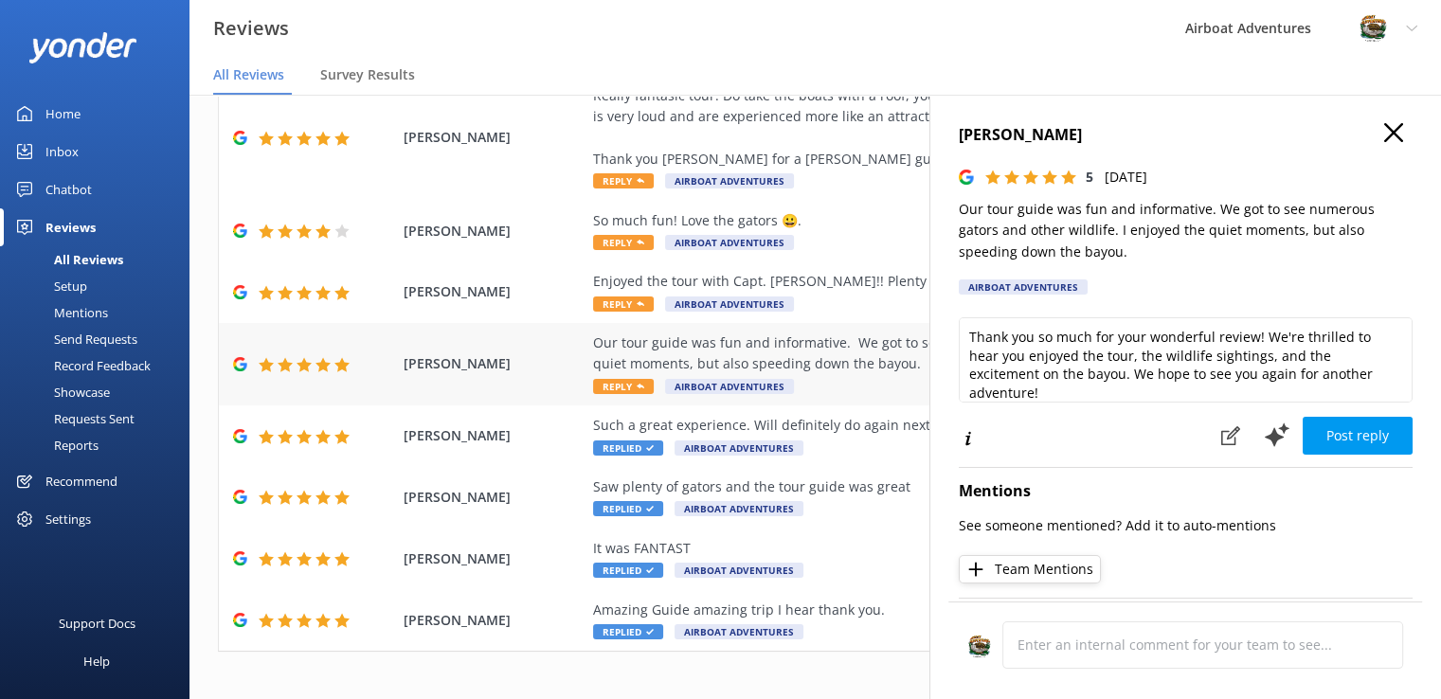
scroll to position [220, 0]
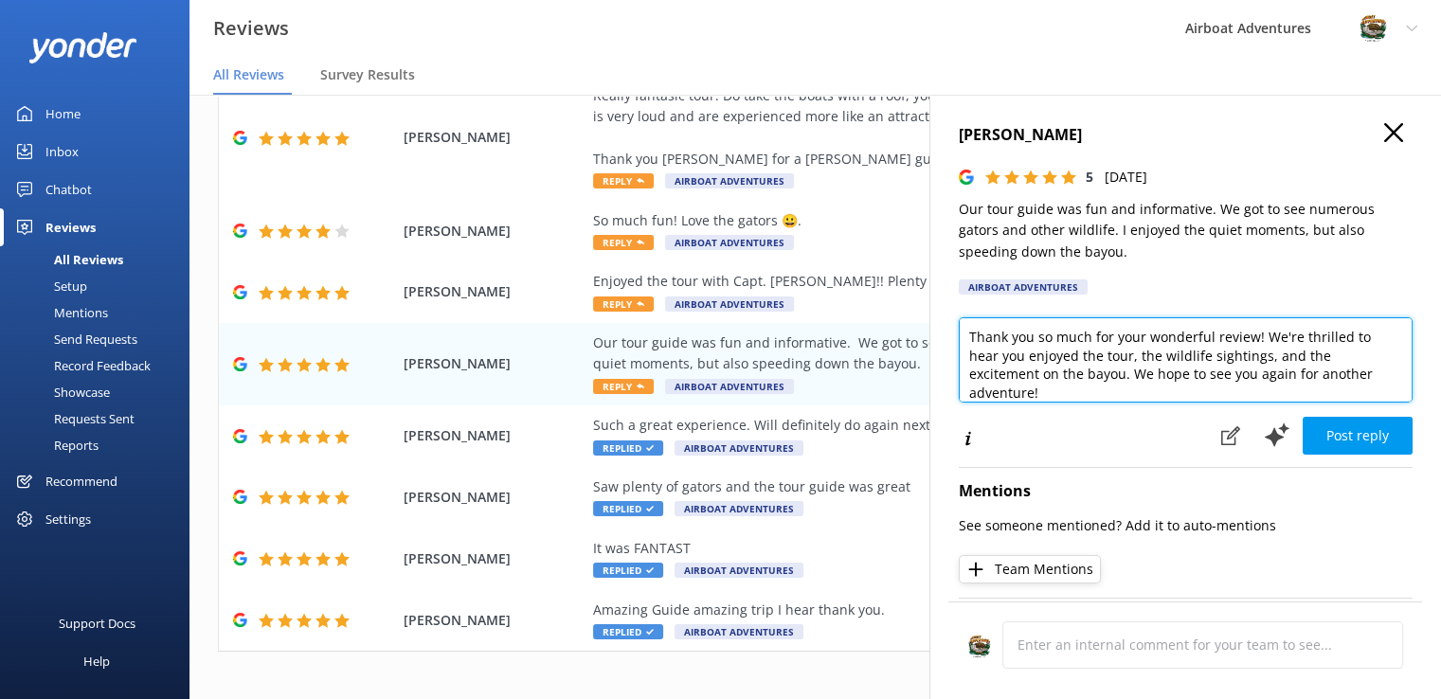
click at [1071, 391] on textarea "Thank you so much for your wonderful review! We're thrilled to hear you enjoyed…" at bounding box center [1186, 359] width 454 height 85
click at [1058, 380] on textarea "Thank you so much for your wonderful review! We're thrilled to hear you enjoyed…" at bounding box center [1186, 359] width 454 height 85
drag, startPoint x: 1256, startPoint y: 339, endPoint x: 848, endPoint y: 334, distance: 408.4
click at [848, 334] on div "Out of 5000 reviews: 4.7 NPS 81 All reply statuses All reply statuses Needs a r…" at bounding box center [816, 378] width 1252 height 642
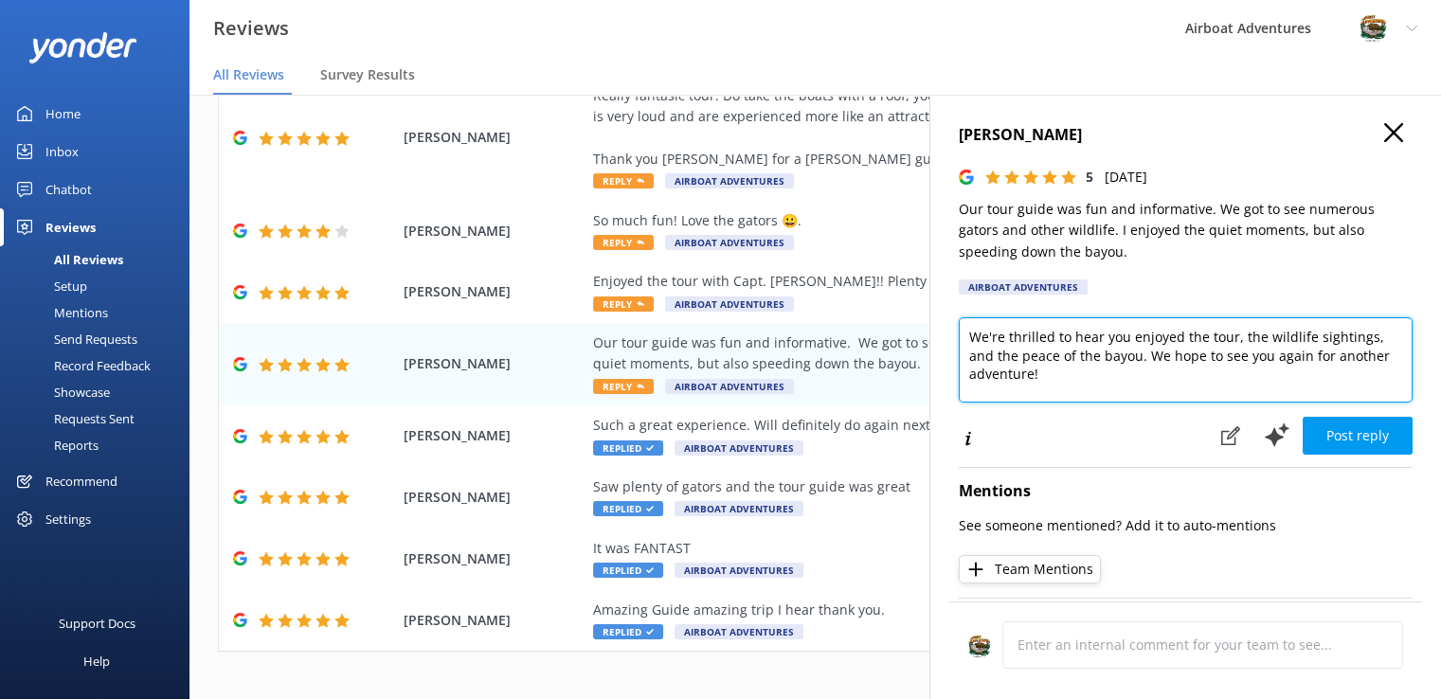
click at [970, 335] on textarea "We're thrilled to hear you enjoyed the tour, the wildlife sightings, and the pe…" at bounding box center [1186, 359] width 454 height 85
click at [1096, 371] on textarea "We're thrilled to hear you enjoyed the tour, the wildlife sightings, and the pe…" at bounding box center [1186, 359] width 454 height 85
type textarea "We're thrilled to hear you enjoyed the tour, the wildlife sightings, and the pe…"
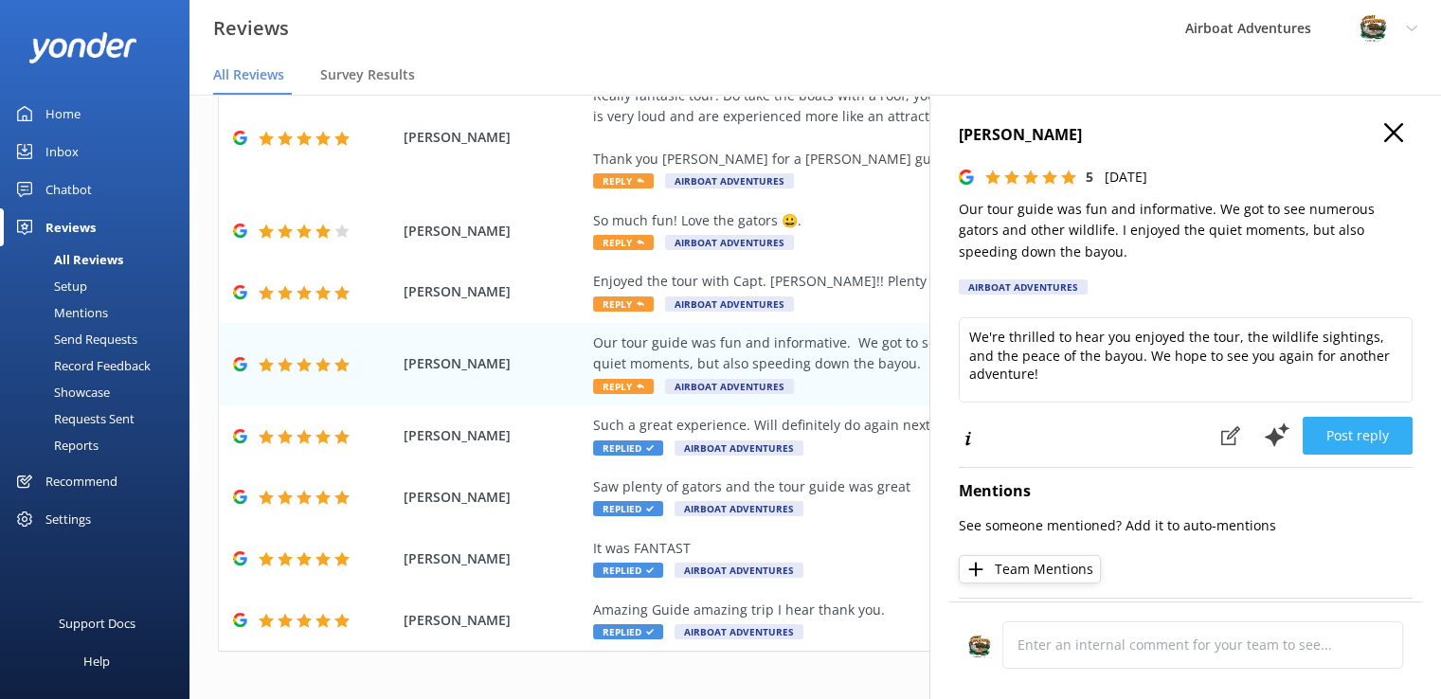
click at [1322, 433] on button "Post reply" at bounding box center [1358, 436] width 110 height 38
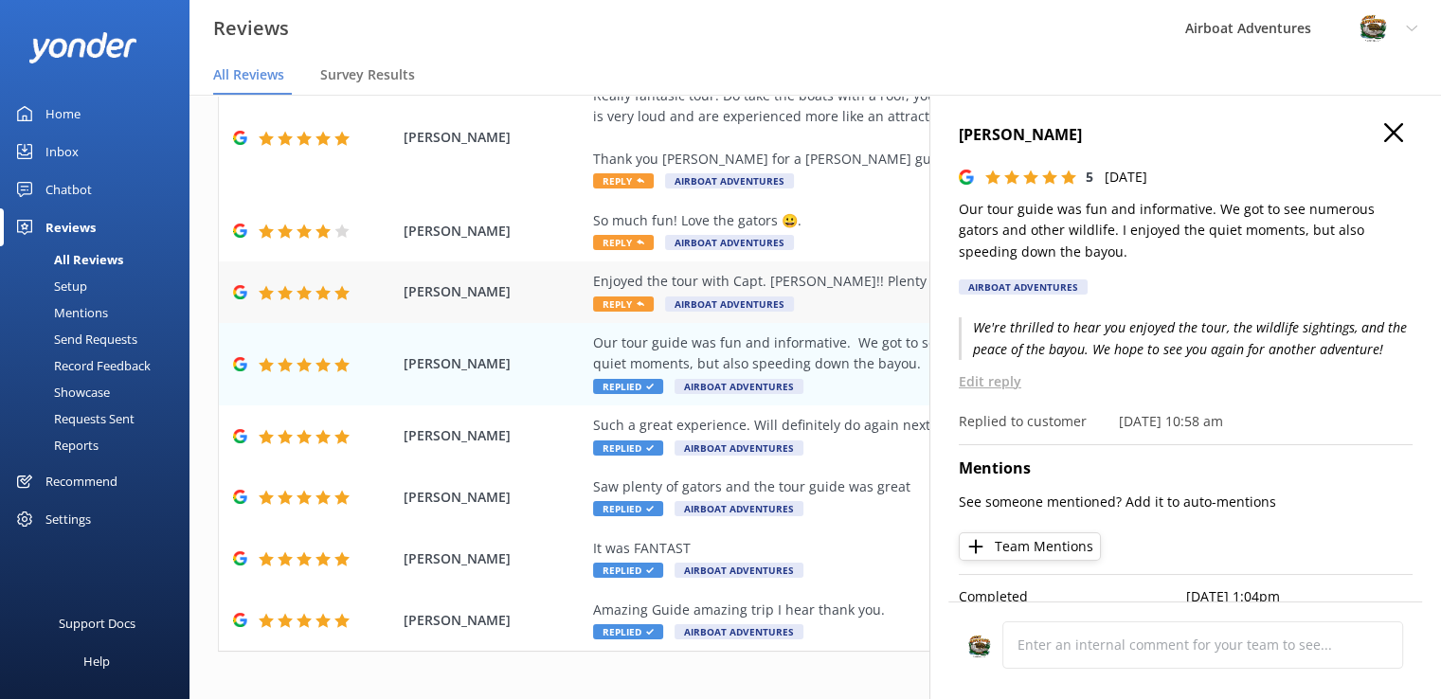
click at [619, 314] on div "[PERSON_NAME] Enjoyed the tour with Capt. [PERSON_NAME]!! Plenty of photos of g…" at bounding box center [815, 293] width 1193 height 62
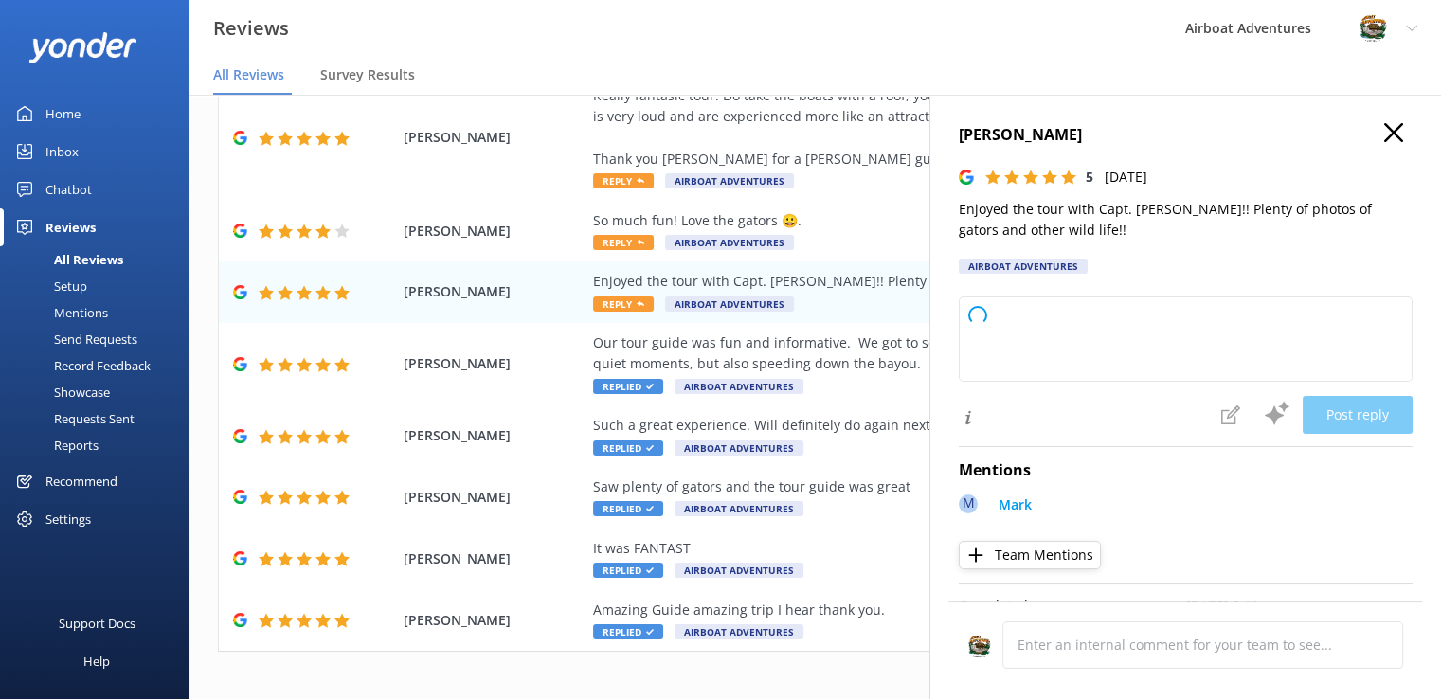
type textarea "Thank you so much for your wonderful review! We're glad you had a great time wi…"
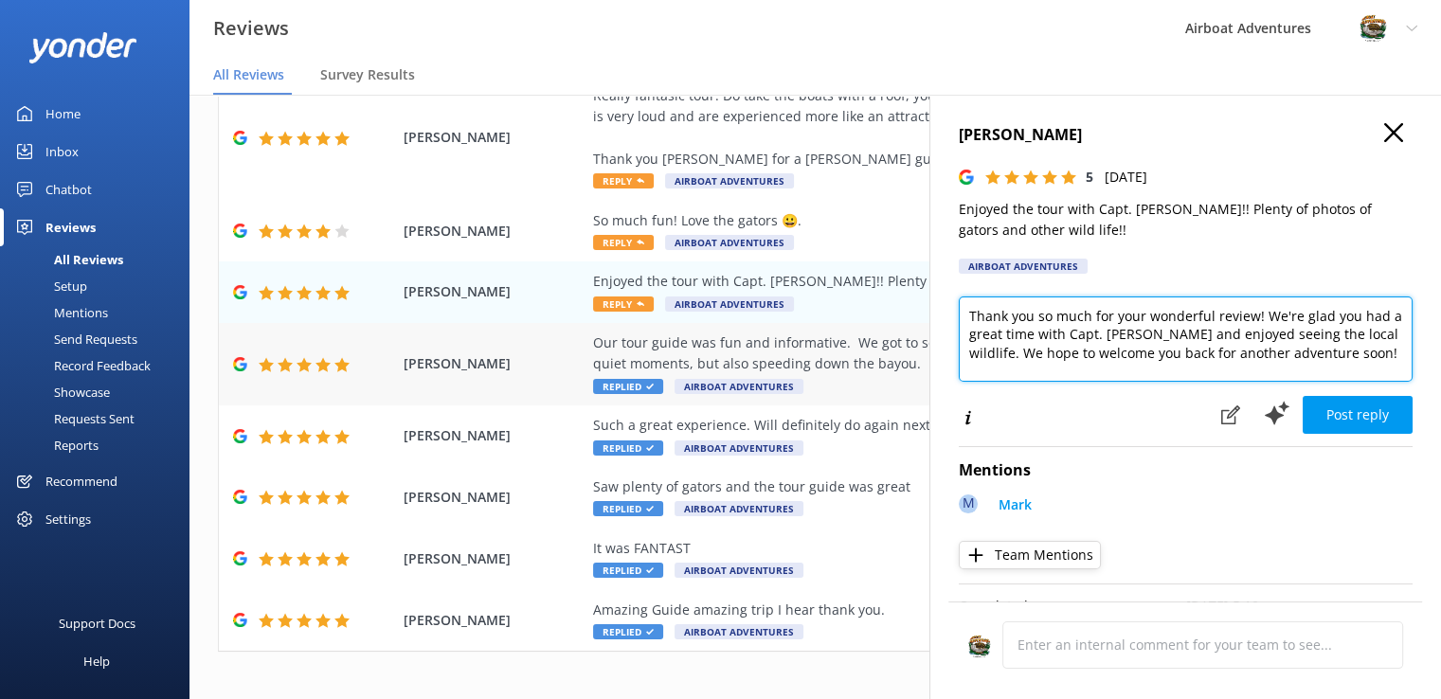
drag, startPoint x: 1352, startPoint y: 350, endPoint x: 897, endPoint y: 361, distance: 455.0
click at [897, 361] on div "Out of 5000 reviews: 4.7 NPS 81 All reply statuses All reply statuses Needs a r…" at bounding box center [816, 378] width 1252 height 642
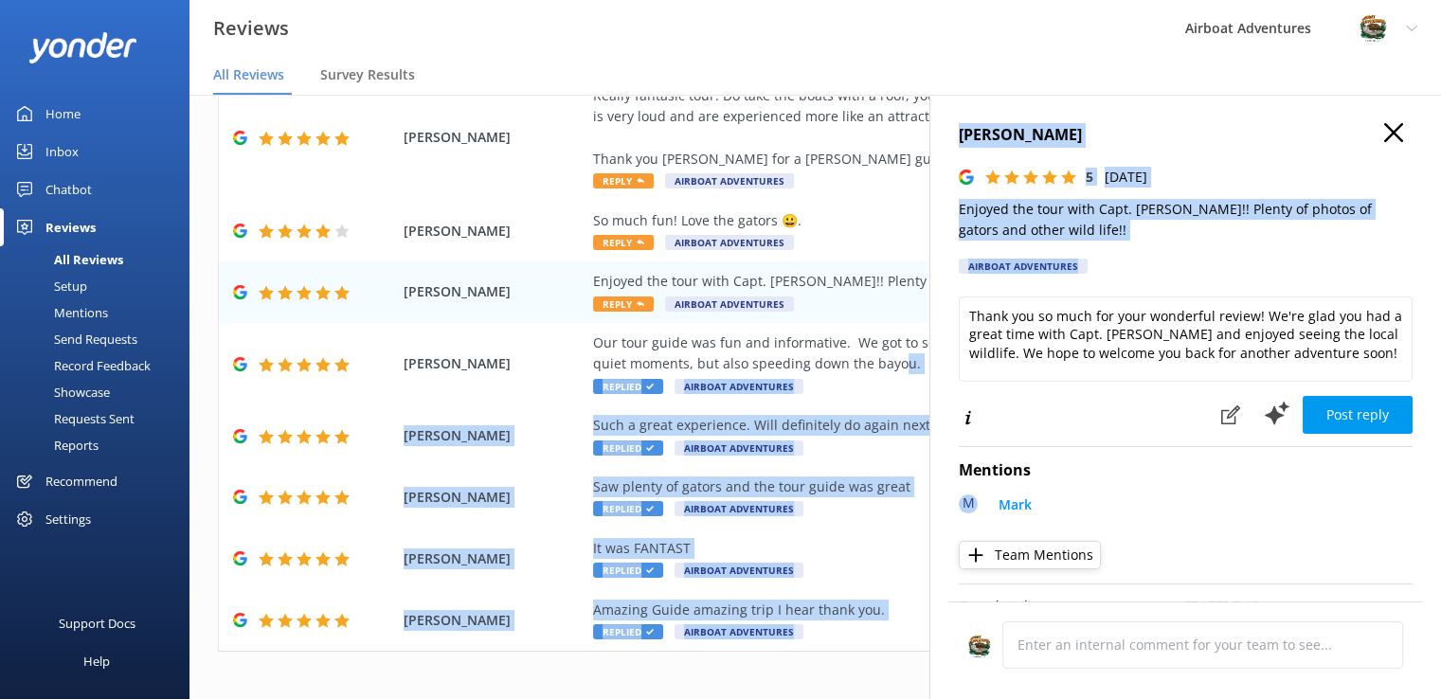
drag, startPoint x: 897, startPoint y: 361, endPoint x: 997, endPoint y: 316, distance: 109.4
click at [997, 316] on div "Out of 5000 reviews: 4.7 NPS 81 All reply statuses All reply statuses Needs a r…" at bounding box center [816, 378] width 1252 height 642
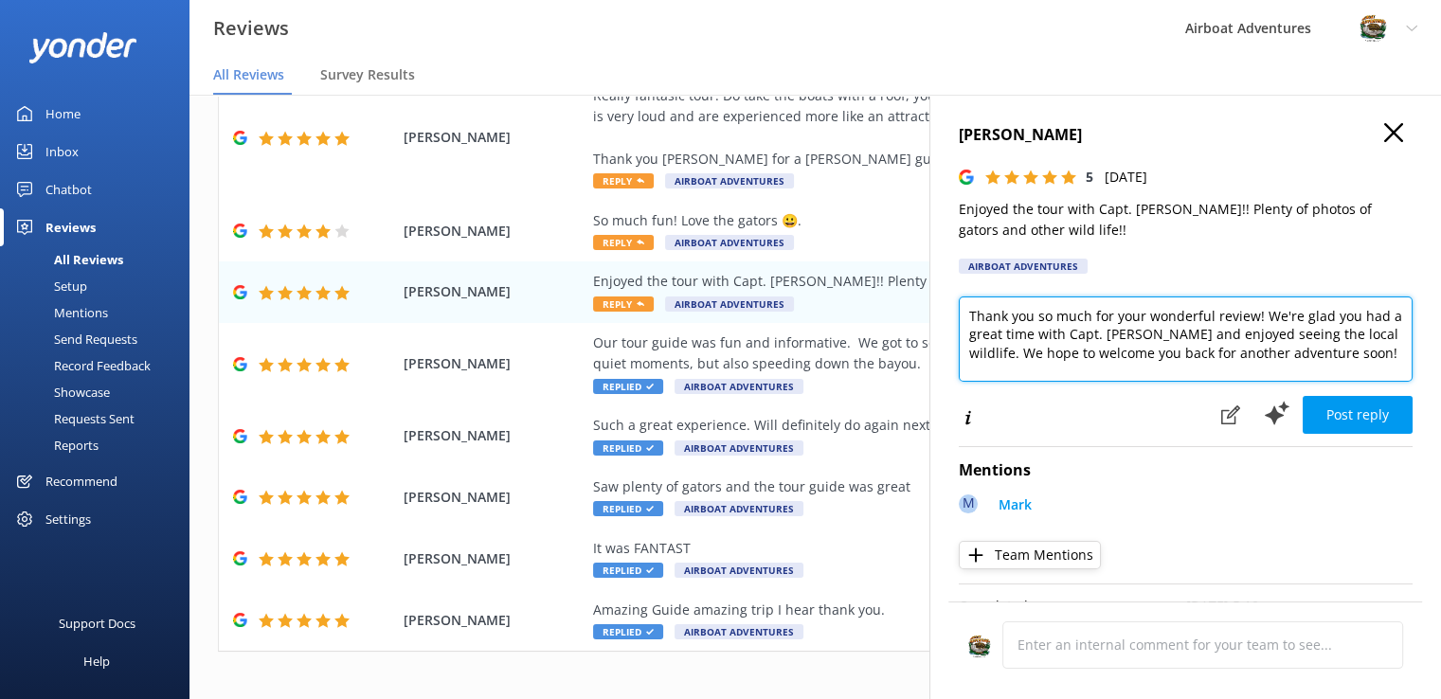
click at [997, 316] on textarea "Thank you so much for your wonderful review! We're glad you had a great time wi…" at bounding box center [1186, 339] width 454 height 85
drag, startPoint x: 970, startPoint y: 316, endPoint x: 1373, endPoint y: 359, distance: 405.0
click at [1373, 359] on textarea "Thank you so much for your wonderful review! We're glad you had a great time wi…" at bounding box center [1186, 339] width 454 height 85
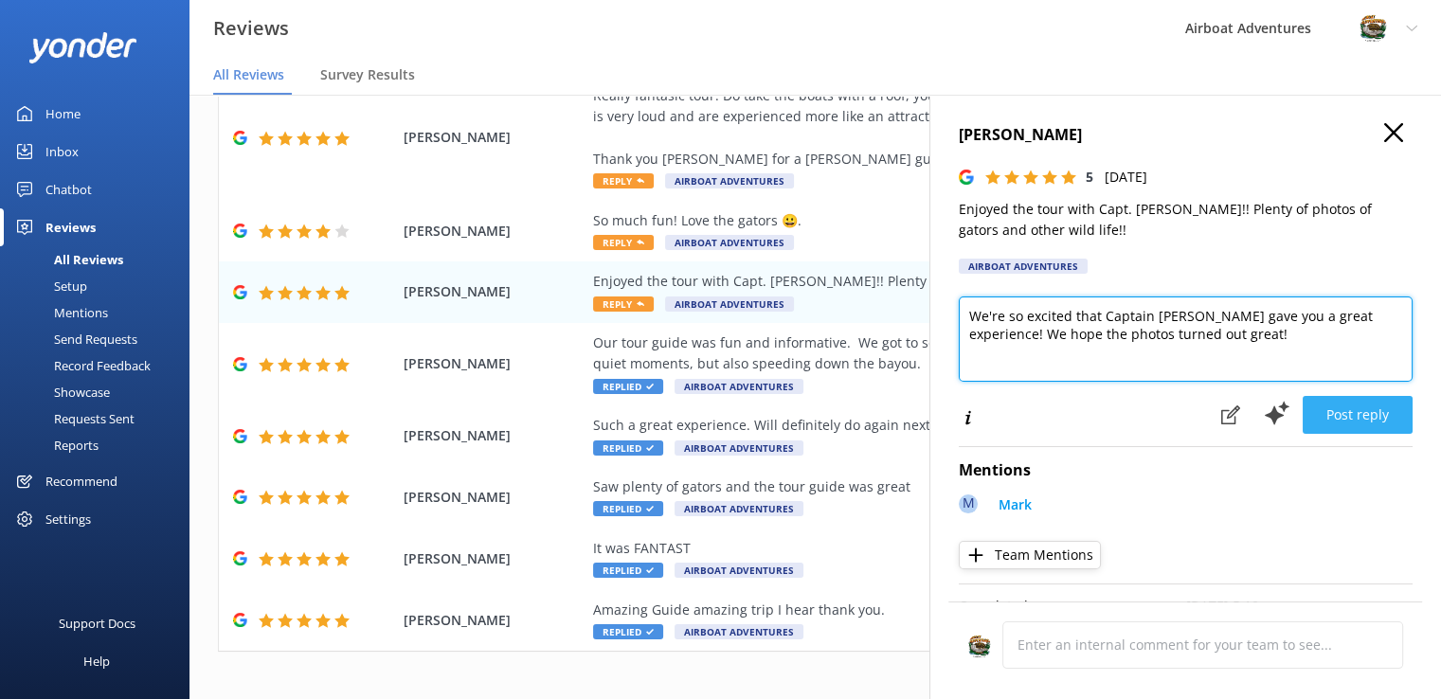
type textarea "We're so excited that Captain [PERSON_NAME] gave you a great experience! We hop…"
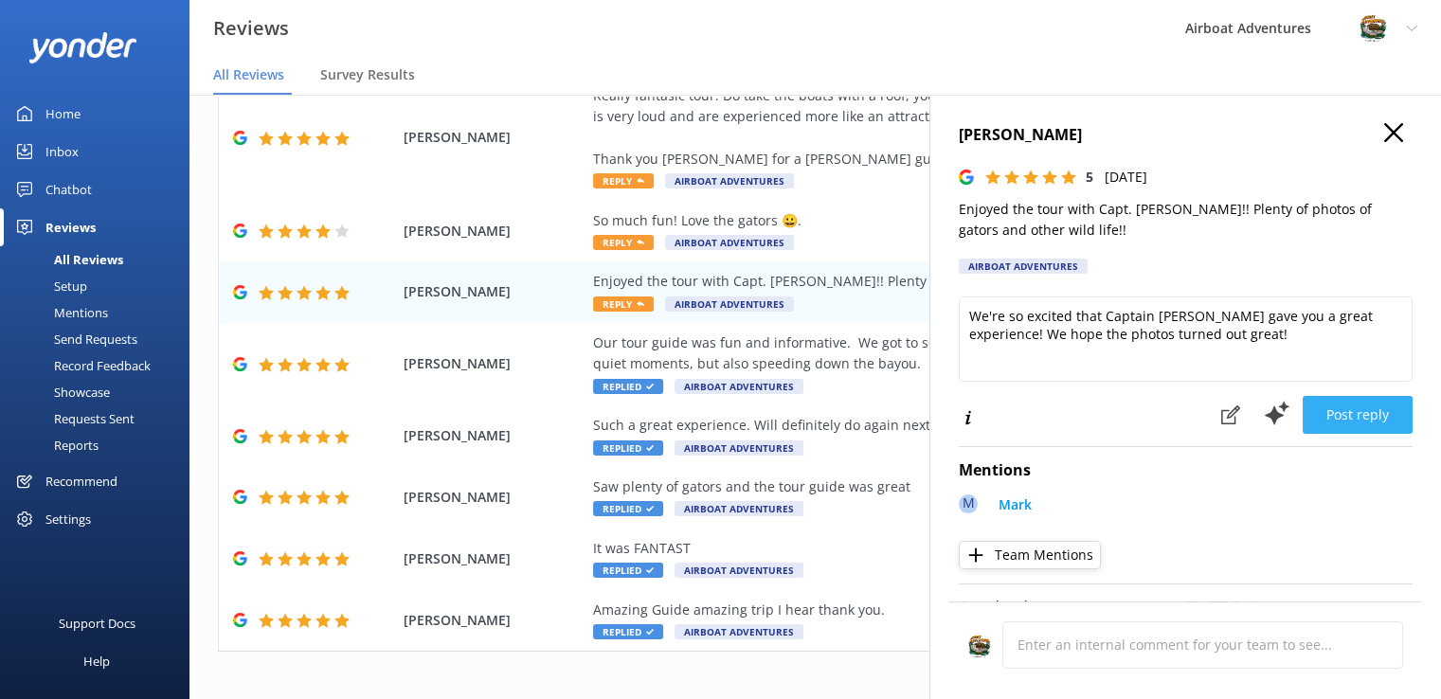
click at [1322, 420] on button "Post reply" at bounding box center [1358, 415] width 110 height 38
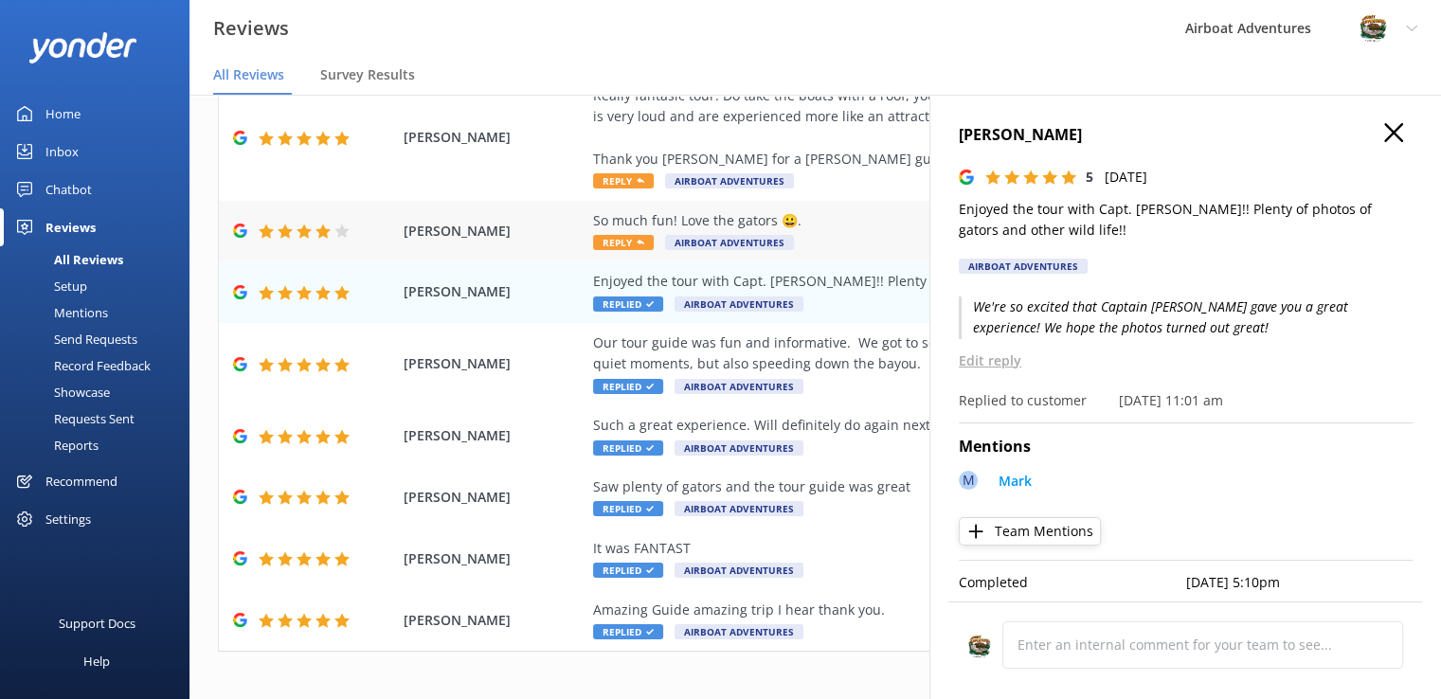
click at [620, 244] on span "Reply" at bounding box center [623, 242] width 61 height 15
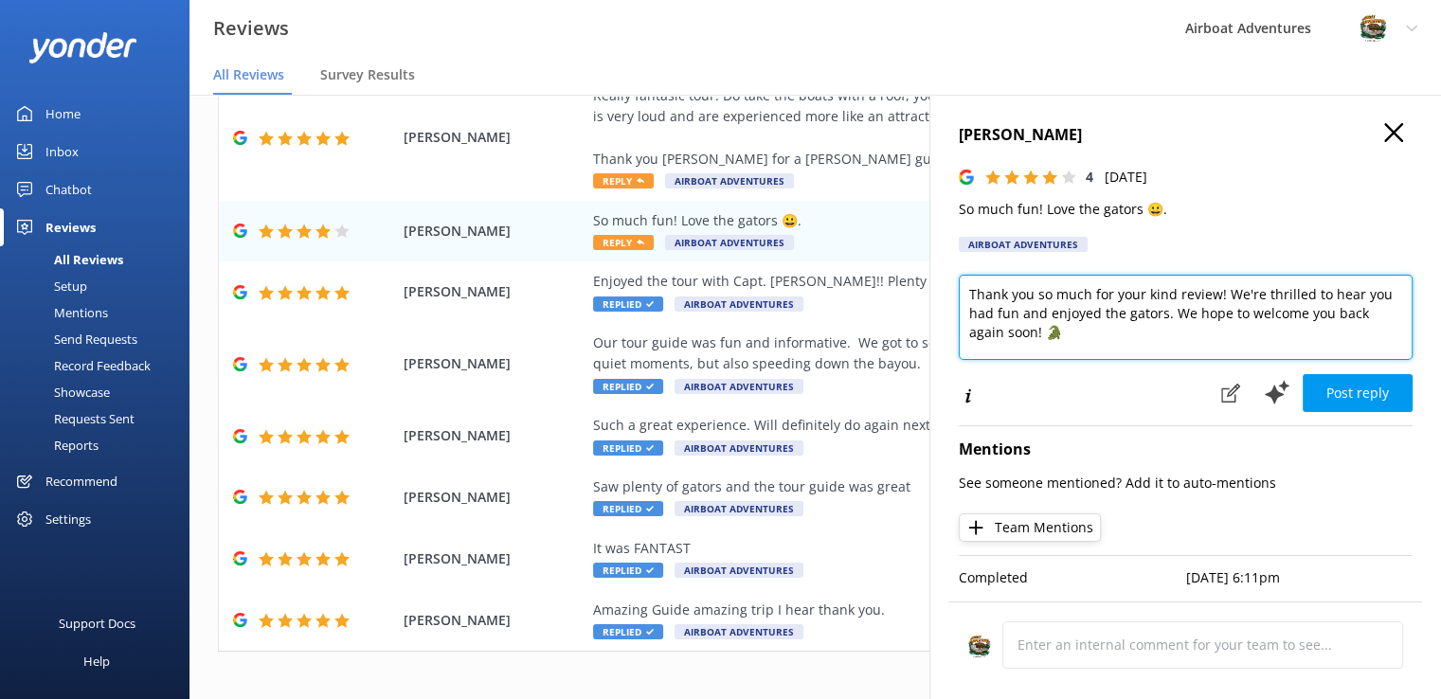
click at [1064, 342] on textarea "Thank you so much for your kind review! We're thrilled to hear you had fun and …" at bounding box center [1186, 317] width 454 height 85
click at [1194, 317] on textarea "Thank you so much for your kind review! We're thrilled to hear you had fun and …" at bounding box center [1186, 317] width 454 height 85
drag, startPoint x: 1221, startPoint y: 295, endPoint x: 1142, endPoint y: 338, distance: 90.7
click at [1142, 338] on textarea "Thank you so much for your kind review! We're thrilled to hear you had fun and …" at bounding box center [1186, 317] width 454 height 85
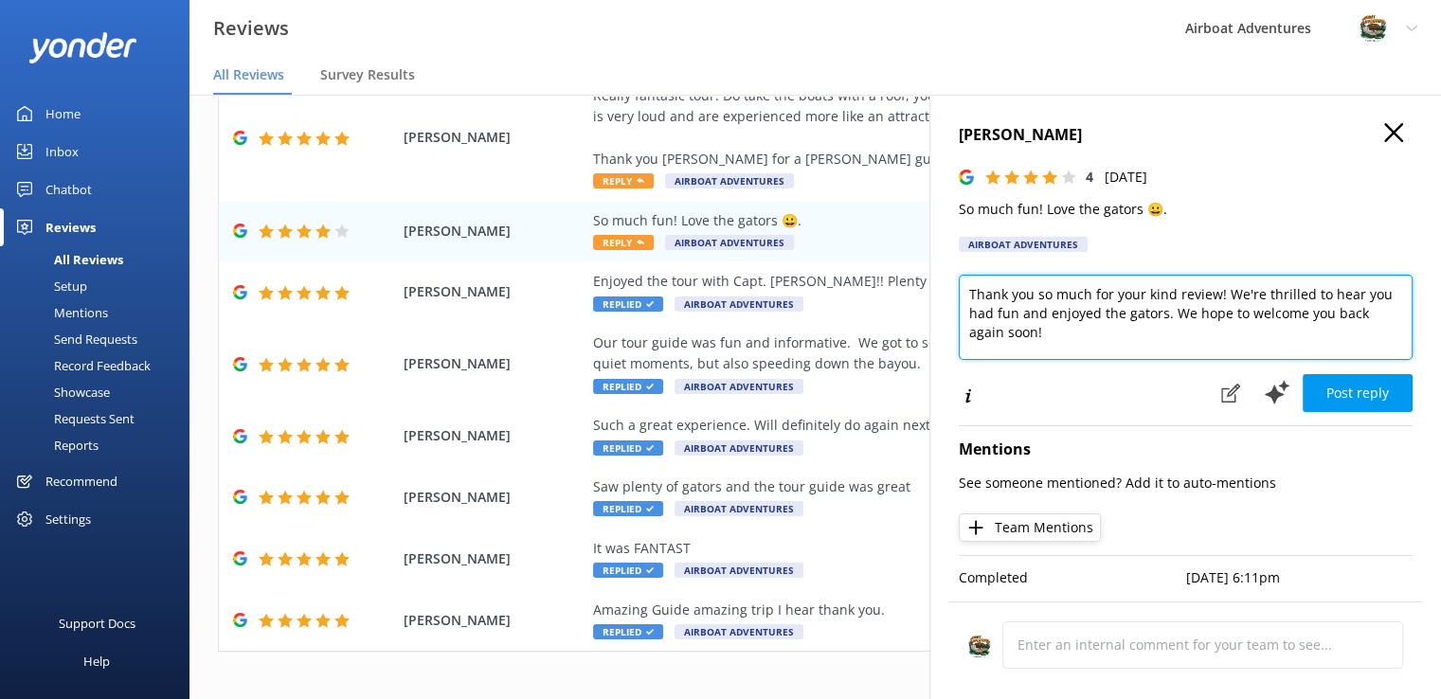
click at [1142, 338] on textarea "Thank you so much for your kind review! We're thrilled to hear you had fun and …" at bounding box center [1186, 317] width 454 height 85
click at [1304, 299] on textarea "Thank you so much for your kind review! We're thrilled to hear you had fun and …" at bounding box center [1186, 317] width 454 height 85
click at [1240, 330] on textarea "Thank you so much for your kind review! We're excited to hear you had fun and e…" at bounding box center [1186, 317] width 454 height 85
drag, startPoint x: 1169, startPoint y: 313, endPoint x: 1179, endPoint y: 333, distance: 22.0
click at [1179, 333] on textarea "Thank you so much for your kind review! We're excited to hear you had fun and e…" at bounding box center [1186, 317] width 454 height 85
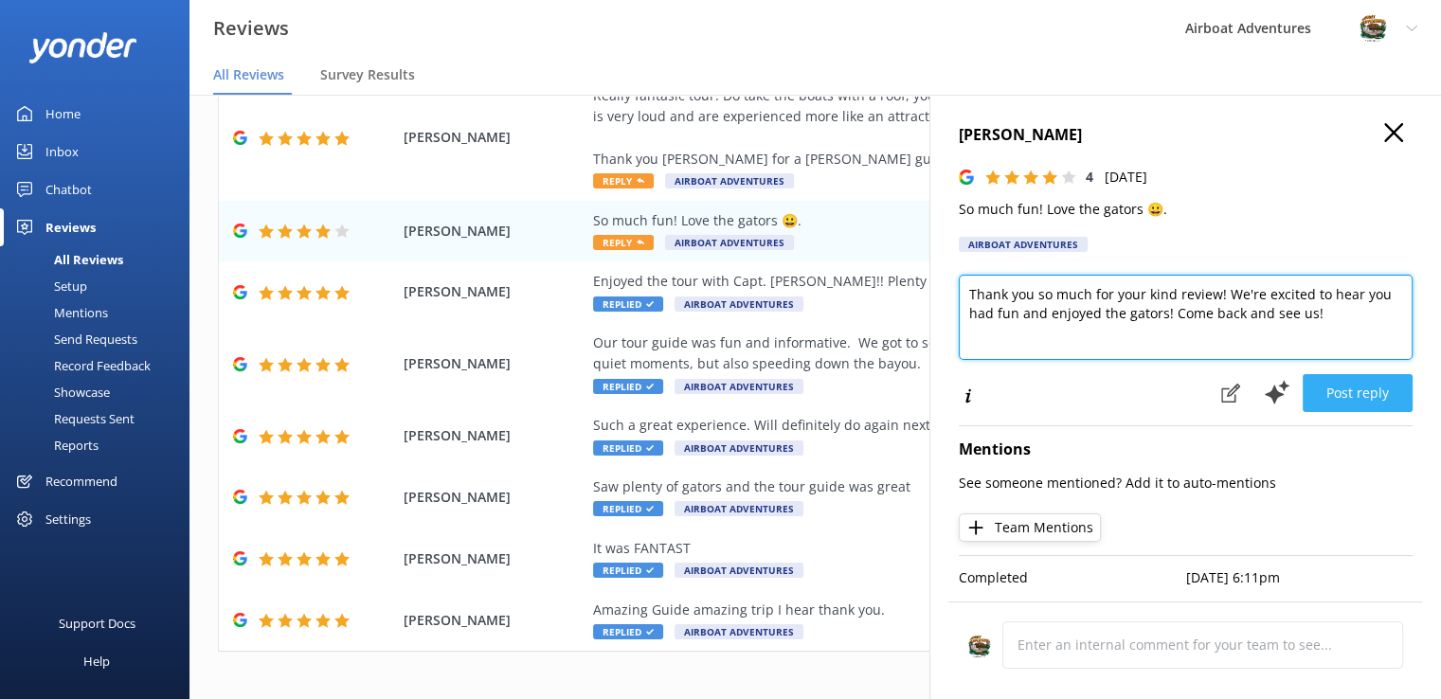
type textarea "Thank you so much for your kind review! We're excited to hear you had fun and e…"
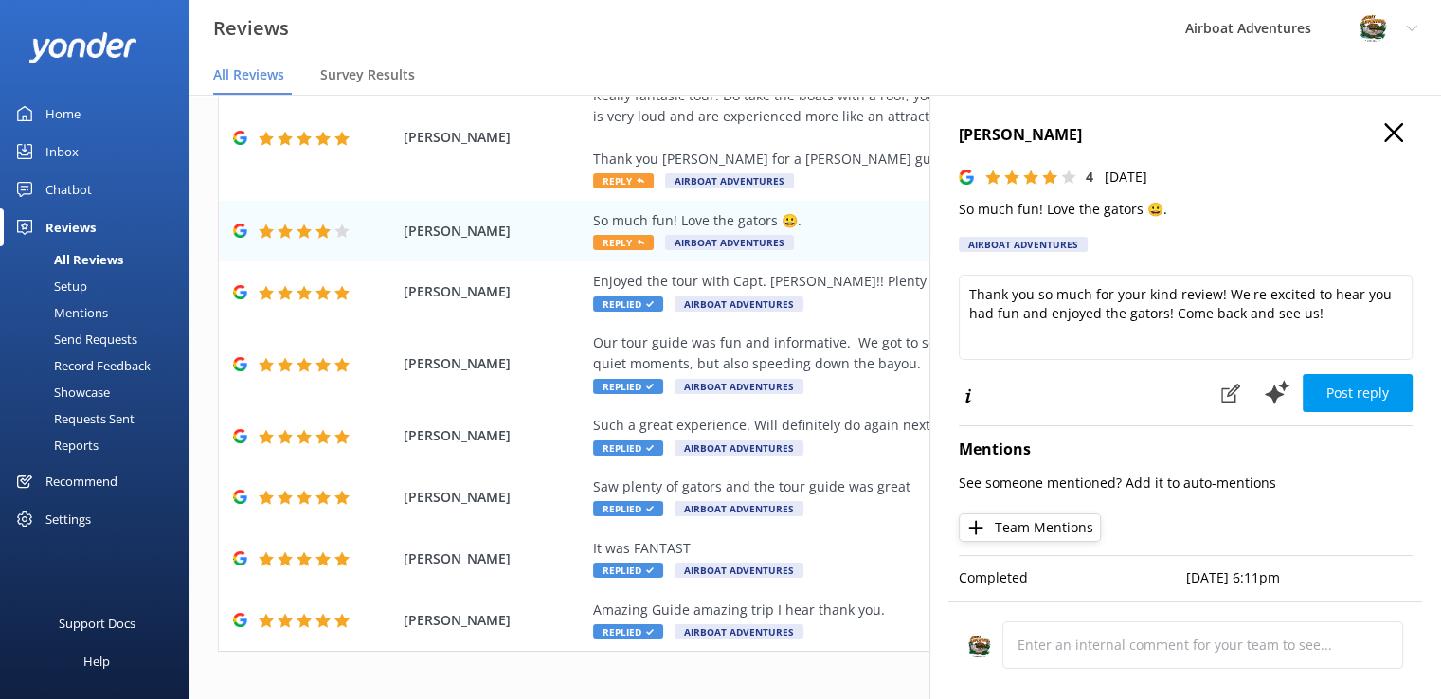
drag, startPoint x: 1315, startPoint y: 388, endPoint x: 1338, endPoint y: 389, distance: 22.8
click at [1338, 389] on button "Post reply" at bounding box center [1358, 393] width 110 height 38
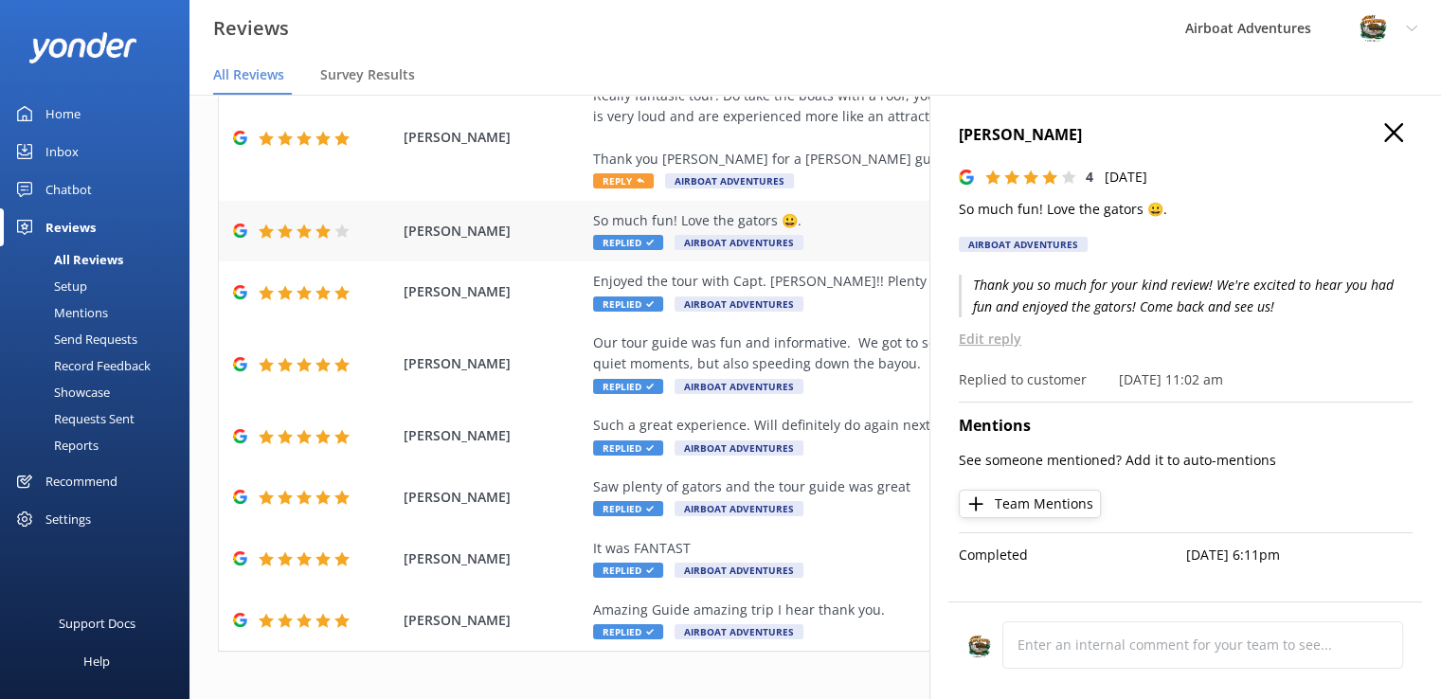
scroll to position [0, 0]
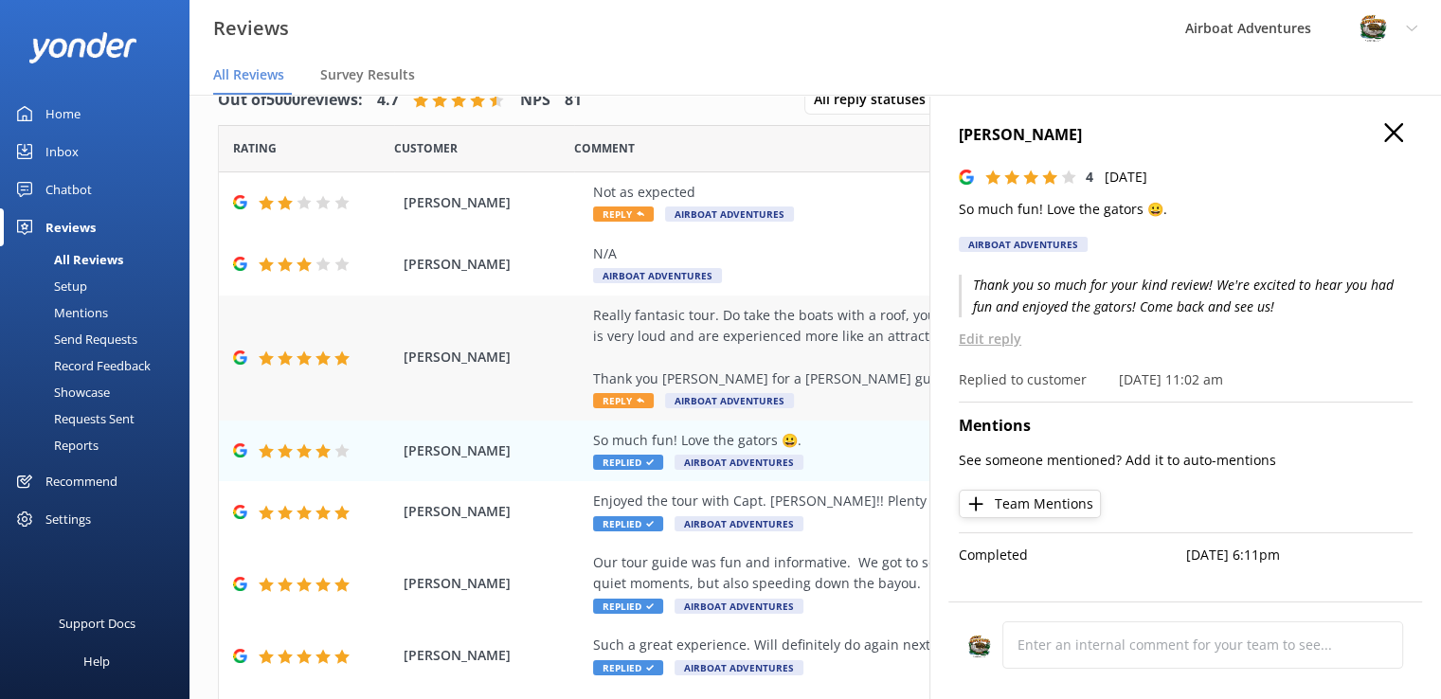
click at [631, 403] on span "Reply" at bounding box center [623, 400] width 61 height 15
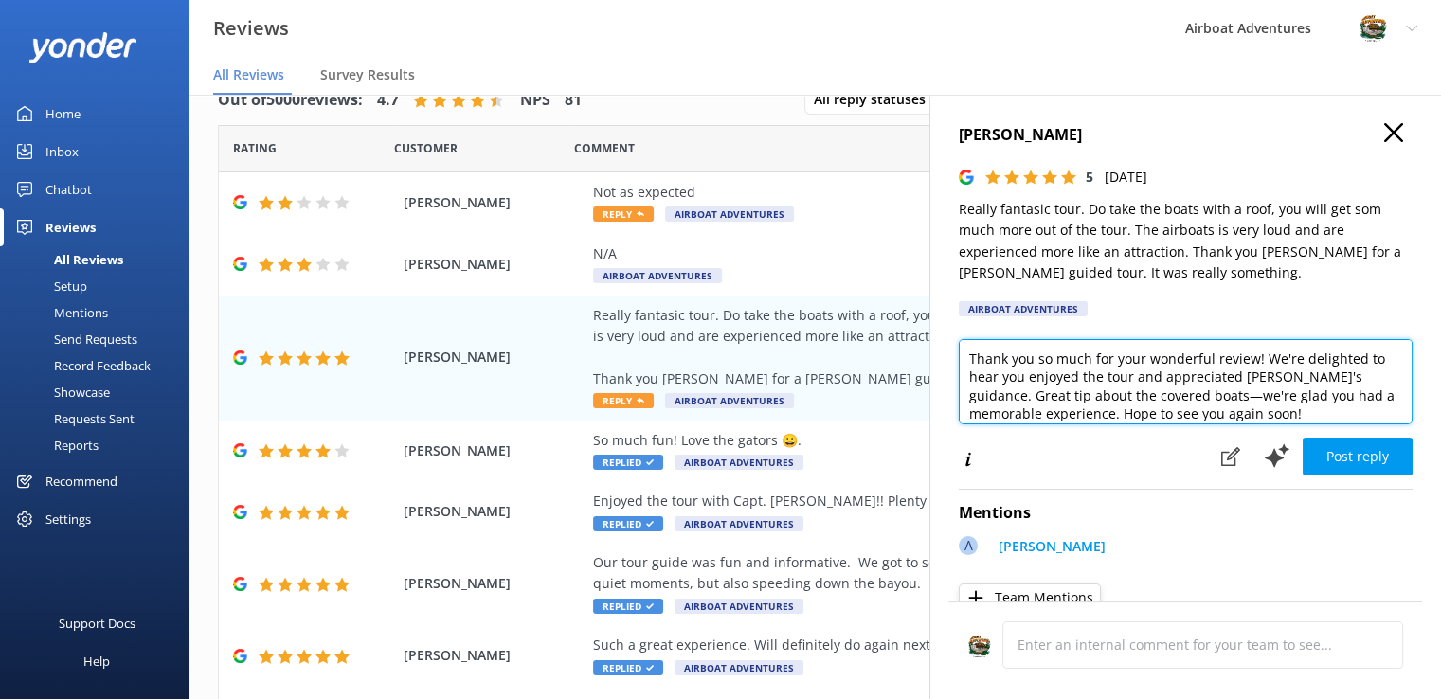
drag, startPoint x: 1256, startPoint y: 361, endPoint x: 1041, endPoint y: 350, distance: 214.5
click at [1041, 350] on textarea "Thank you so much for your wonderful review! We're delighted to hear you enjoye…" at bounding box center [1186, 381] width 454 height 85
click at [1226, 355] on textarea "Thank you for the review! We're delighted to hear you enjoyed the tour and appr…" at bounding box center [1186, 381] width 454 height 85
click at [1220, 364] on textarea "Thank you for the review! We're d to hear you enjoyed the tour and appreciated …" at bounding box center [1186, 381] width 454 height 85
click at [1152, 388] on textarea "Thank you for the review! We're excited that you enjoyed the tour and appreciat…" at bounding box center [1186, 381] width 454 height 85
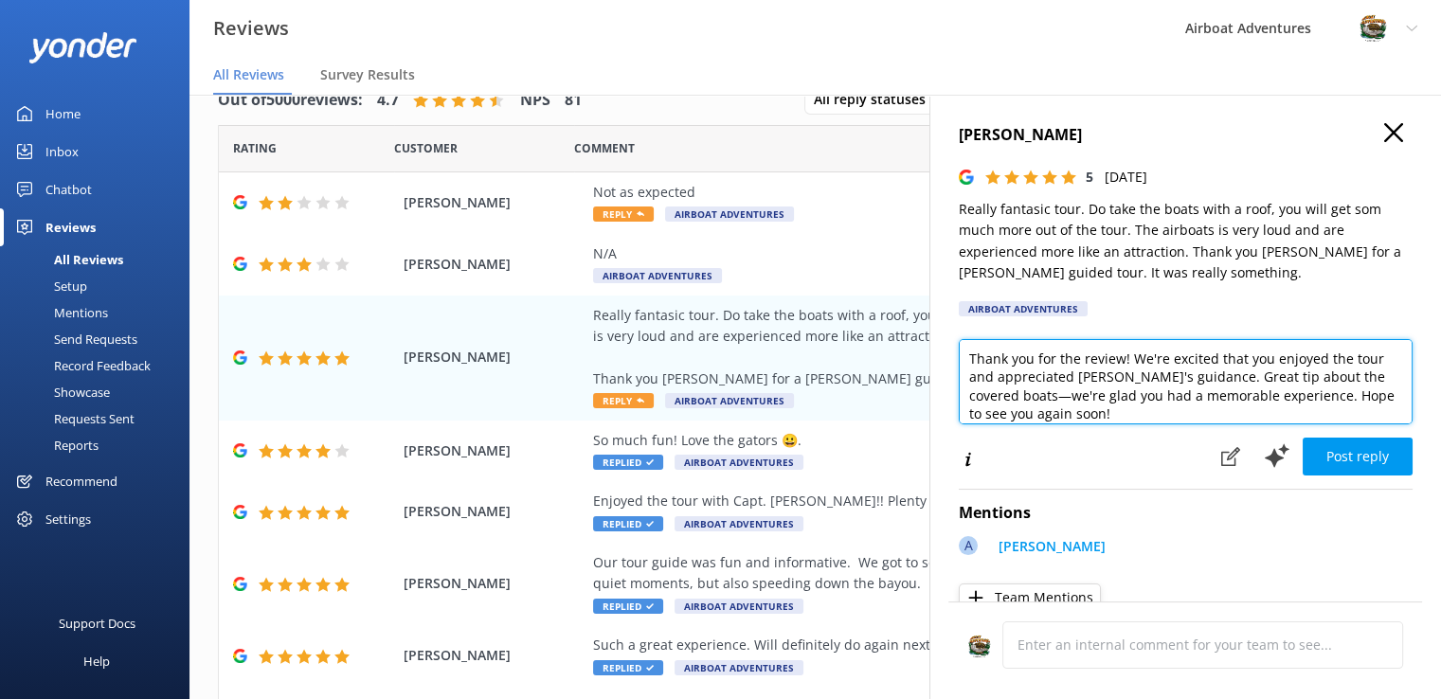
click at [1175, 380] on textarea "Thank you for the review! We're excited that you enjoyed the tour and appreciat…" at bounding box center [1186, 381] width 454 height 85
click at [1269, 397] on textarea "Thank you for the review! We're excited that you enjoyed the tour with [PERSON_…" at bounding box center [1186, 381] width 454 height 85
click at [1260, 383] on textarea "Thank you for the review! We're excited that you enjoyed the tour with [PERSON_…" at bounding box center [1186, 381] width 454 height 85
drag, startPoint x: 1109, startPoint y: 397, endPoint x: 1247, endPoint y: 374, distance: 140.2
click at [1247, 374] on textarea "Thank you for the review! We're excited that you enjoyed the tour with [PERSON_…" at bounding box center [1186, 381] width 454 height 85
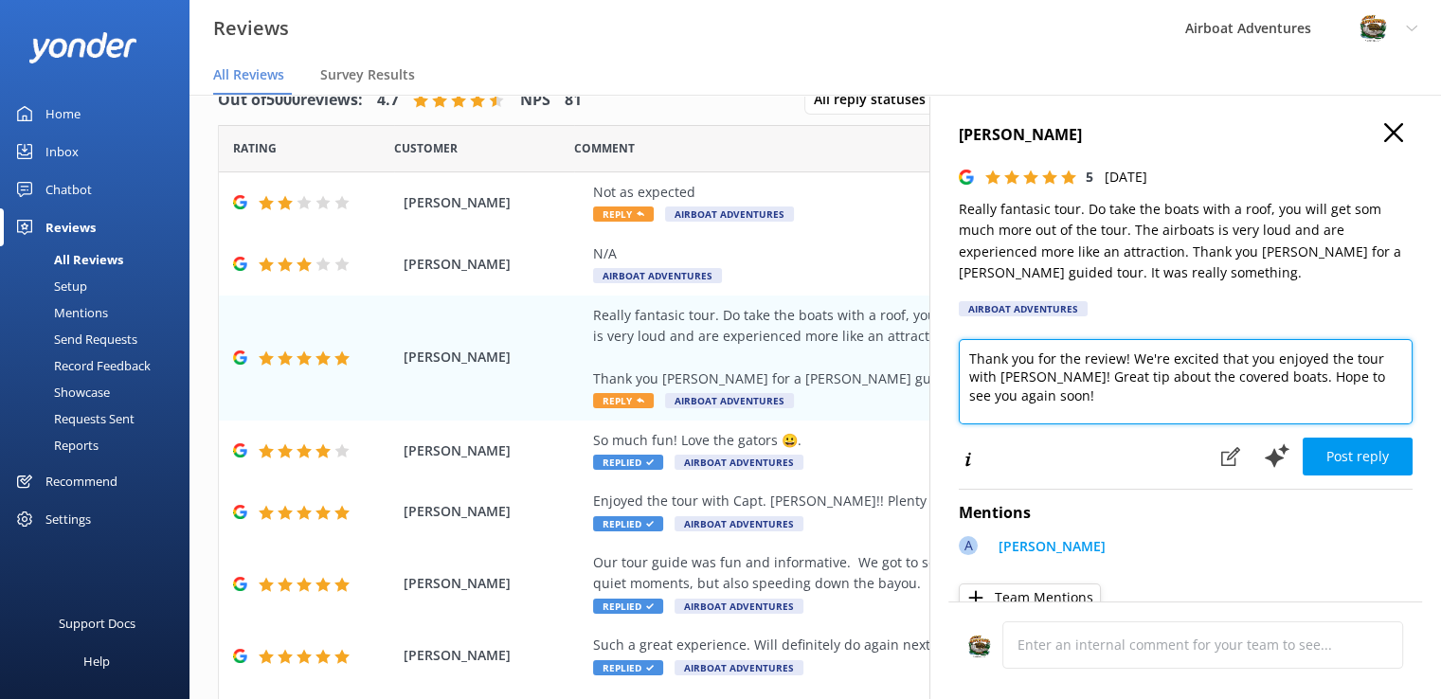
click at [1076, 381] on textarea "Thank you for the review! We're excited that you enjoyed the tour with [PERSON_…" at bounding box center [1186, 381] width 454 height 85
click at [1114, 401] on textarea "Thank you for the review! We're excited that you enjoyed the tour with [PERSON_…" at bounding box center [1186, 381] width 454 height 85
type textarea "Thank you for the review! We're excited that you enjoyed the tour with [PERSON_…"
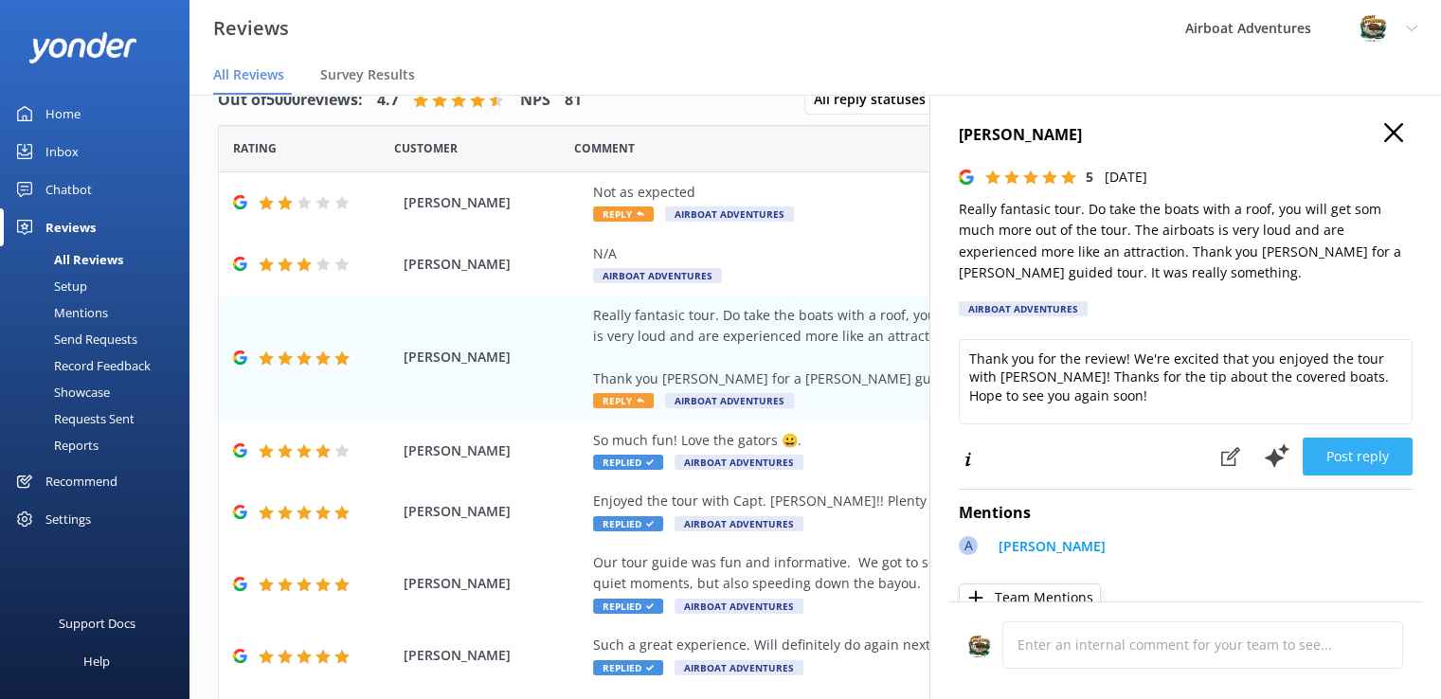
click at [1342, 467] on button "Post reply" at bounding box center [1358, 457] width 110 height 38
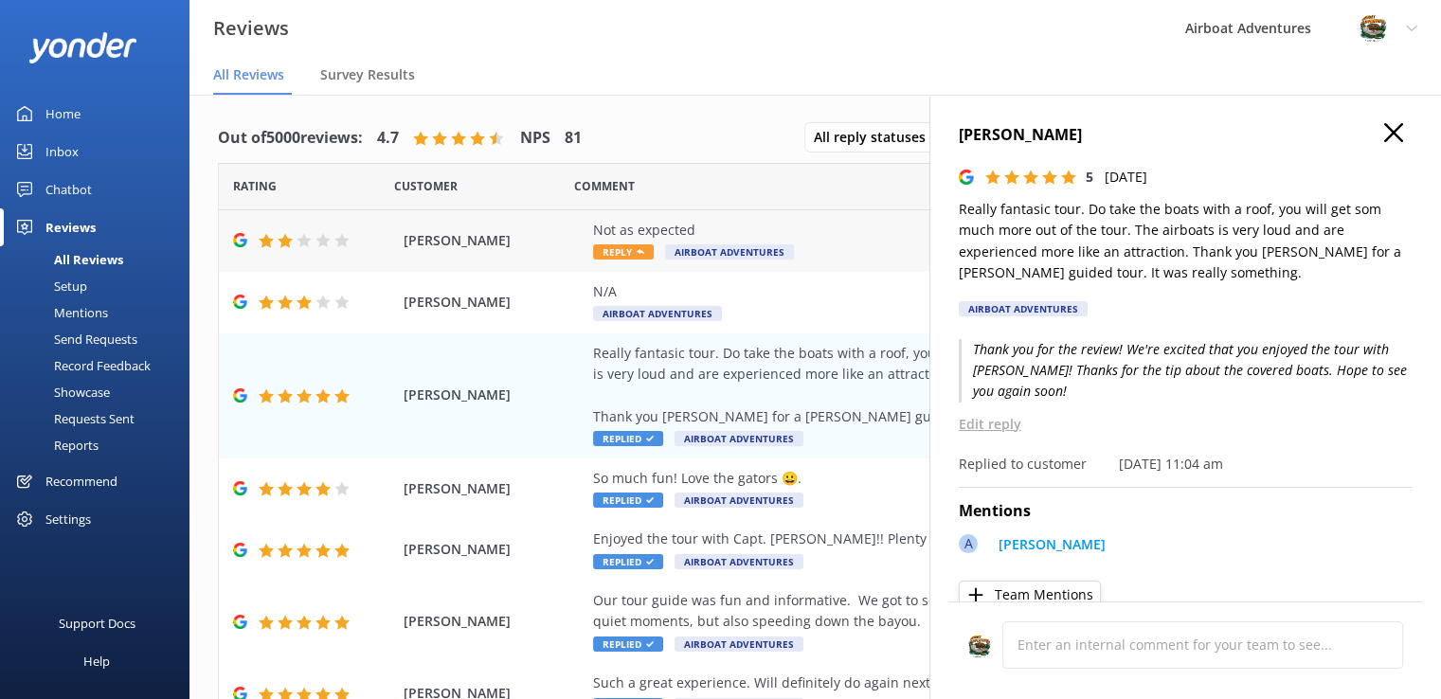
click at [614, 244] on div "Not as expected Reply Airboat Adventures" at bounding box center [938, 241] width 691 height 43
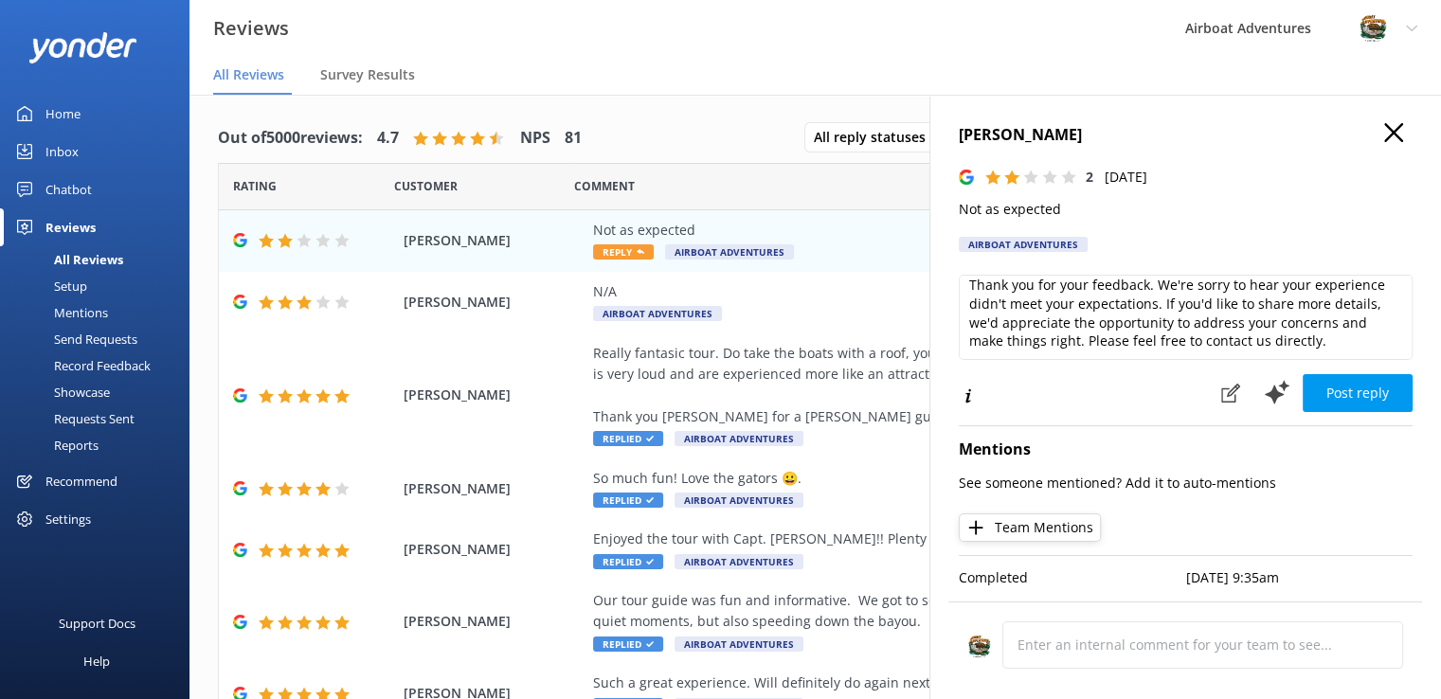
scroll to position [27, 0]
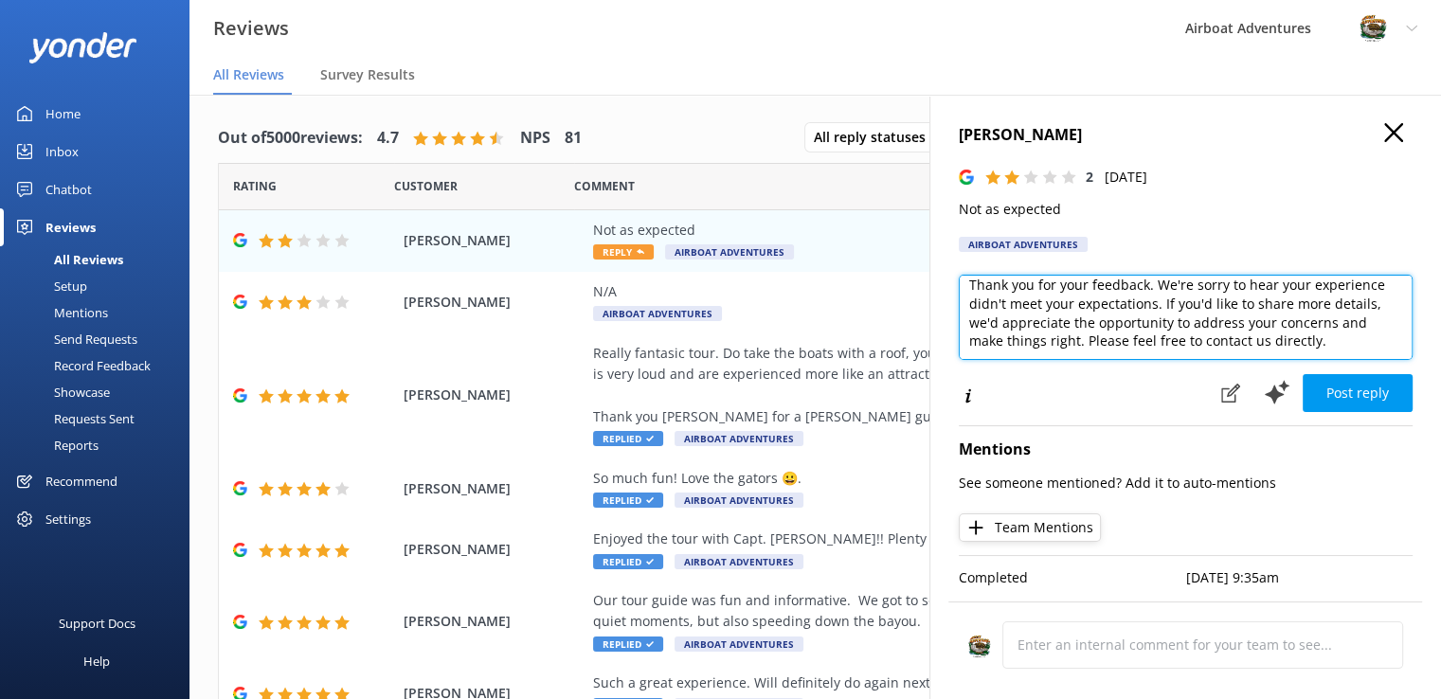
click at [1028, 350] on textarea "Thank you for your feedback. We're sorry to hear your experience didn't meet yo…" at bounding box center [1186, 317] width 454 height 85
paste textarea "[EMAIL_ADDRESS][DOMAIN_NAME]"
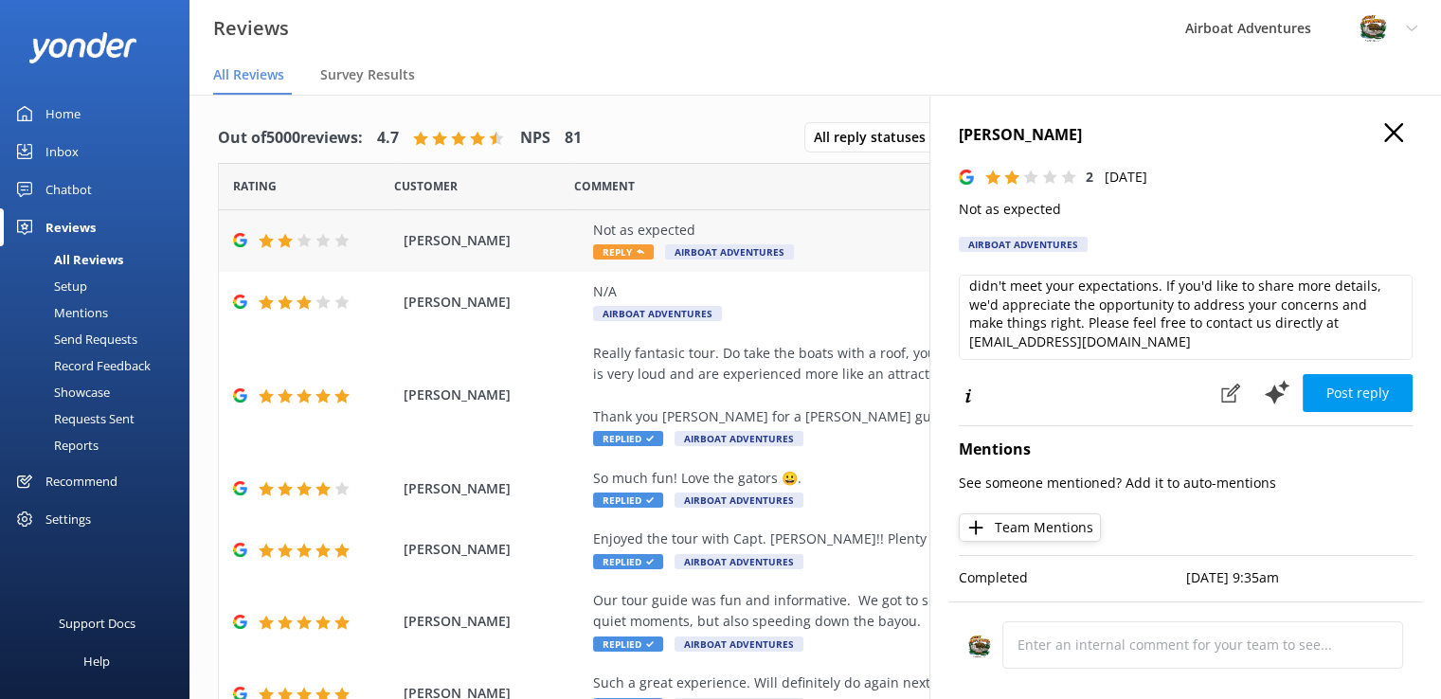
click at [902, 247] on div "Not as expected Reply Airboat Adventures" at bounding box center [938, 241] width 691 height 43
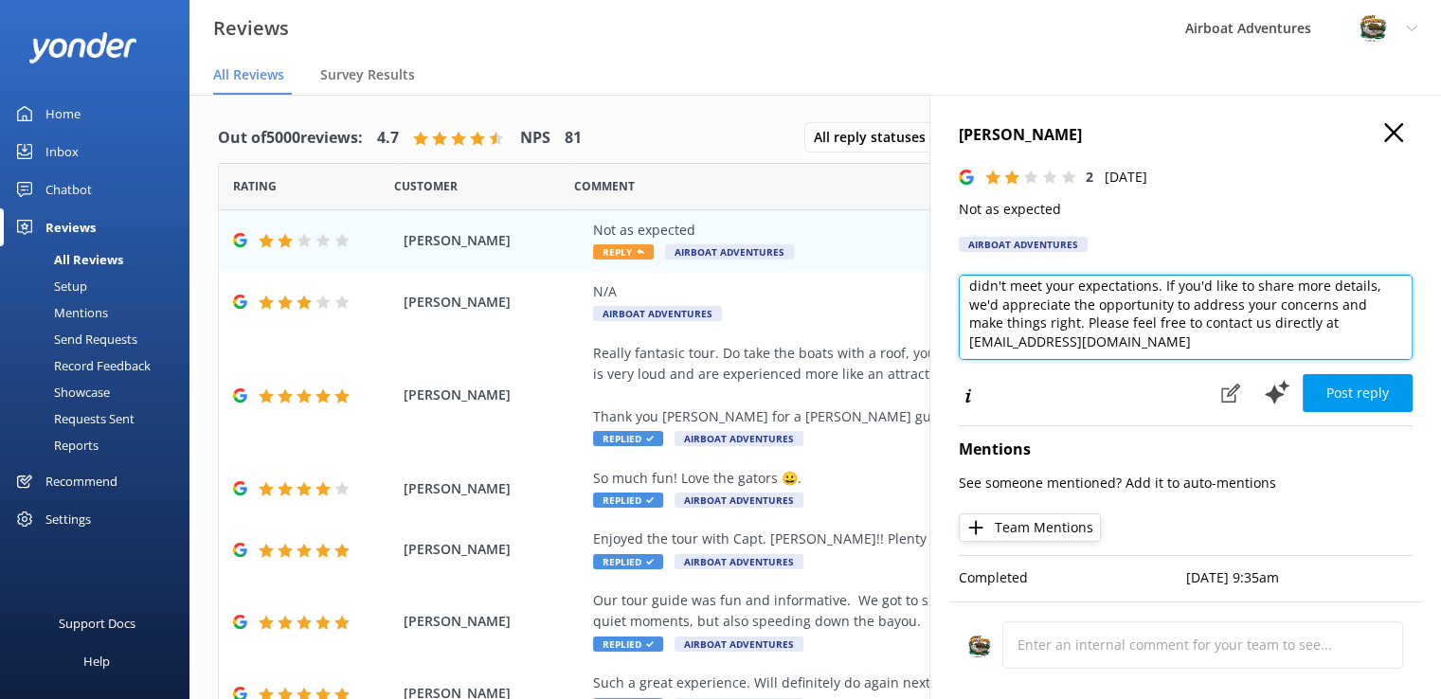
drag, startPoint x: 1260, startPoint y: 338, endPoint x: 1031, endPoint y: 342, distance: 229.3
click at [1031, 342] on textarea "Thank you for your feedback. We're sorry to hear your experience didn't meet yo…" at bounding box center [1186, 317] width 454 height 85
paste textarea "[EMAIL_ADDRESS][DOMAIN_NAME]"
type textarea "Thank you for your feedback. We're sorry to hear your experience didn't meet yo…"
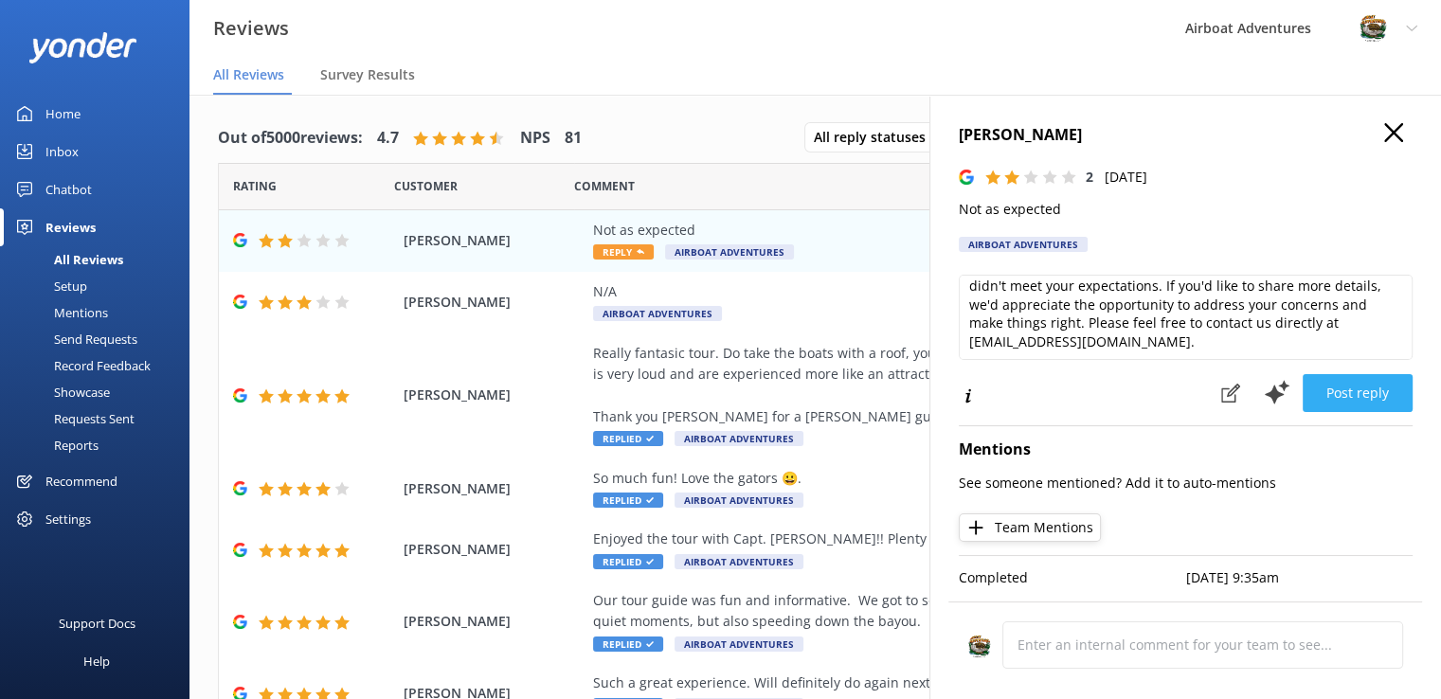
click at [1351, 412] on button "Post reply" at bounding box center [1358, 393] width 110 height 38
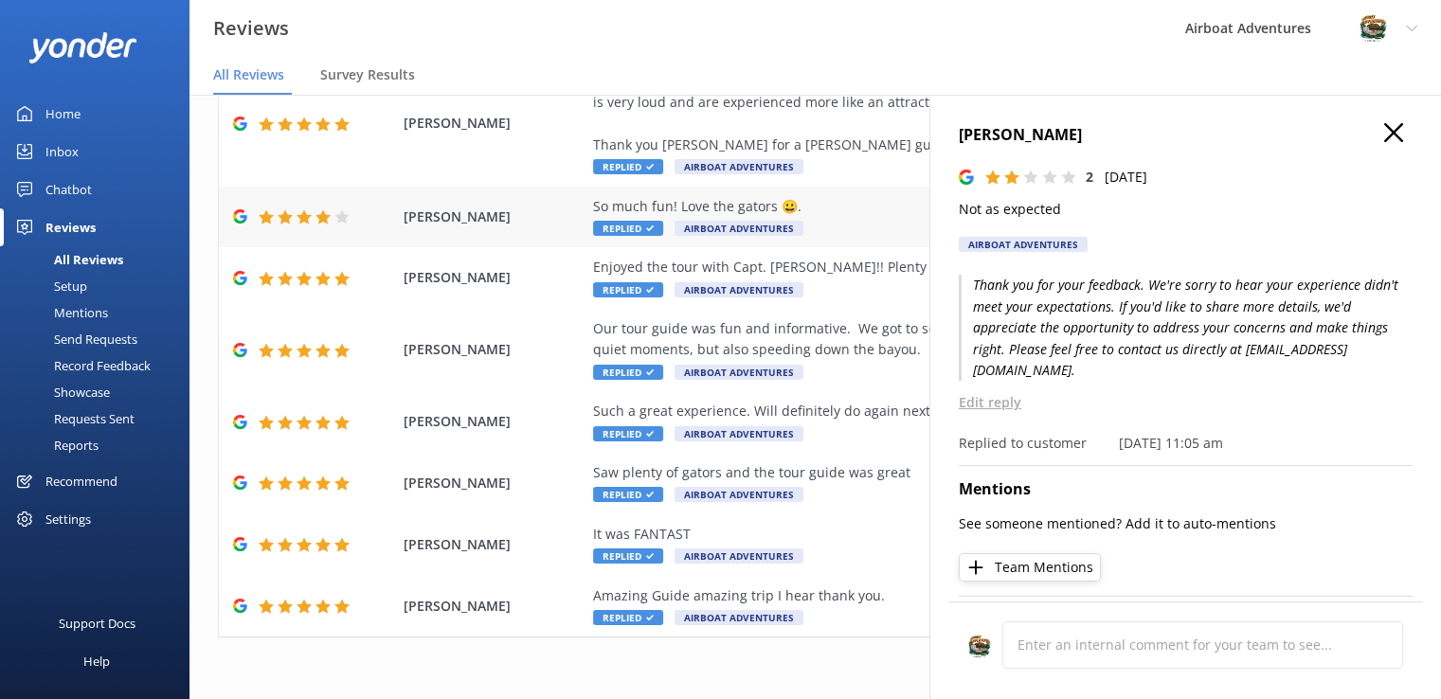
scroll to position [38, 0]
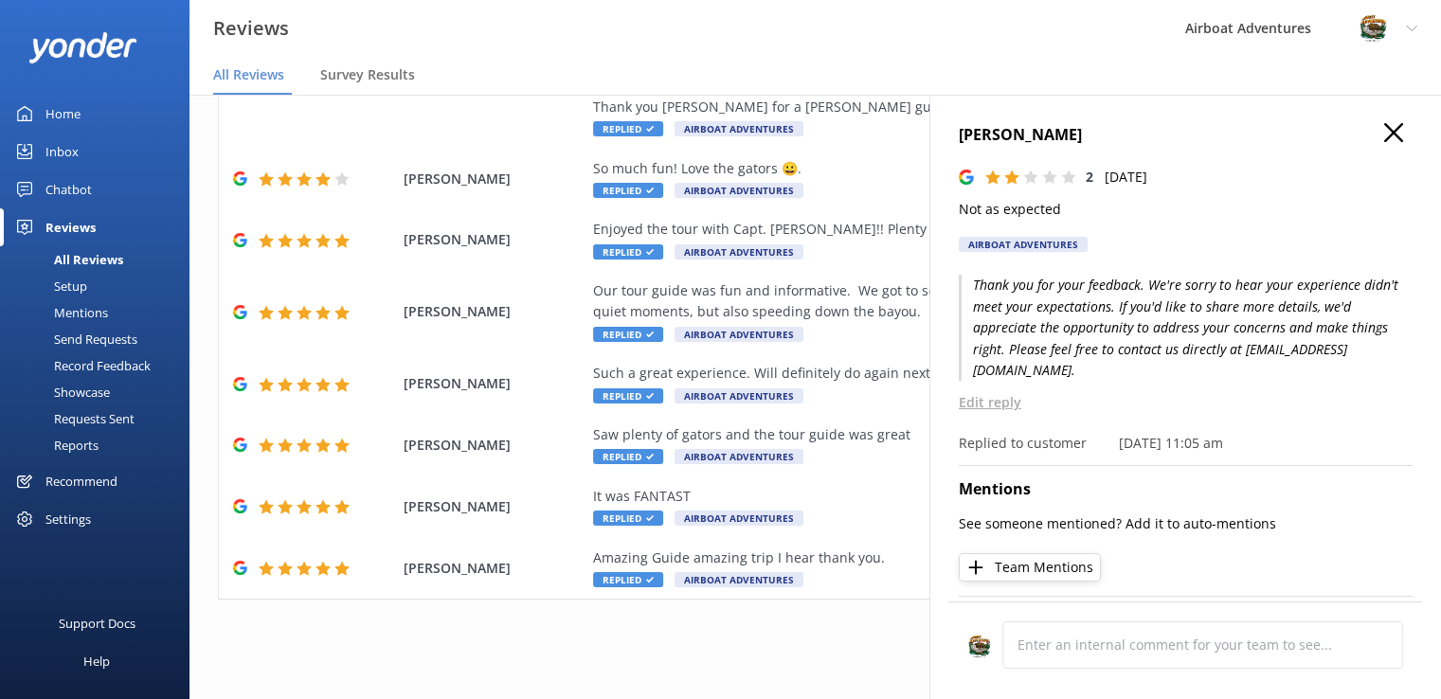
click at [1384, 136] on use "button" at bounding box center [1393, 132] width 19 height 19
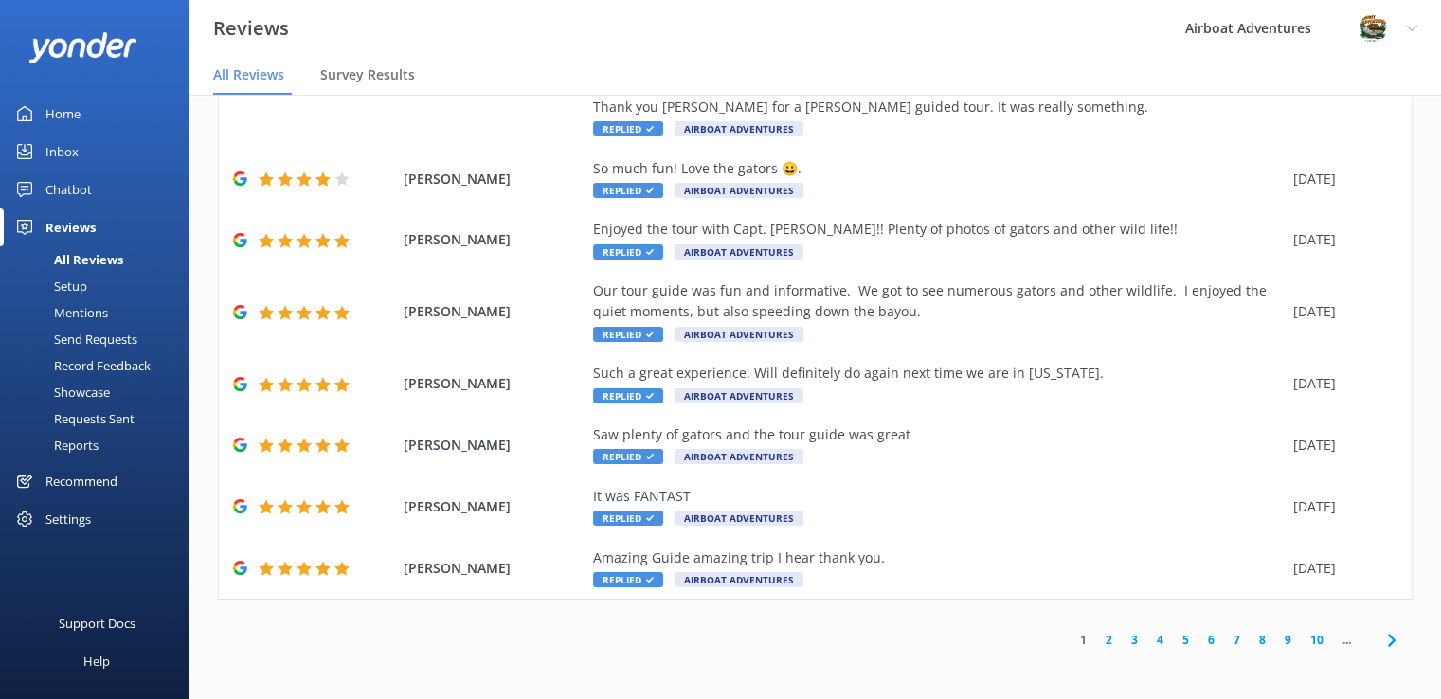
click at [1096, 642] on link "2" at bounding box center [1109, 640] width 26 height 18
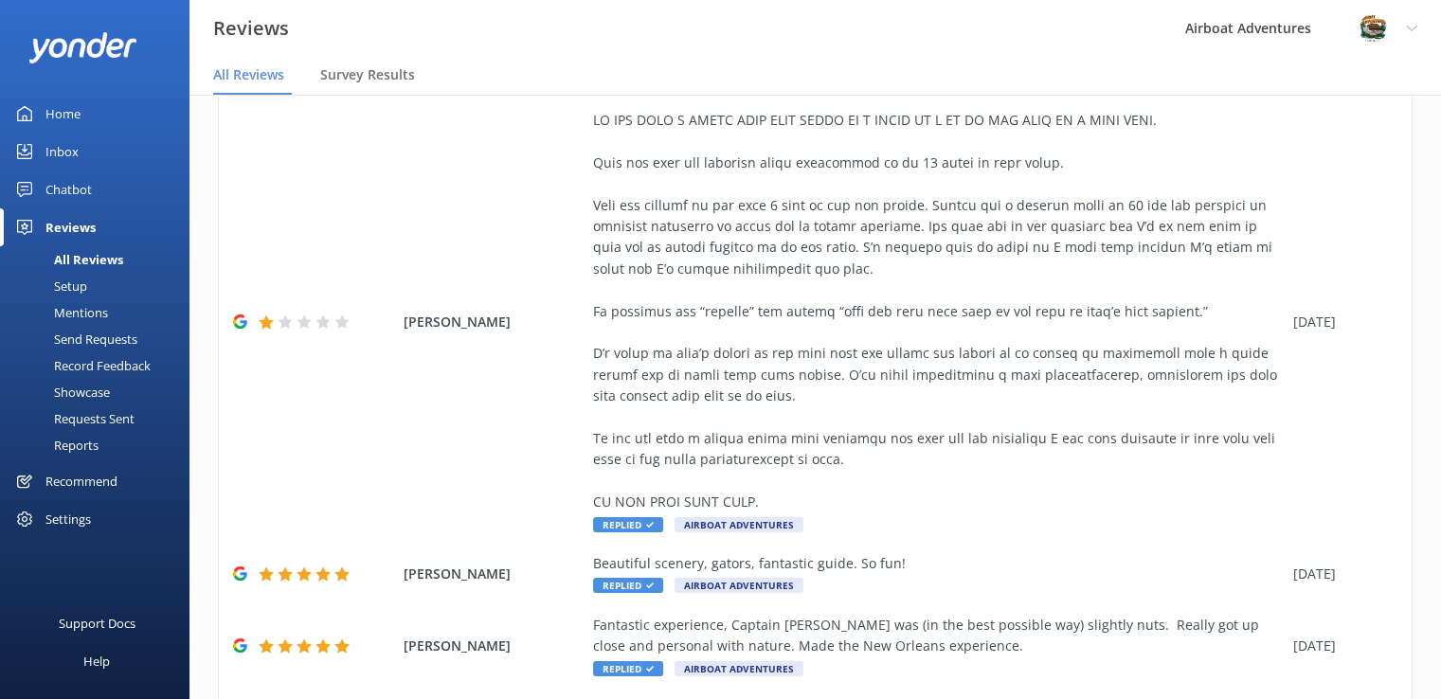
scroll to position [280, 0]
click at [728, 413] on div at bounding box center [938, 310] width 691 height 403
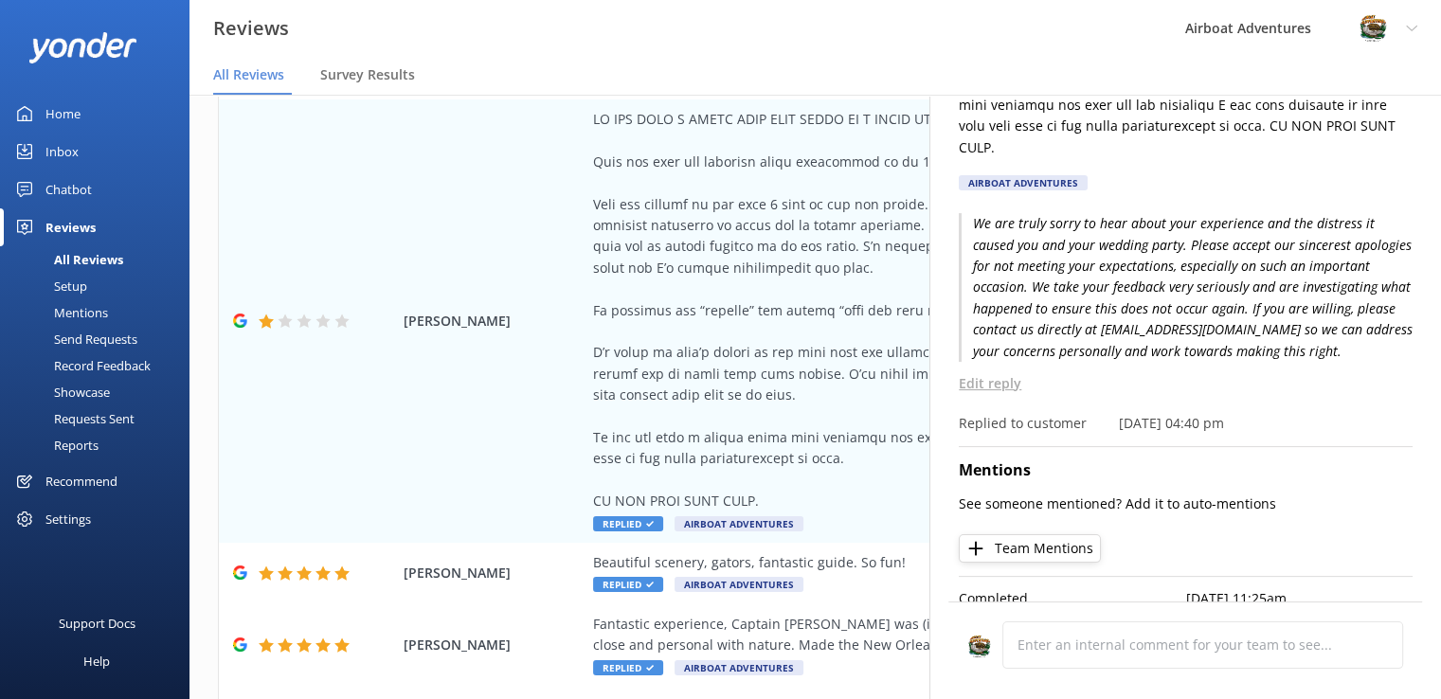
scroll to position [375, 0]
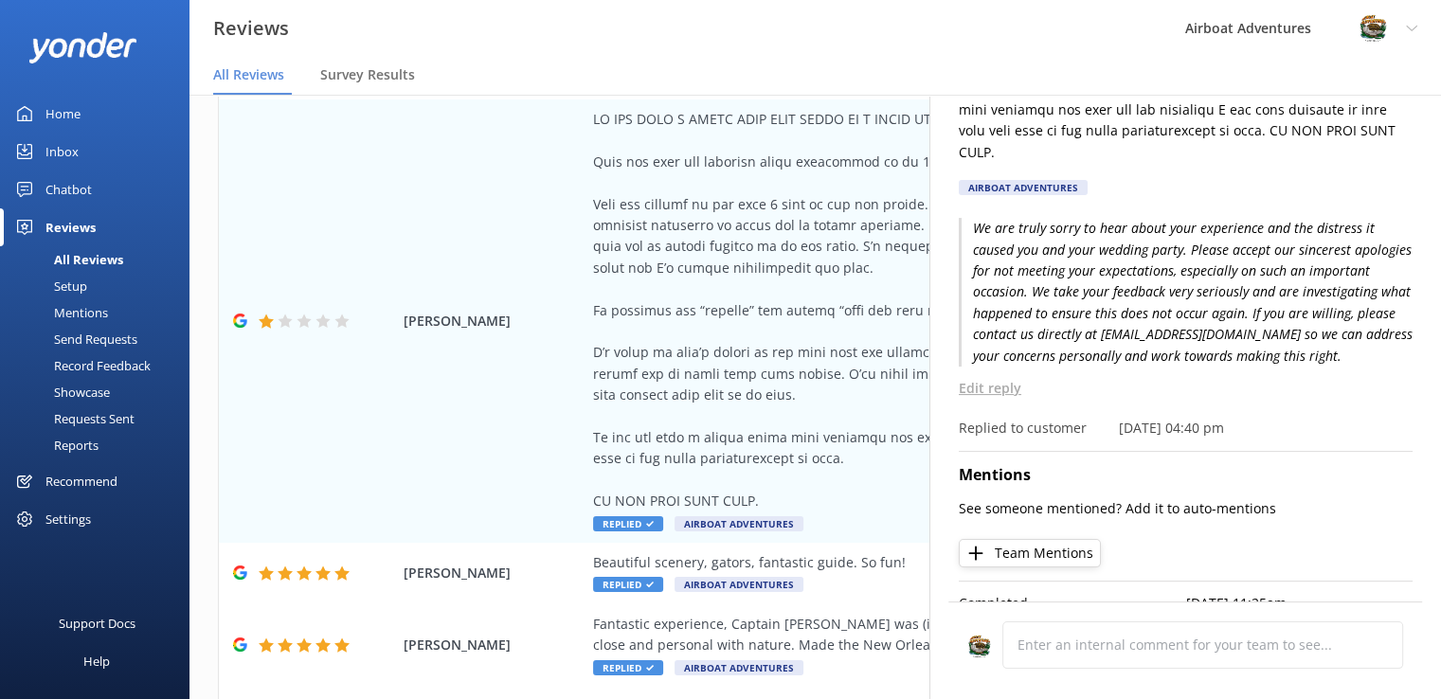
click at [969, 399] on p "Edit reply" at bounding box center [1186, 388] width 454 height 21
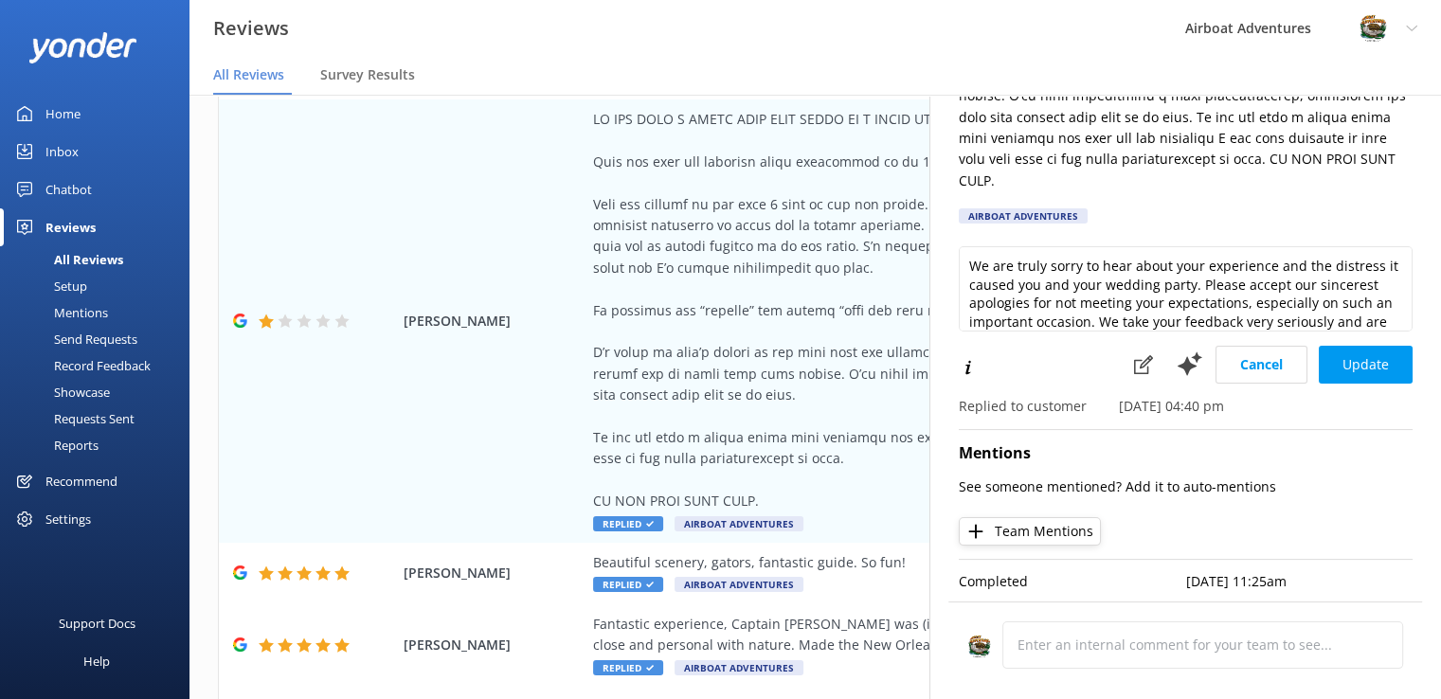
scroll to position [83, 0]
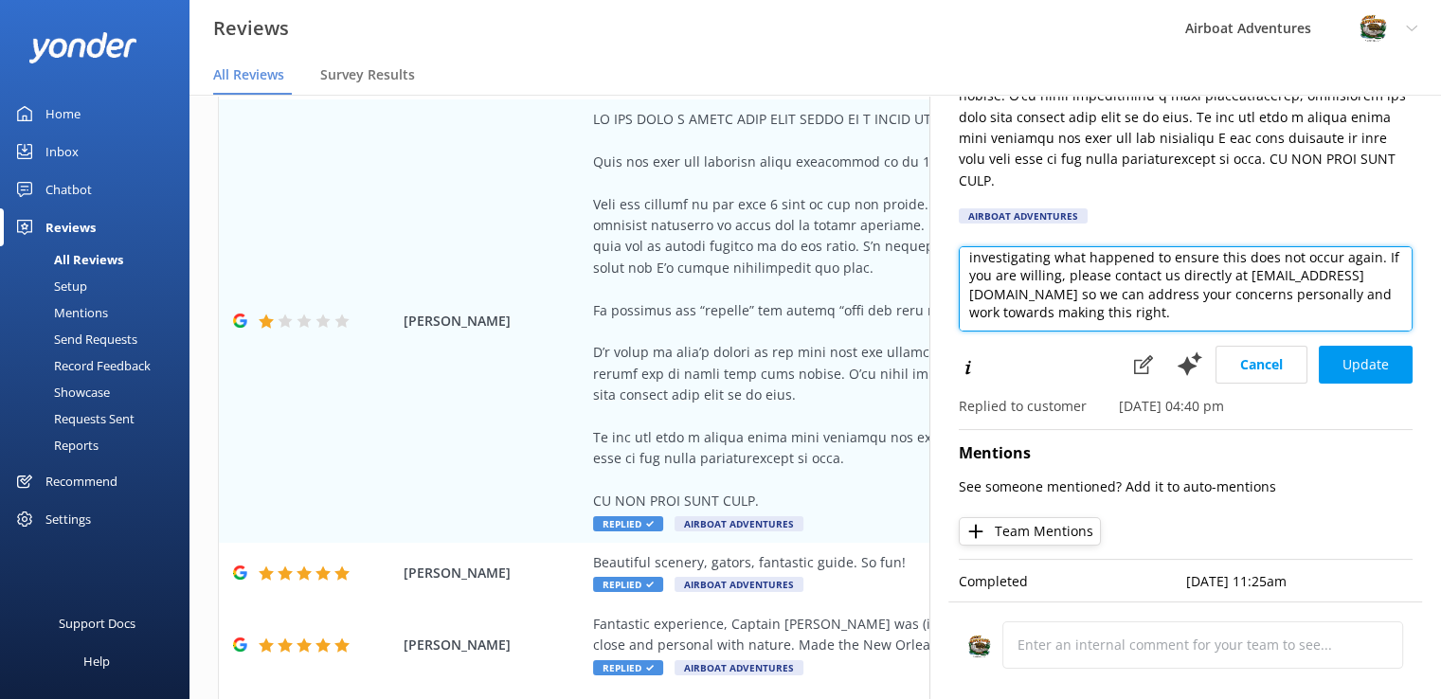
drag, startPoint x: 1198, startPoint y: 281, endPoint x: 984, endPoint y: 281, distance: 214.2
click at [984, 281] on textarea "We are truly sorry to hear about your experience and the distress it caused you…" at bounding box center [1186, 288] width 454 height 85
paste textarea "[EMAIL_ADDRESS][DOMAIN_NAME]"
type textarea "We are truly sorry to hear about your experience and the distress it caused you…"
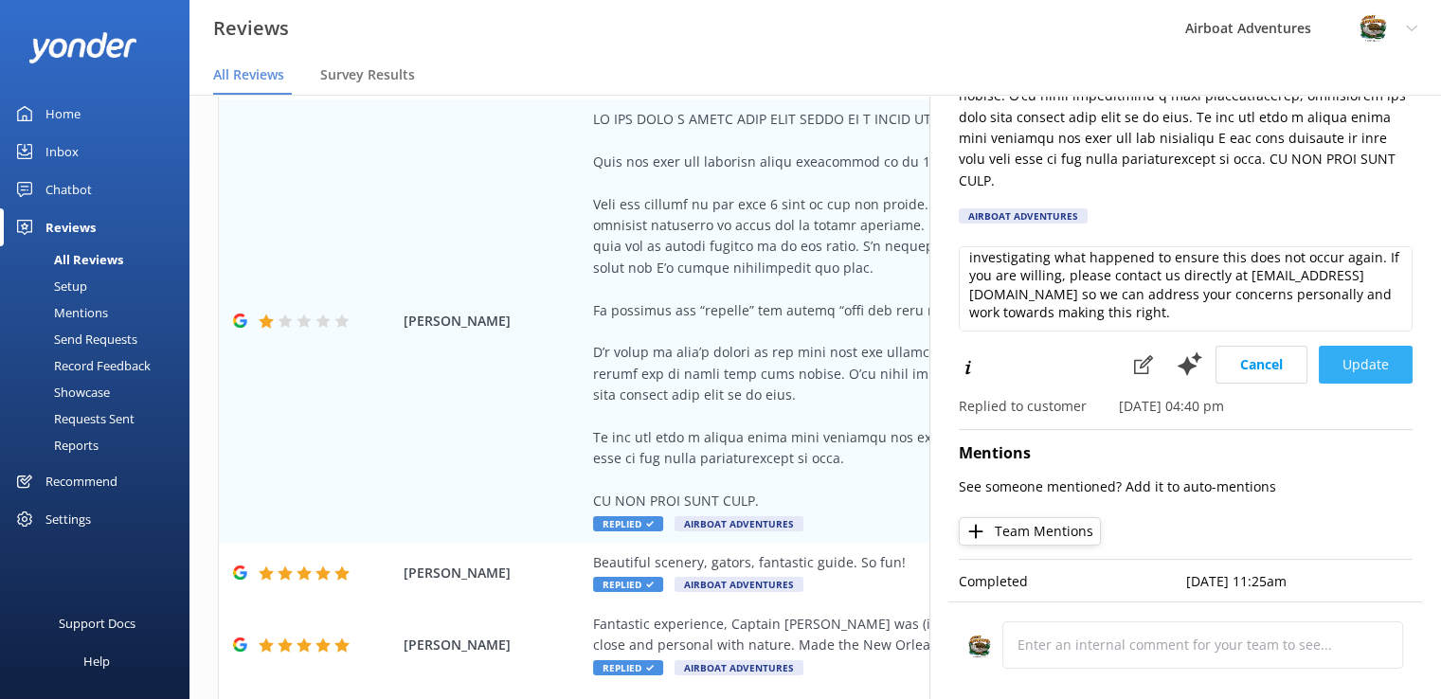
click at [1359, 351] on button "Update" at bounding box center [1366, 365] width 94 height 38
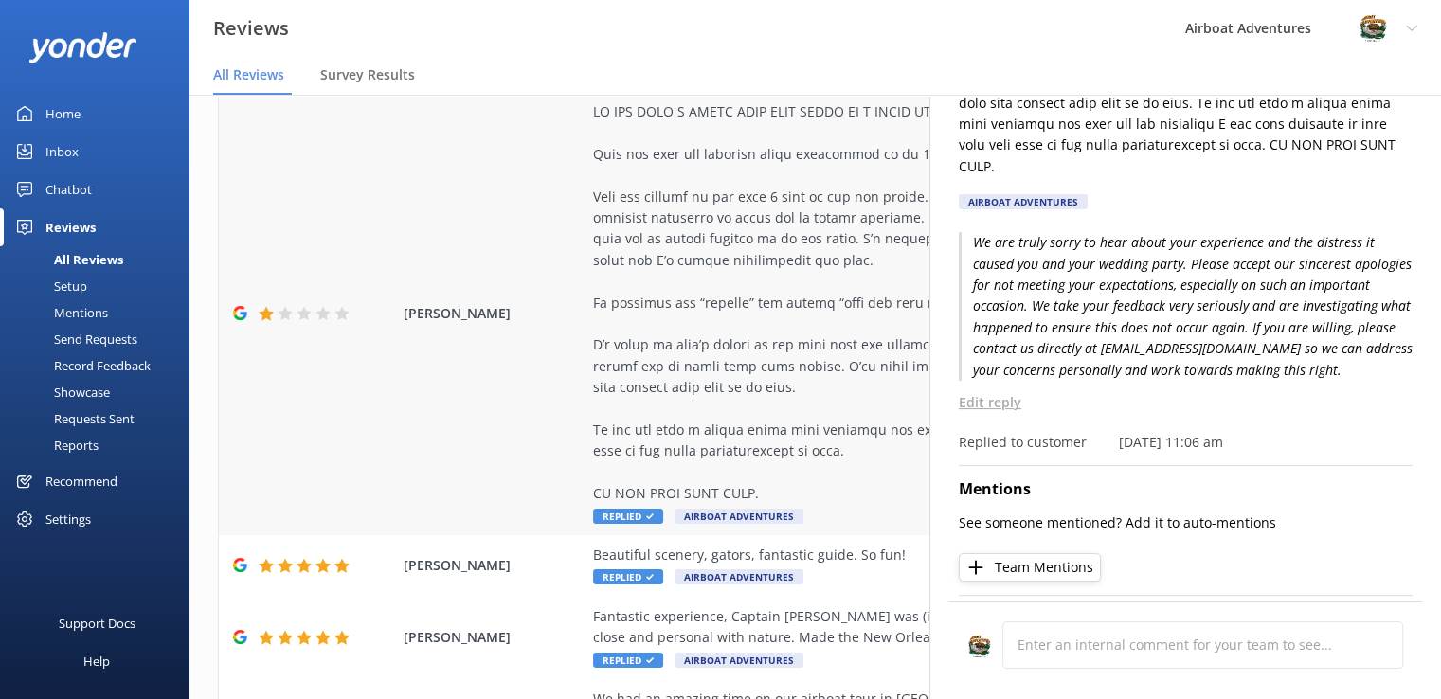
scroll to position [288, 0]
click at [747, 338] on div at bounding box center [938, 302] width 691 height 403
click at [669, 57] on nav "All Reviews Survey Results" at bounding box center [816, 76] width 1252 height 38
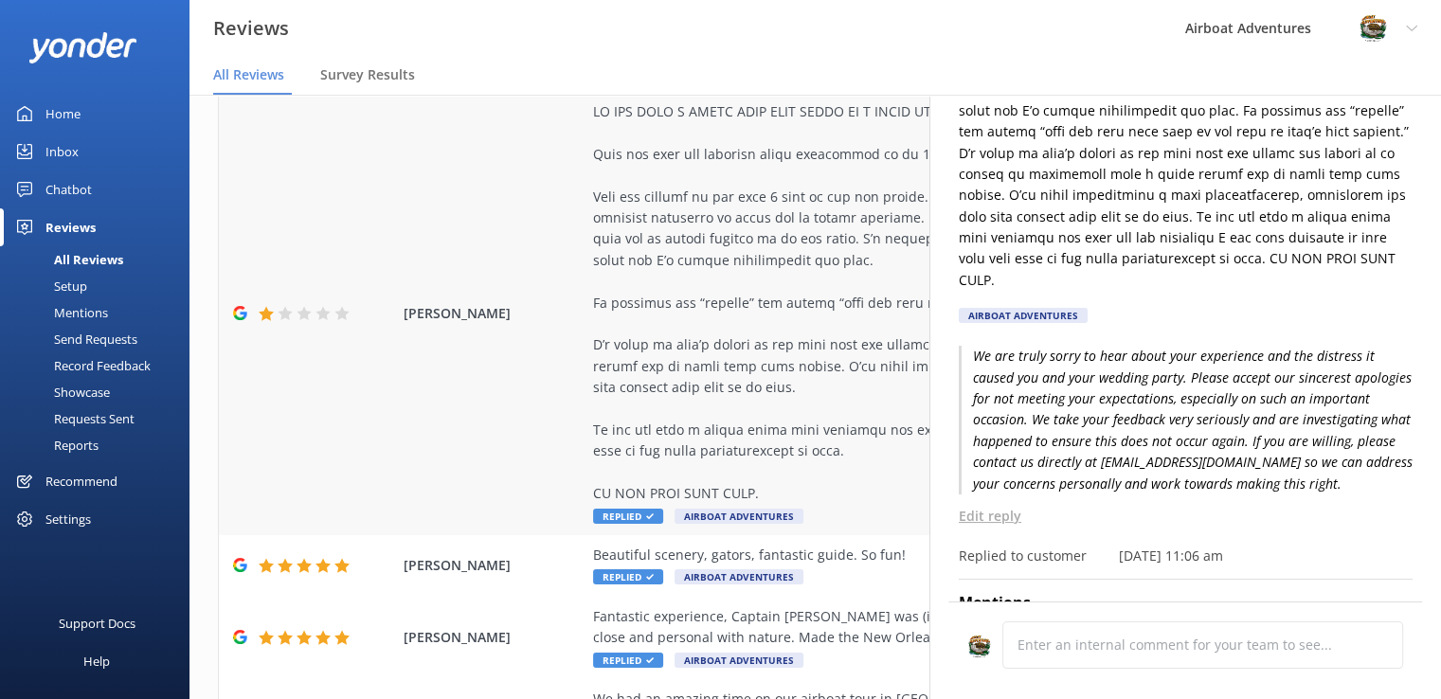
scroll to position [0, 0]
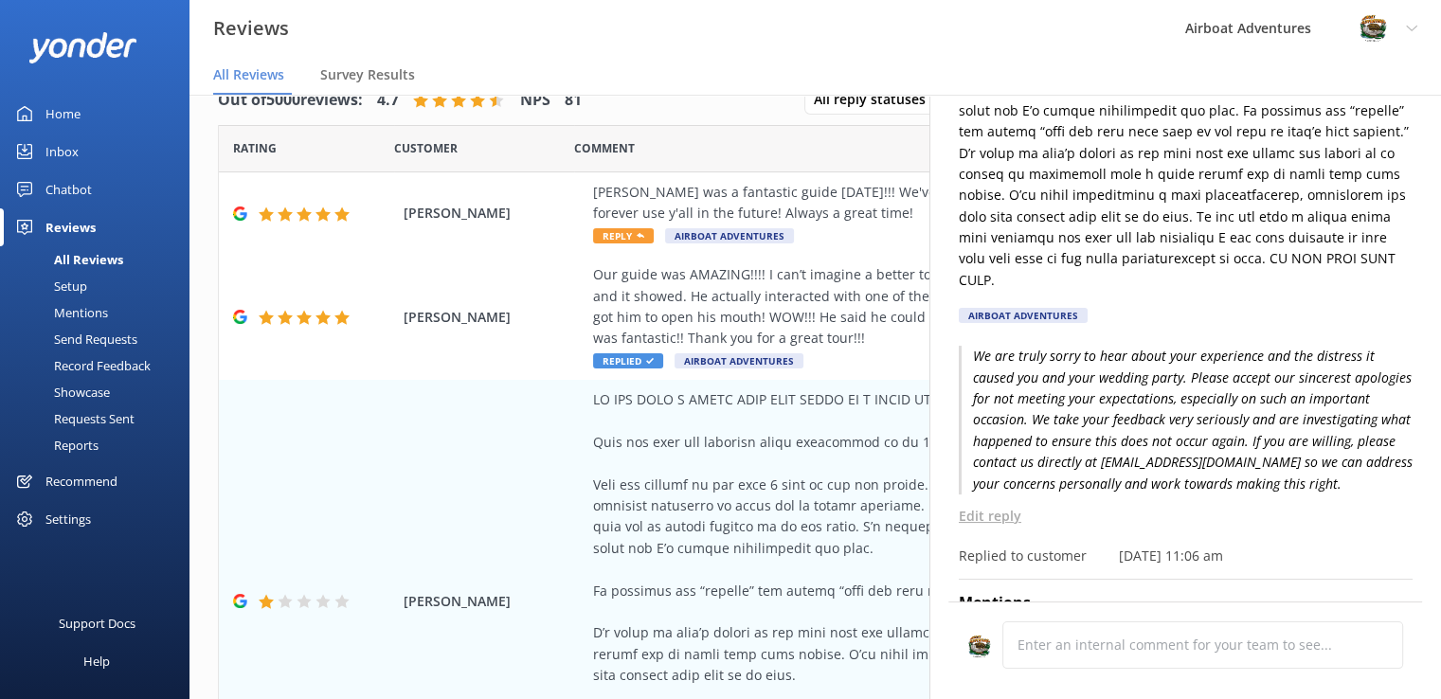
click at [689, 149] on div "Comment" at bounding box center [938, 148] width 729 height 47
click at [610, 232] on span "Reply" at bounding box center [623, 235] width 61 height 15
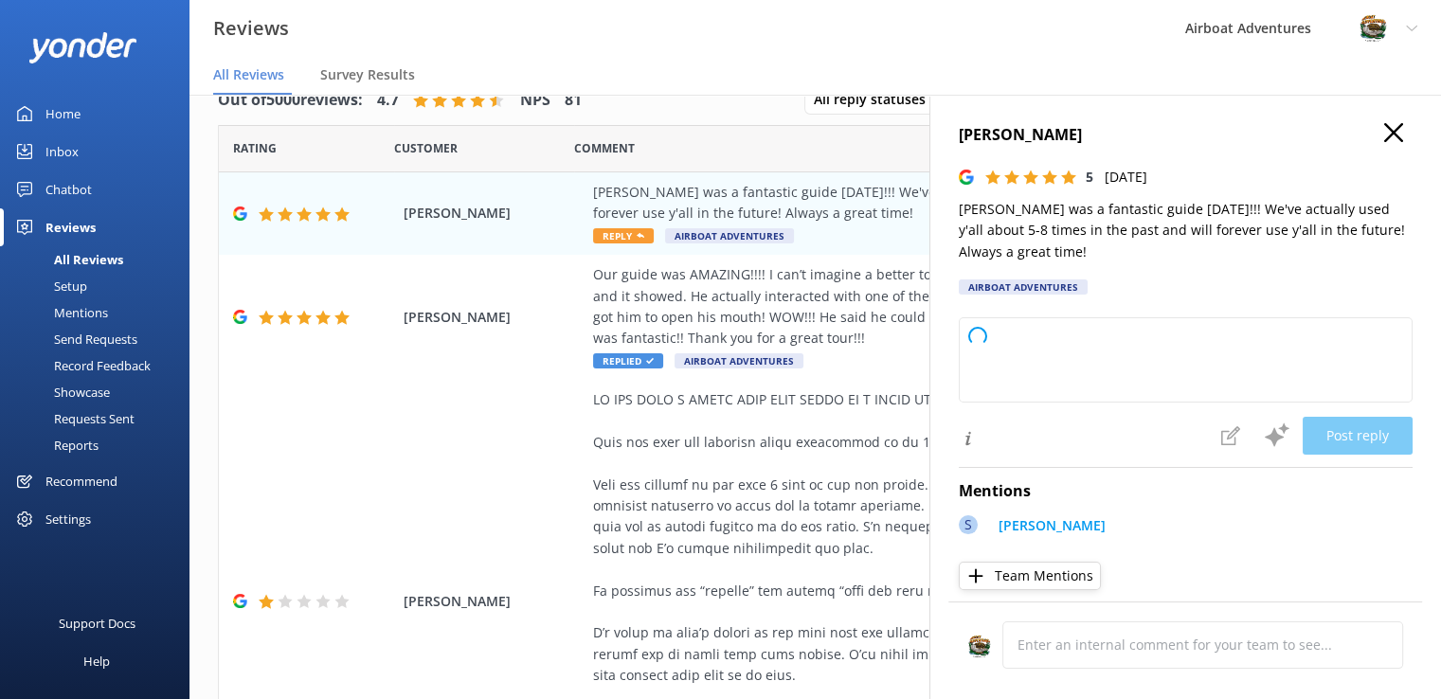
type textarea "Thank you so much for your kind words and your continued support! We're thrille…"
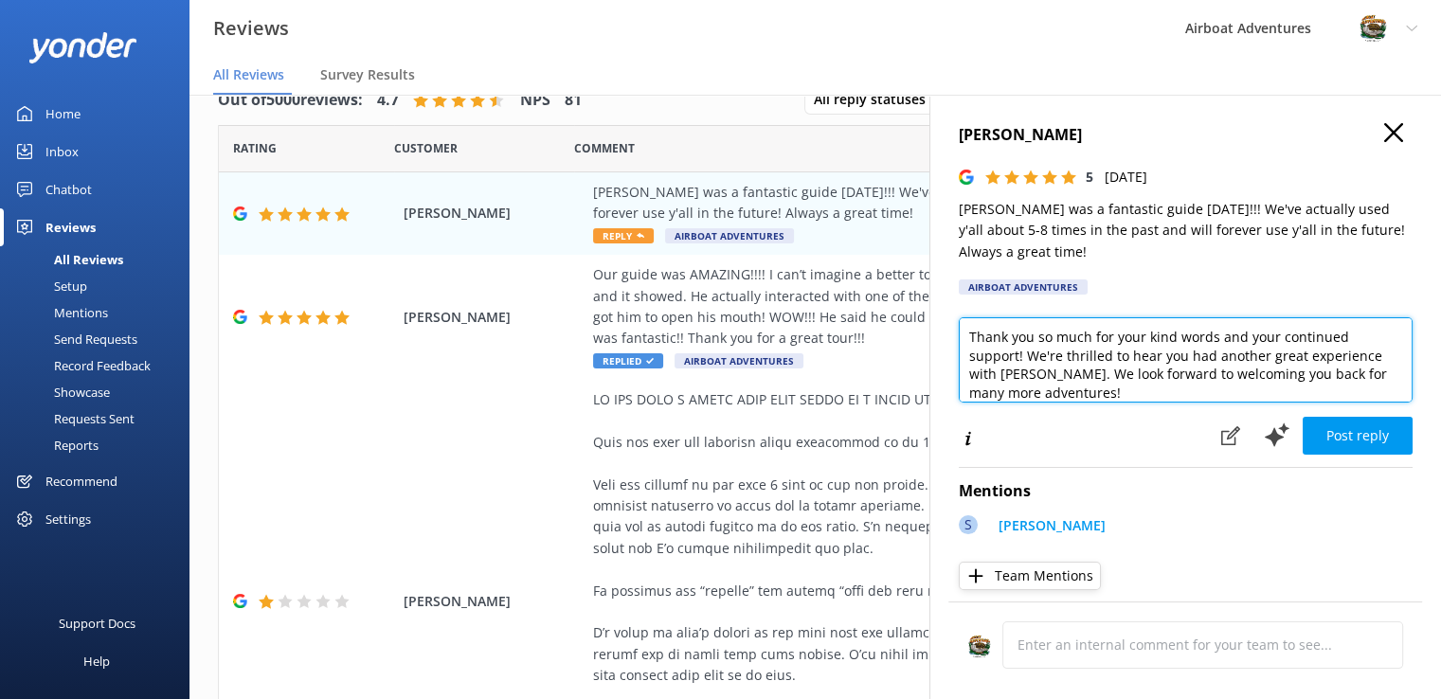
click at [1102, 399] on textarea "Thank you so much for your kind words and your continued support! We're thrille…" at bounding box center [1186, 359] width 454 height 85
click at [1087, 399] on textarea "Thank you so much for your kind words and your continued support! We're thrille…" at bounding box center [1186, 359] width 454 height 85
drag, startPoint x: 1073, startPoint y: 390, endPoint x: 1021, endPoint y: 353, distance: 63.9
click at [1021, 353] on textarea "Thank you so much for your kind words and your continued support! We're thrille…" at bounding box center [1186, 359] width 454 height 85
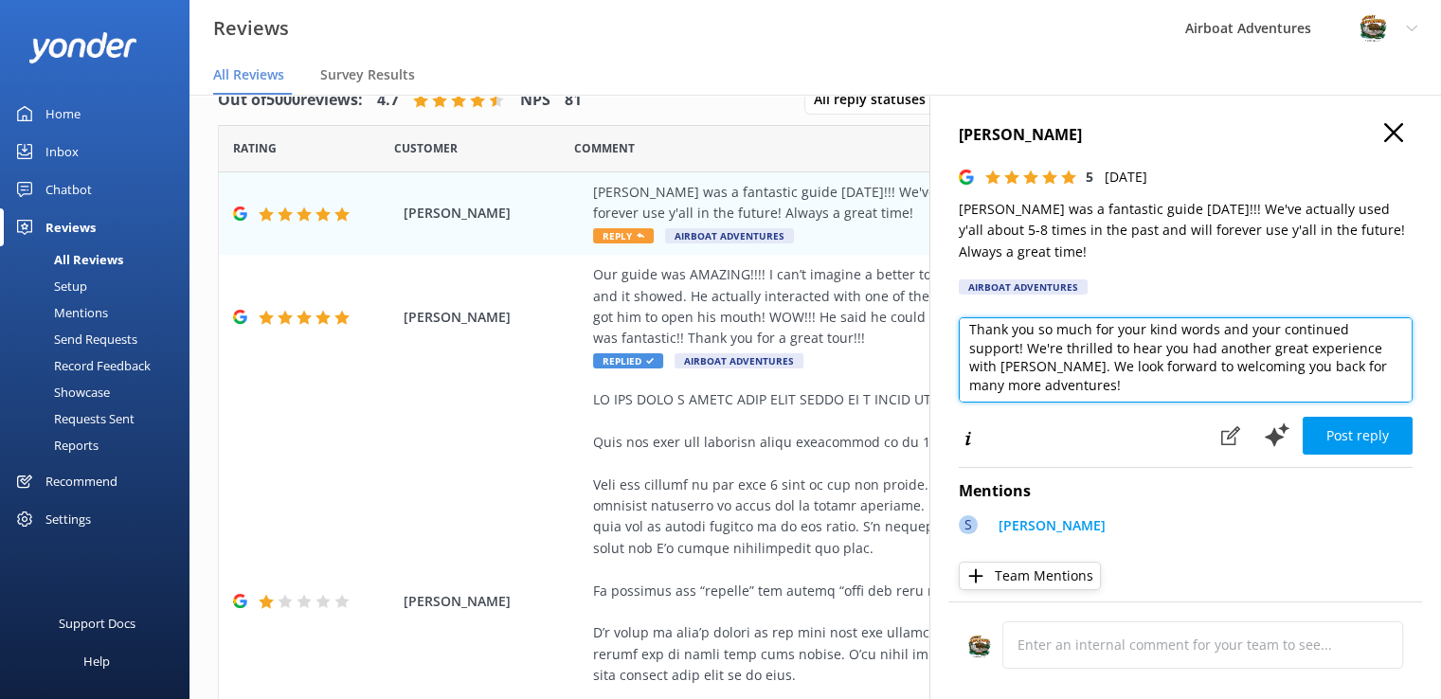
click at [1019, 353] on textarea "Thank you so much for your kind words and your continued support! We're thrille…" at bounding box center [1186, 359] width 454 height 85
click at [1087, 395] on textarea "Thank you so much for your kind words and your continued support! We're thrille…" at bounding box center [1186, 359] width 454 height 85
drag, startPoint x: 1088, startPoint y: 403, endPoint x: 914, endPoint y: 320, distance: 192.0
click at [914, 320] on div "Out of 5000 reviews: 4.7 NPS 81 All reply statuses All reply statuses Needs a r…" at bounding box center [816, 378] width 1252 height 642
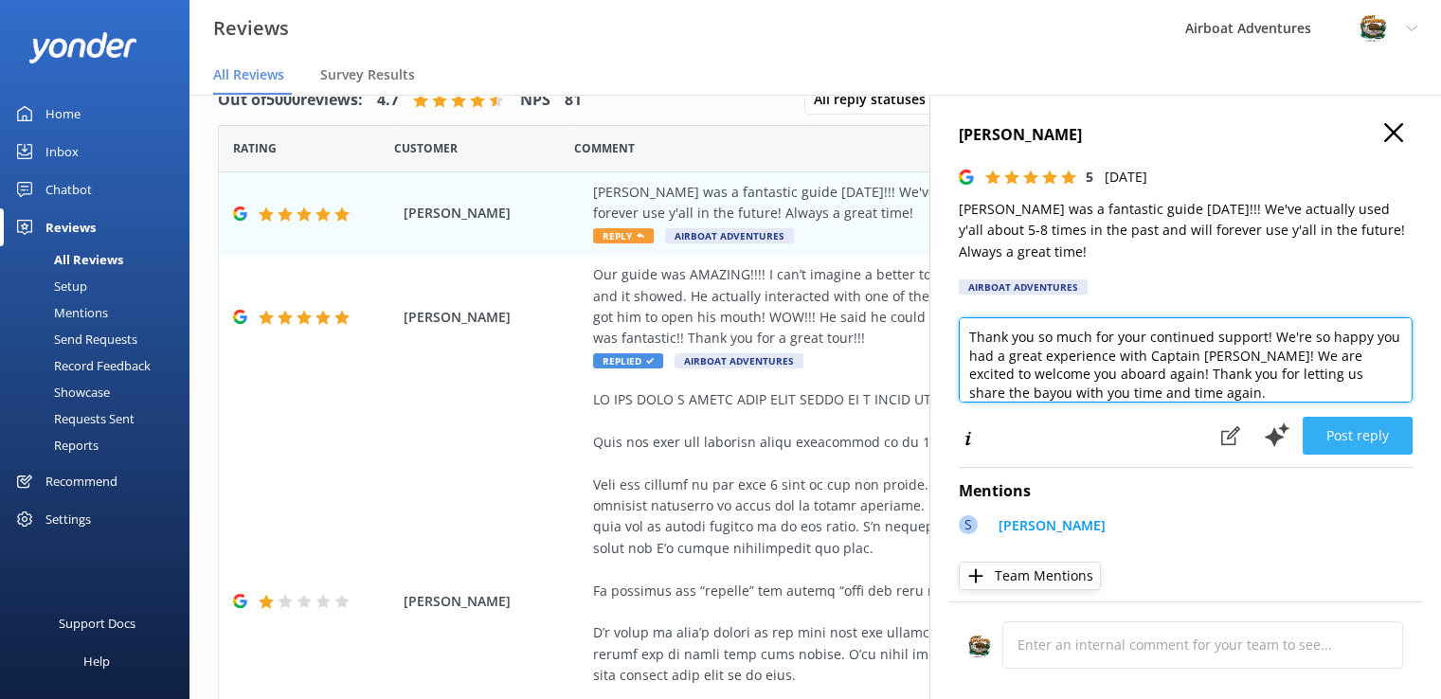
type textarea "Thank you so much for your continued support! We're so happy you had a great ex…"
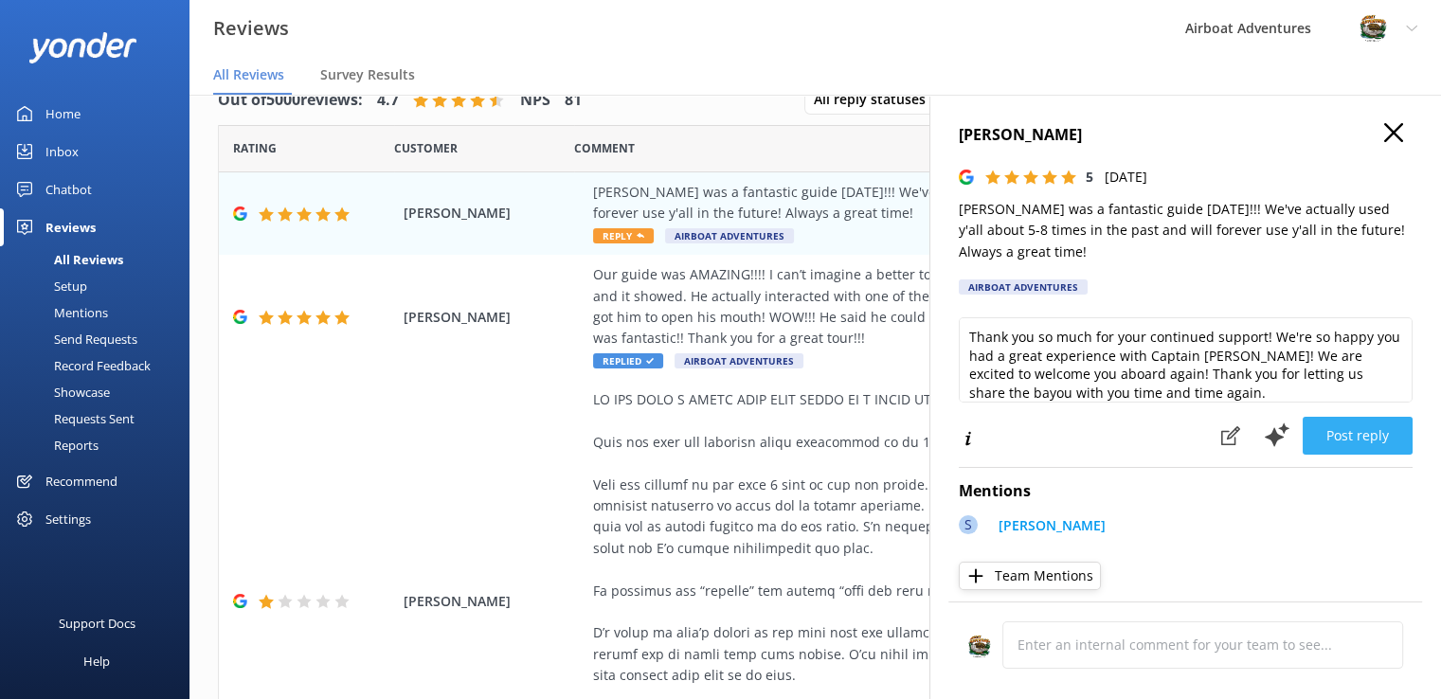
click at [1315, 437] on button "Post reply" at bounding box center [1358, 436] width 110 height 38
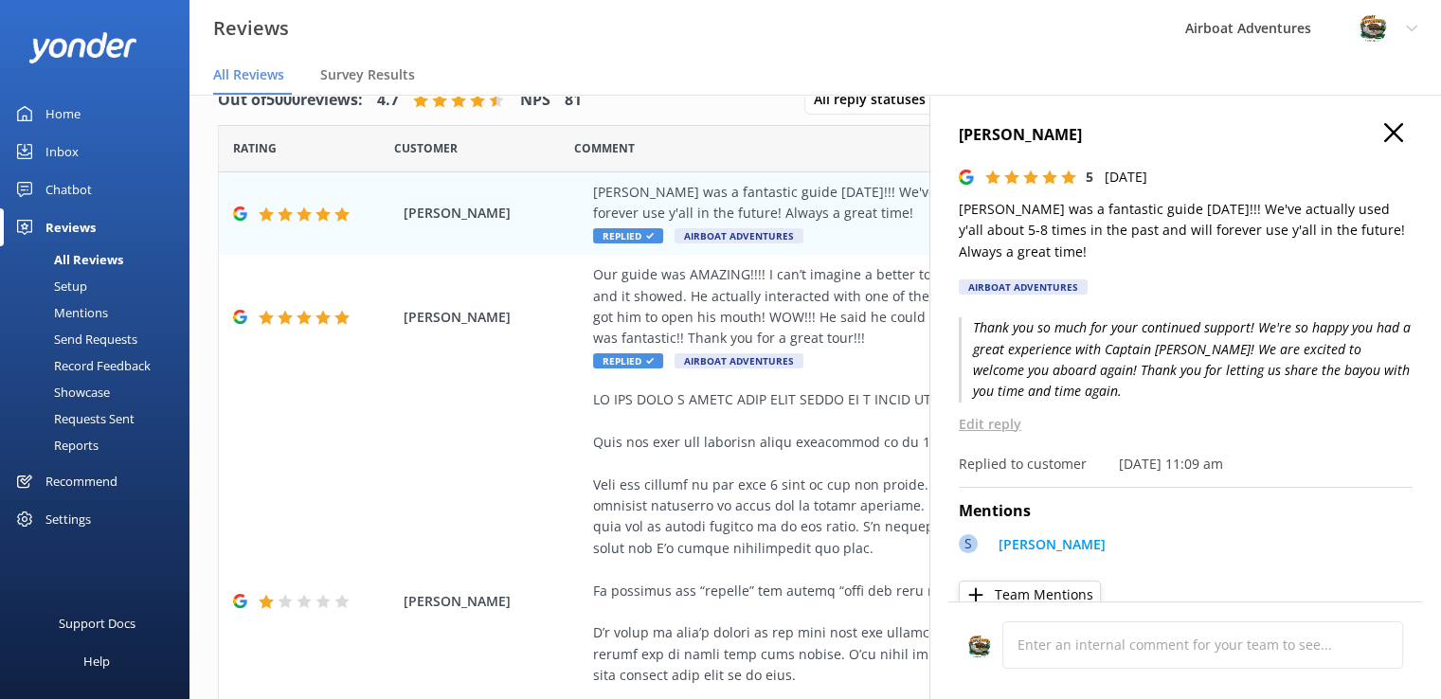
click at [1384, 138] on use "button" at bounding box center [1393, 132] width 19 height 19
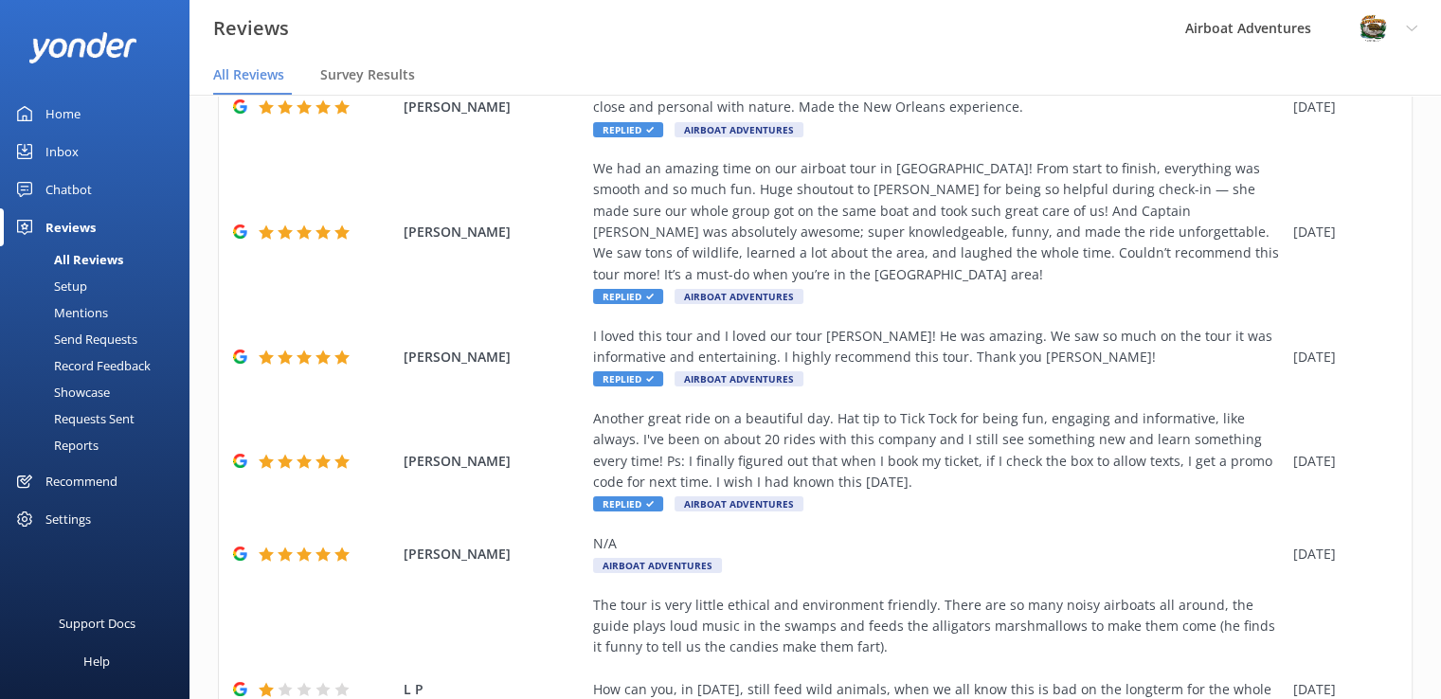
scroll to position [1016, 0]
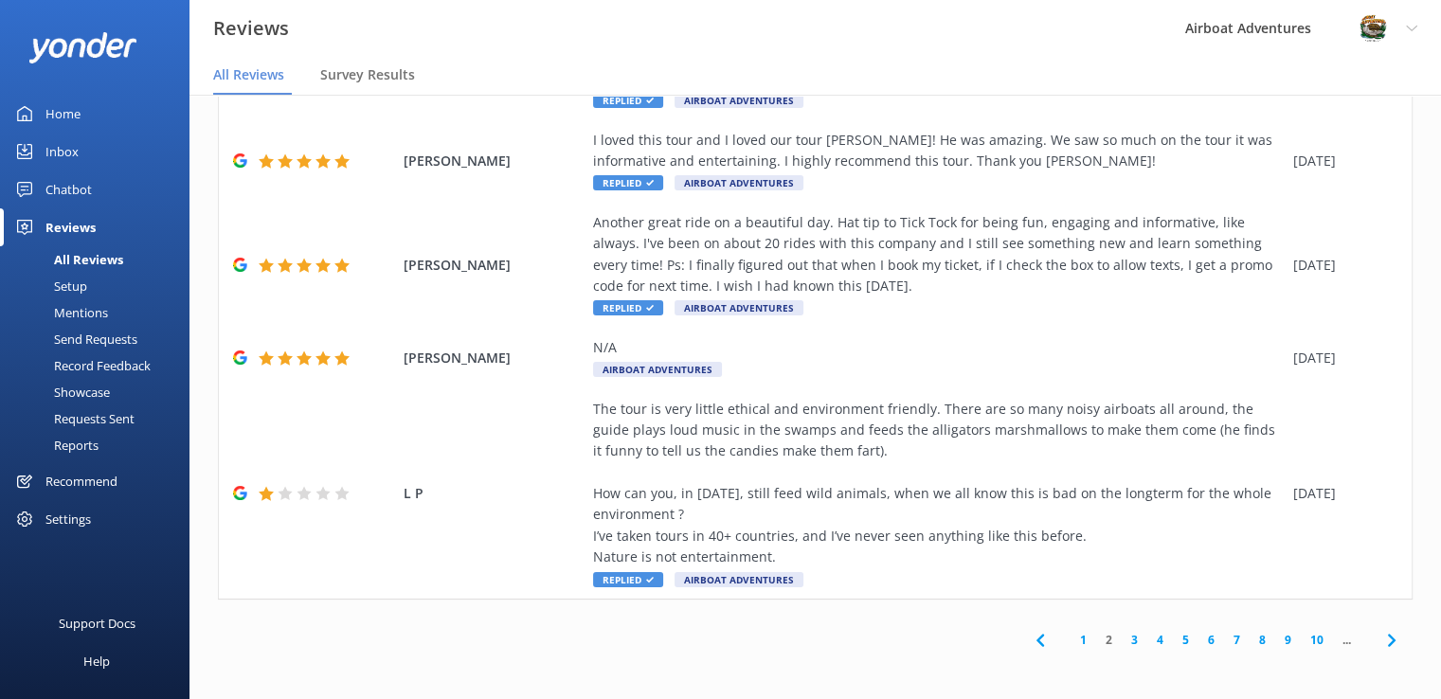
click at [1071, 631] on link "1" at bounding box center [1084, 640] width 26 height 18
